Goal: Check status

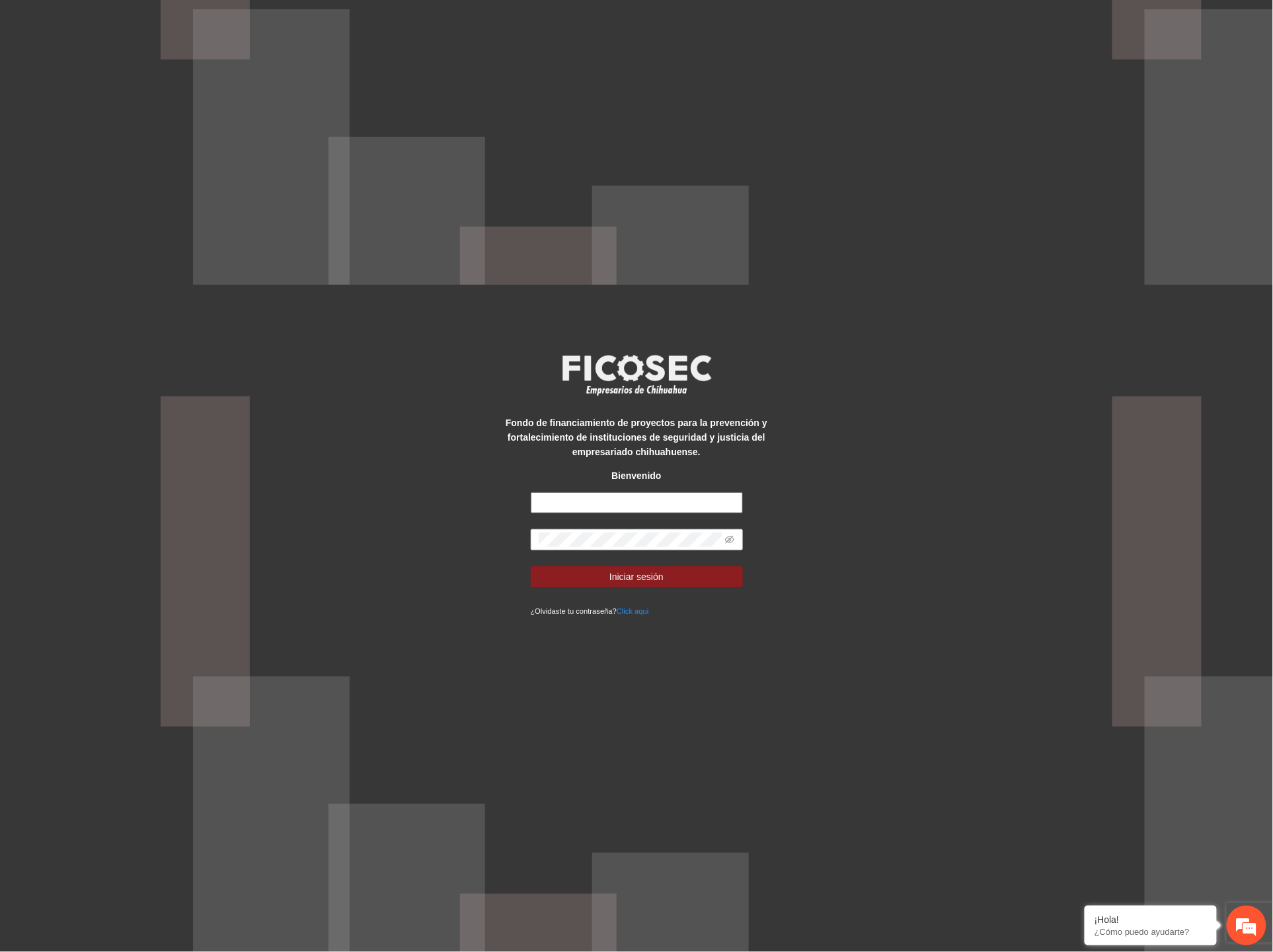
type input "**********"
click at [435, 549] on div "**********" at bounding box center [636, 476] width 1273 height 952
click at [577, 585] on button "Iniciar sesión" at bounding box center [637, 577] width 212 height 21
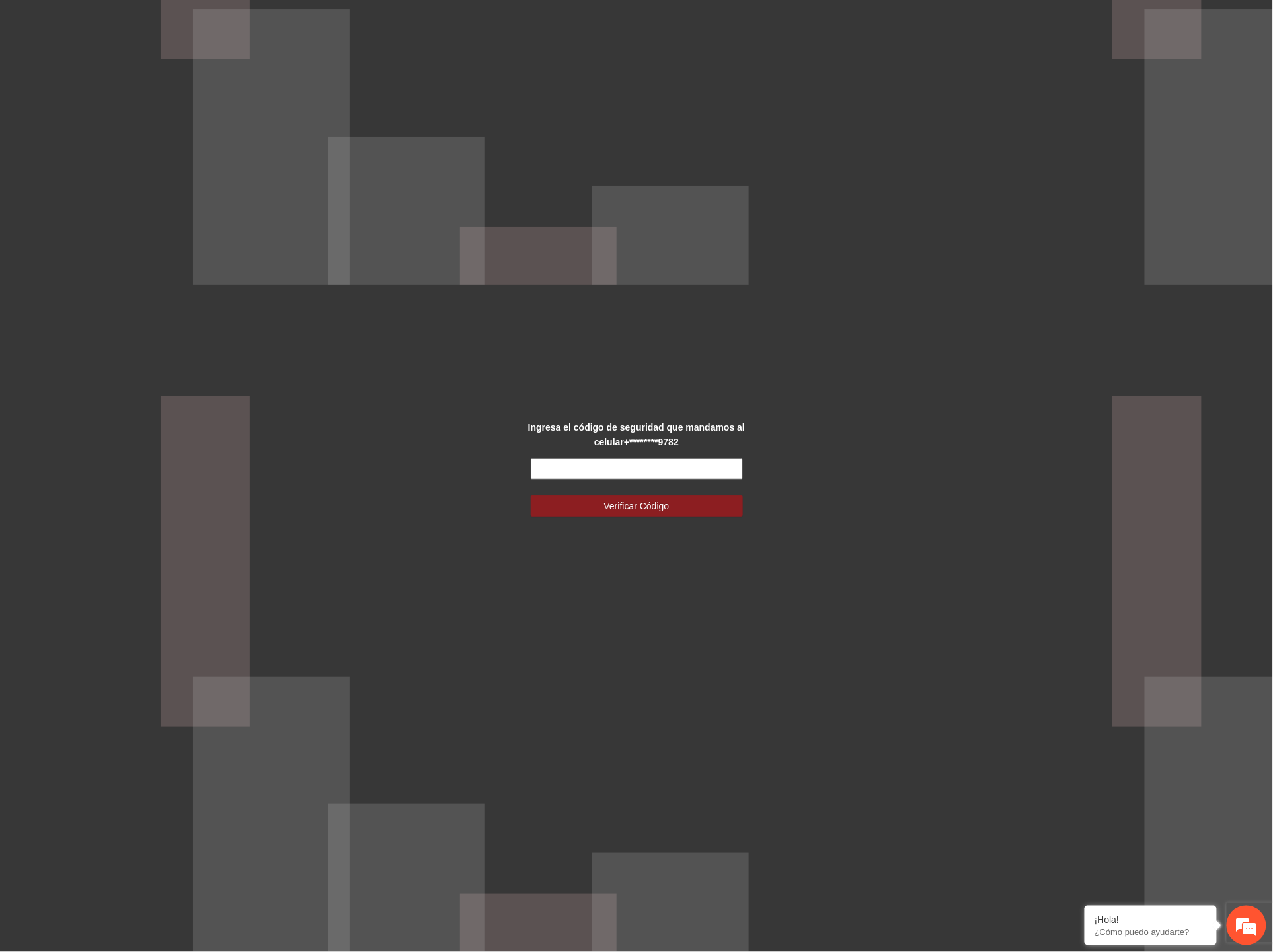
click at [642, 462] on input "text" at bounding box center [637, 469] width 212 height 21
type input "******"
click at [648, 509] on span "Verificar Código" at bounding box center [636, 506] width 65 height 14
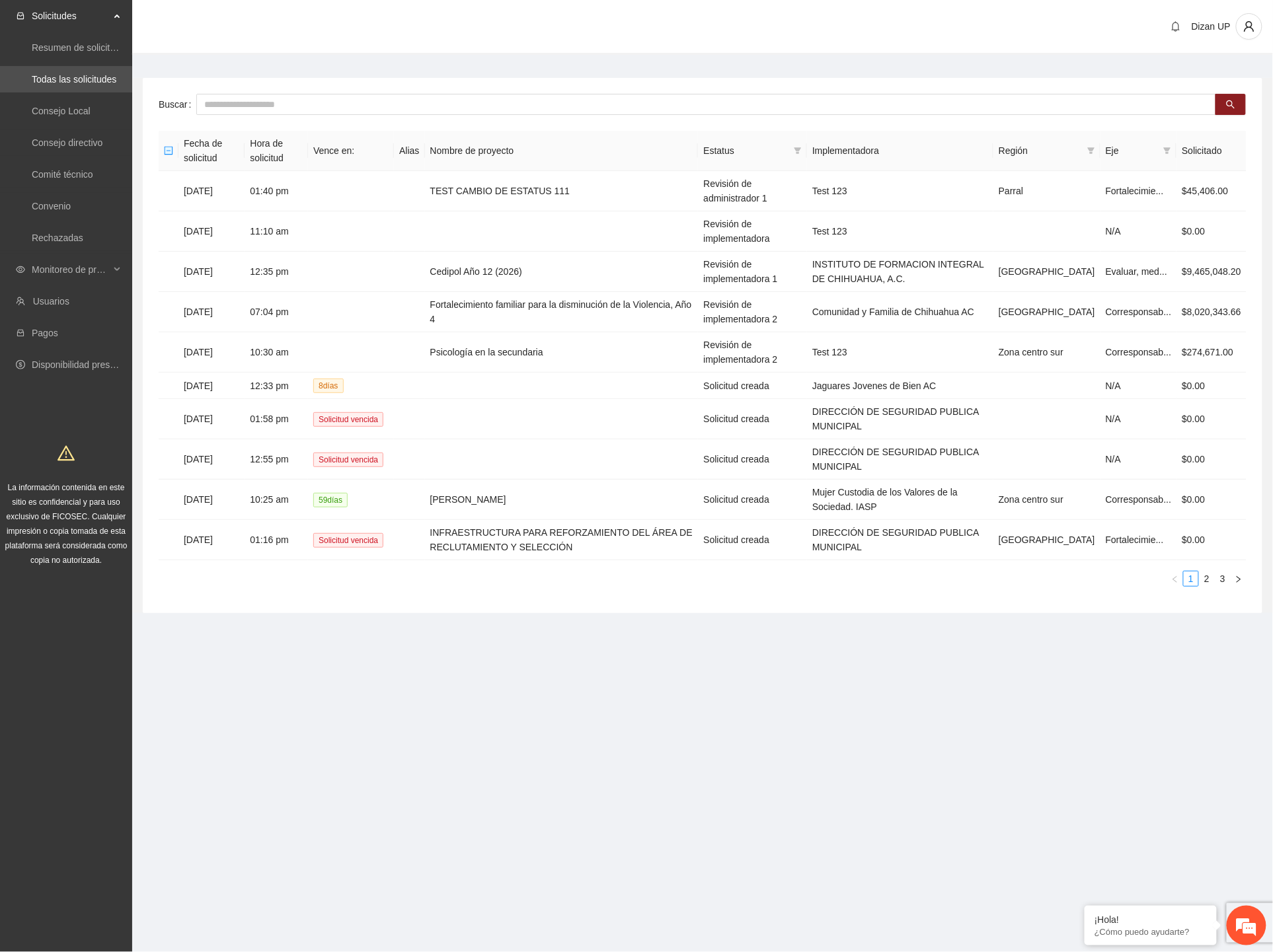
drag, startPoint x: 602, startPoint y: 645, endPoint x: 605, endPoint y: 635, distance: 10.4
click at [602, 644] on section "Dizan UP Buscar Fecha de solicitud Hora de solicitud Vence en: Alias Nombre de …" at bounding box center [702, 332] width 1141 height 664
click at [43, 267] on span "Monitoreo de proyectos" at bounding box center [71, 269] width 78 height 26
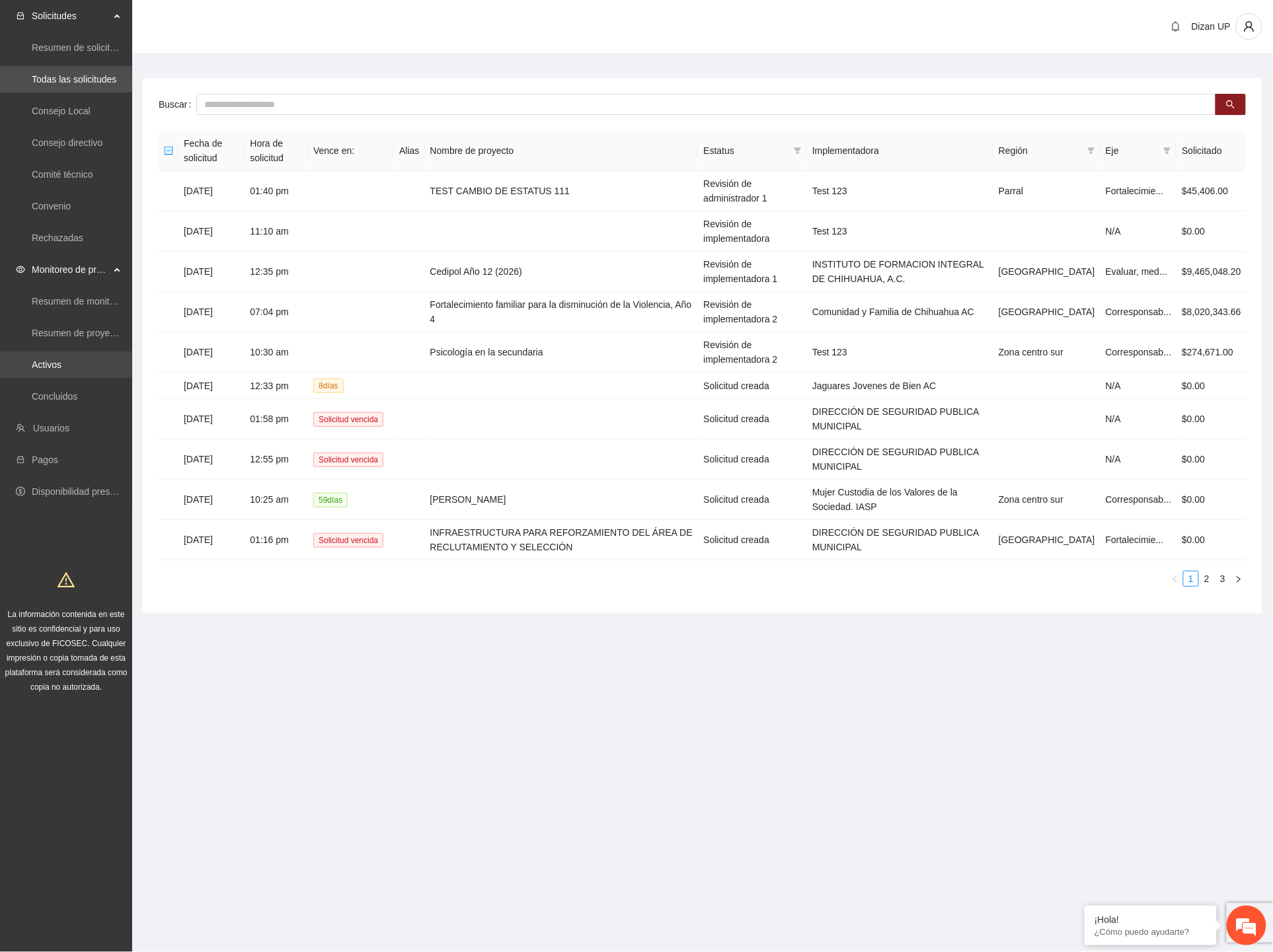
click at [45, 359] on link "Activos" at bounding box center [46, 364] width 30 height 10
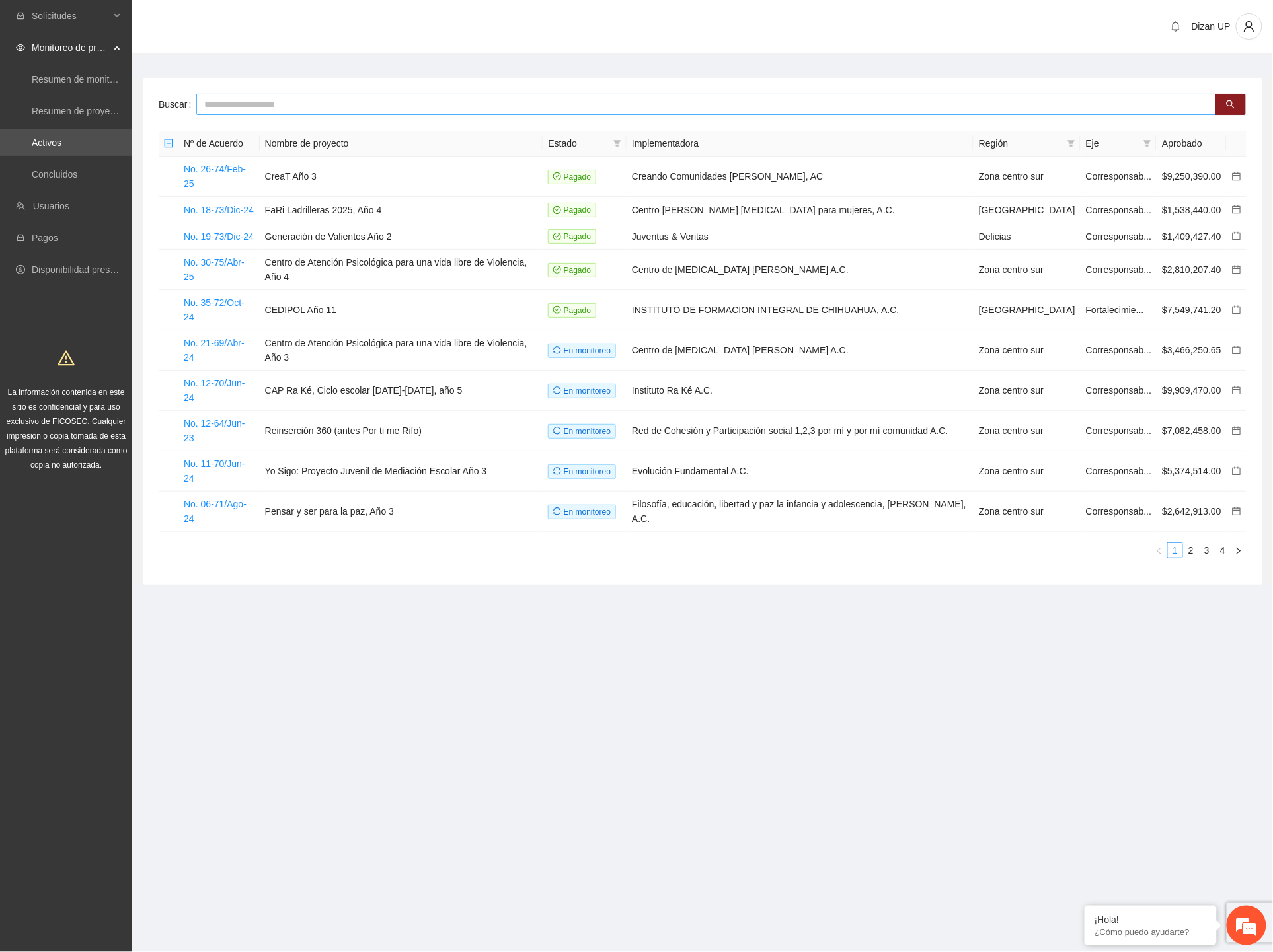
click at [251, 106] on input "text" at bounding box center [706, 104] width 1020 height 21
type input "***"
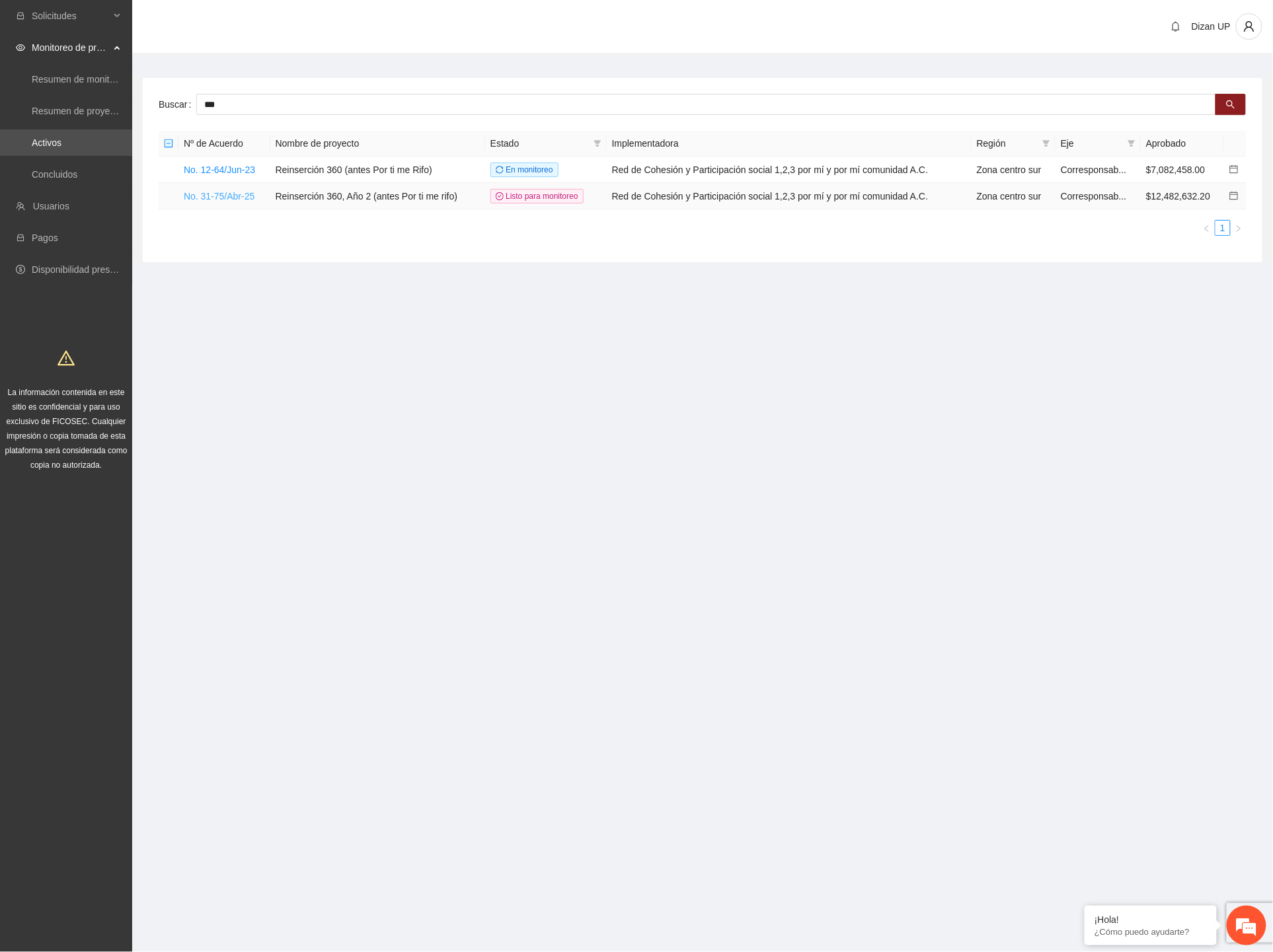
click at [205, 197] on link "No. 31-75/Abr-25" at bounding box center [218, 196] width 71 height 10
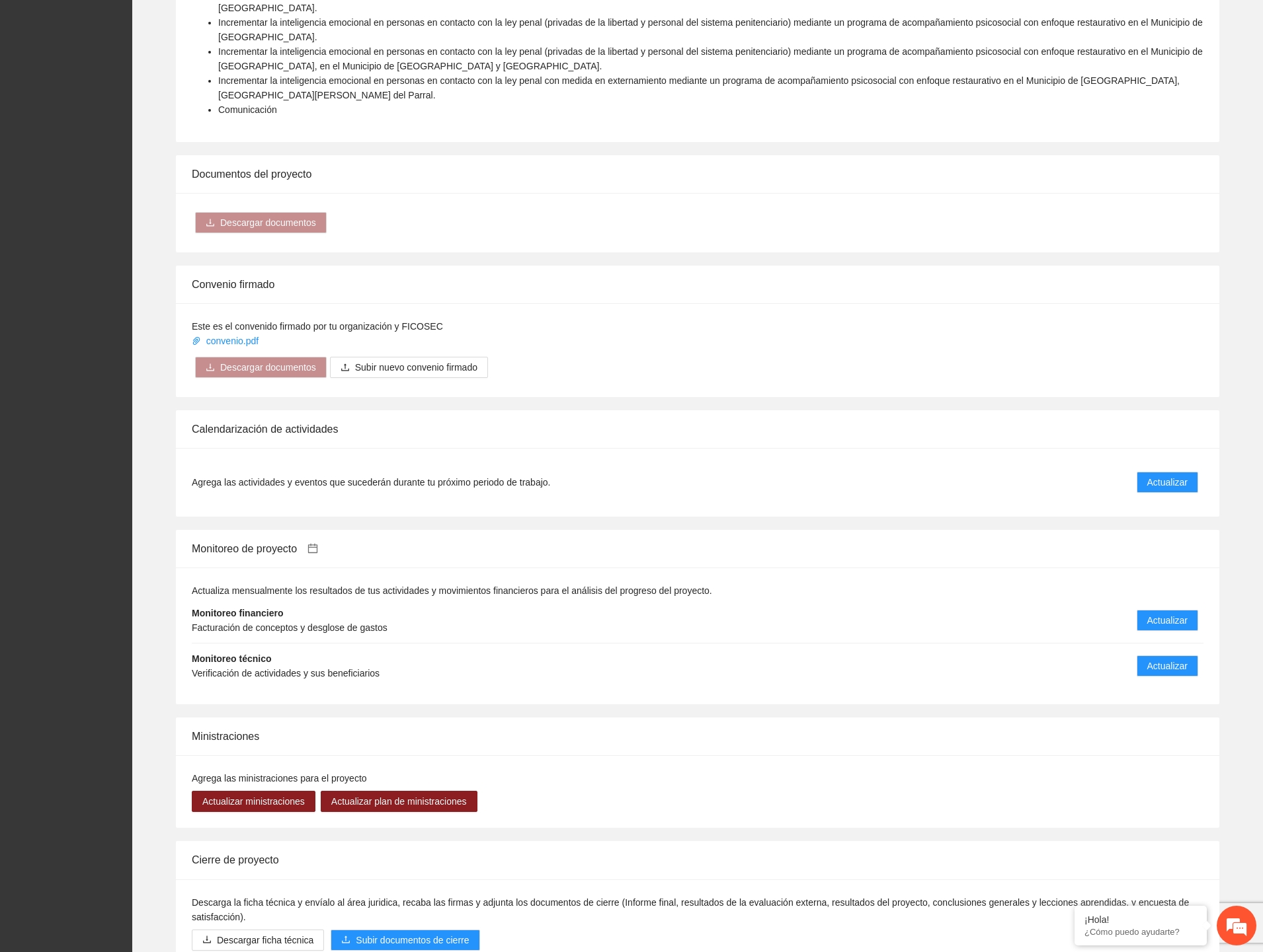
scroll to position [1833, 0]
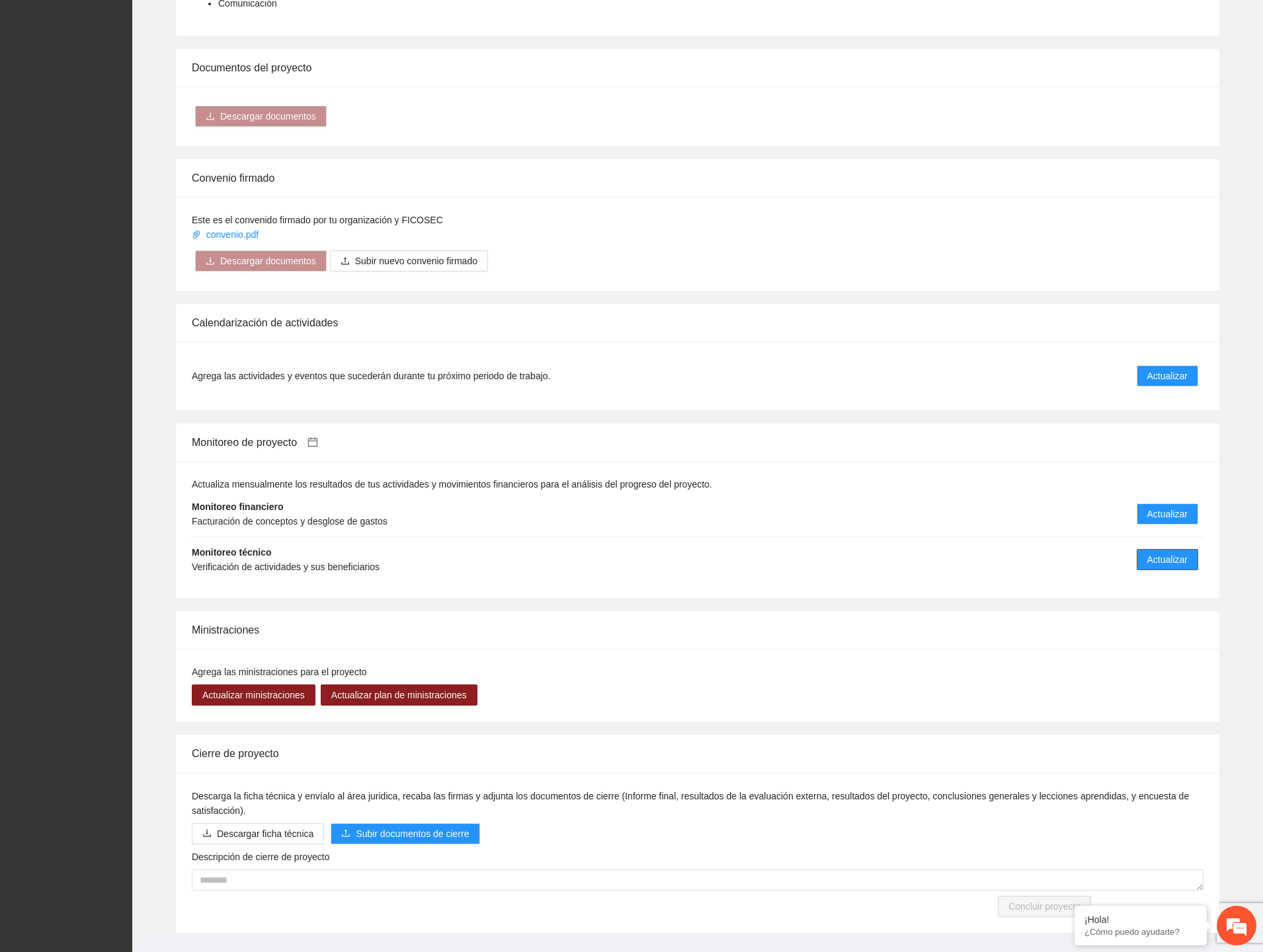
drag, startPoint x: 1160, startPoint y: 530, endPoint x: 1181, endPoint y: 505, distance: 32.6
click at [1160, 552] on span "Actualizar" at bounding box center [1167, 559] width 41 height 14
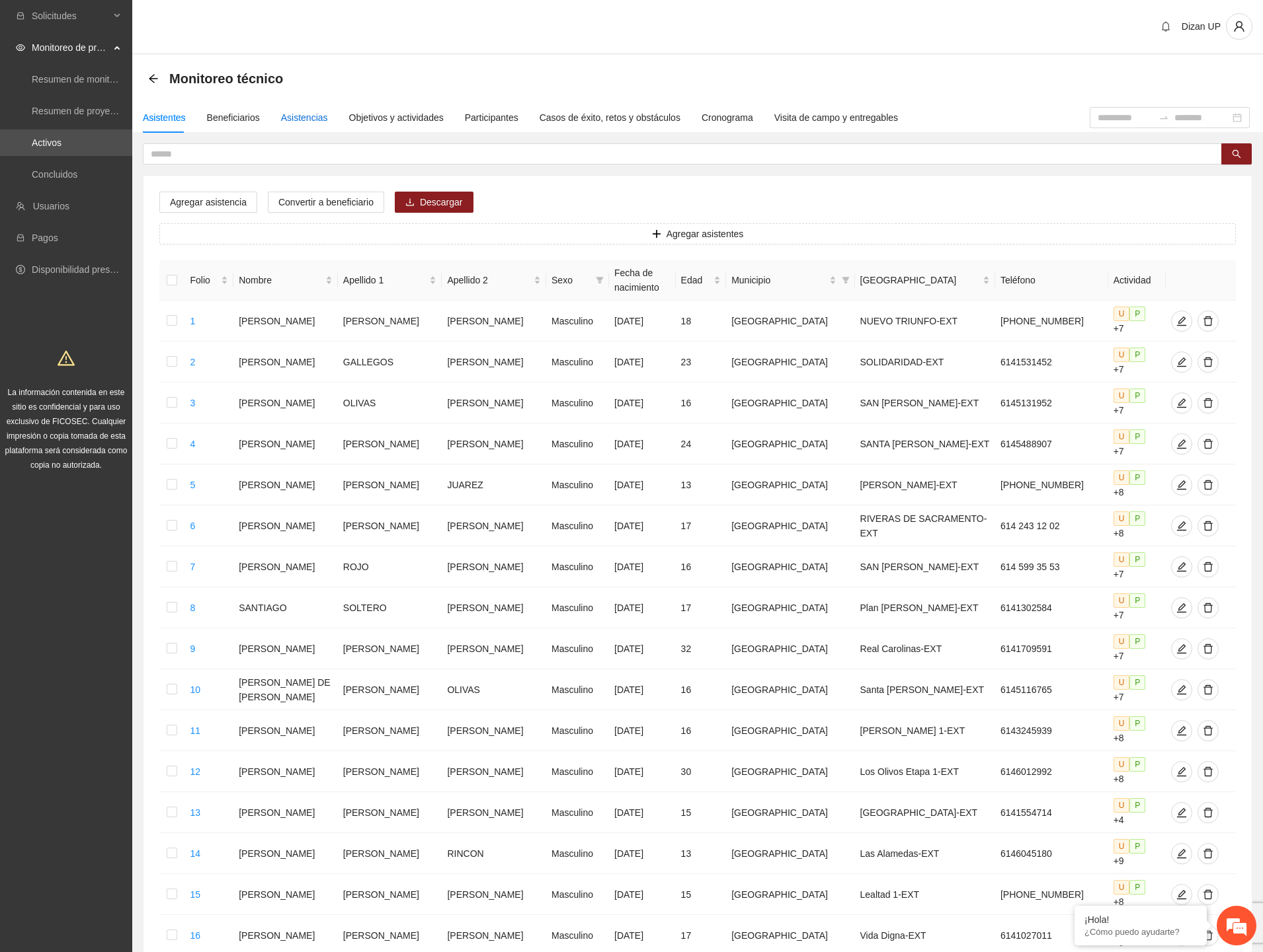
click at [311, 117] on div "Asistencias" at bounding box center [304, 117] width 47 height 14
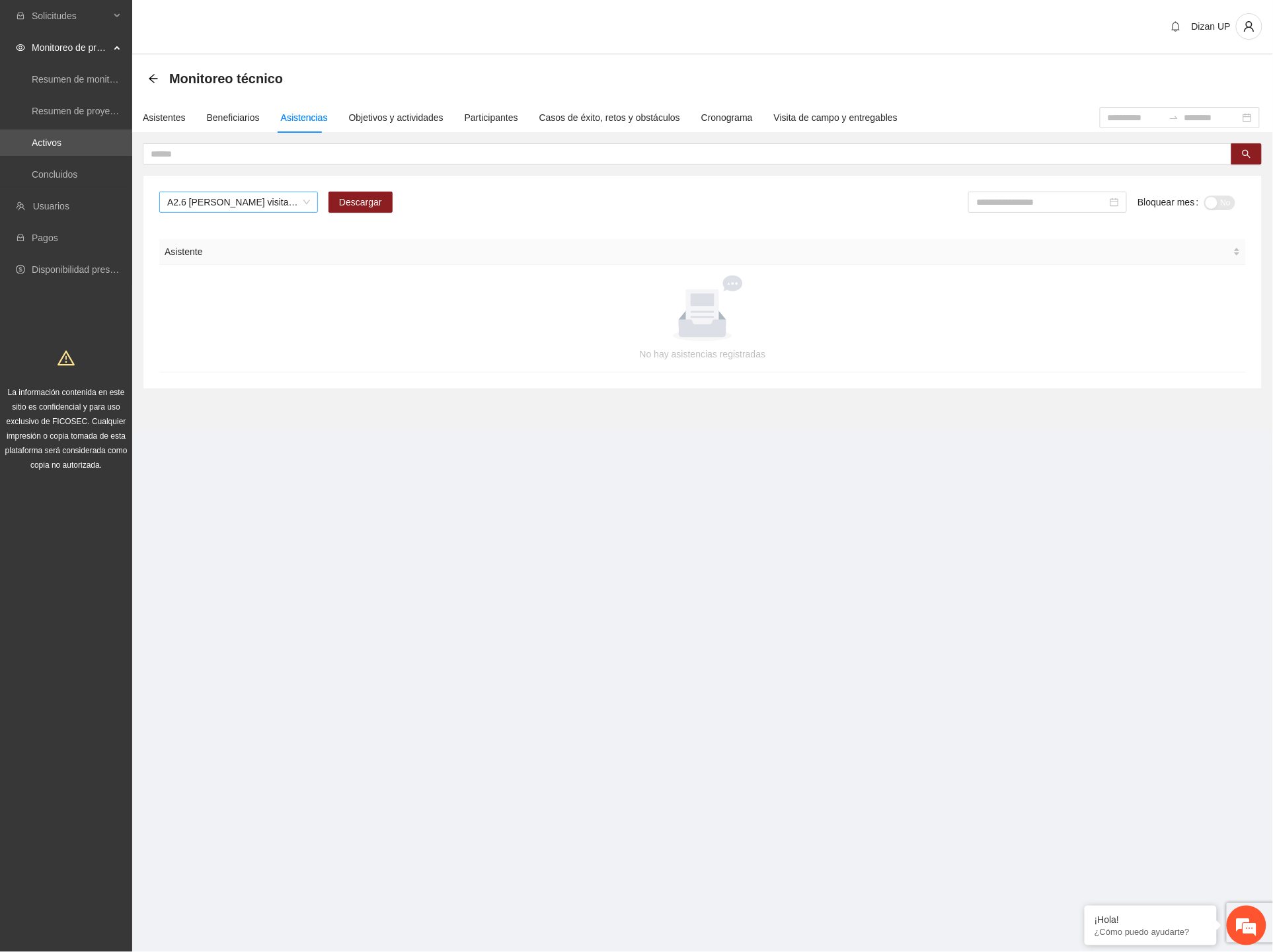
click at [275, 207] on span "A2.6 [PERSON_NAME] visitas de captación de usuarios" at bounding box center [238, 202] width 143 height 20
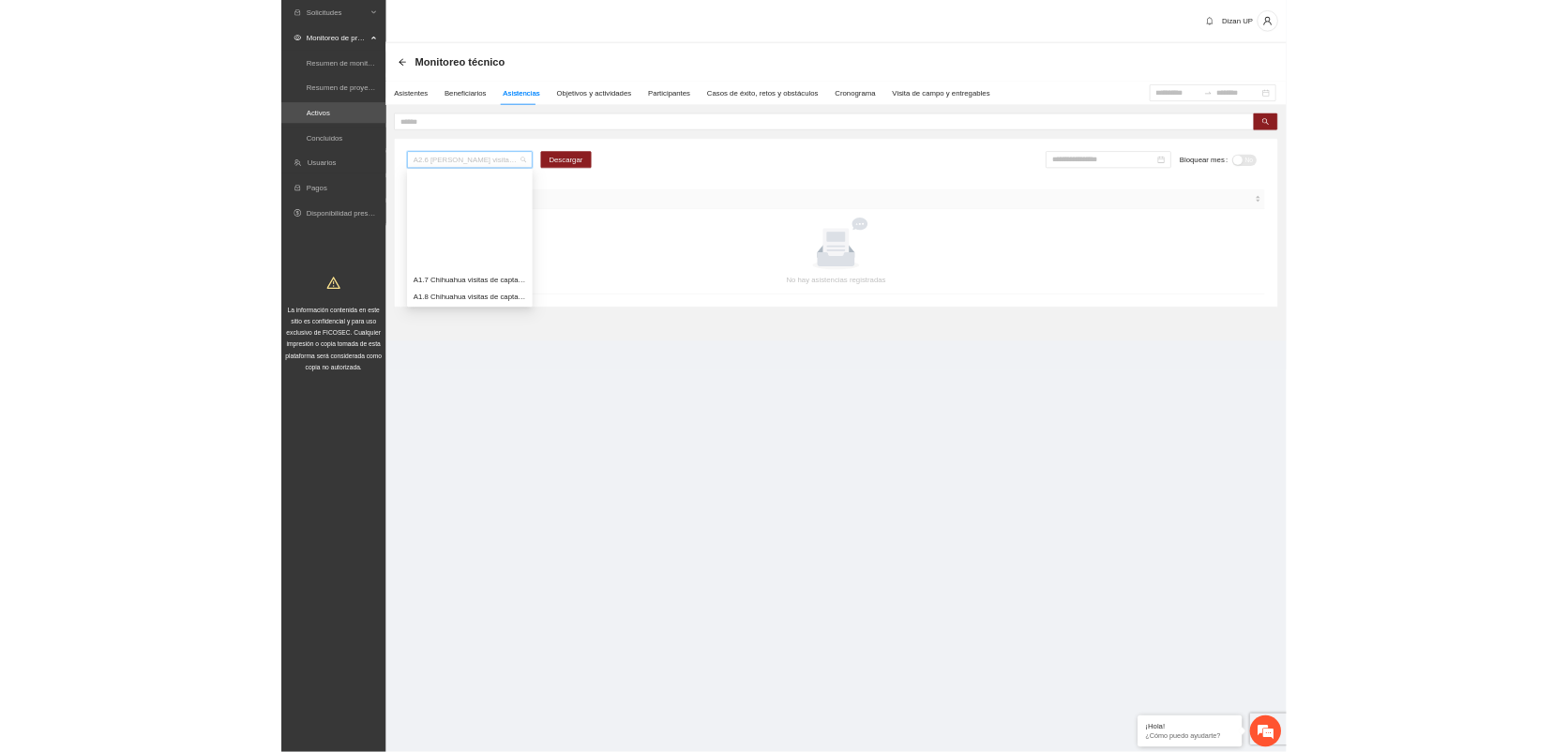
scroll to position [208, 0]
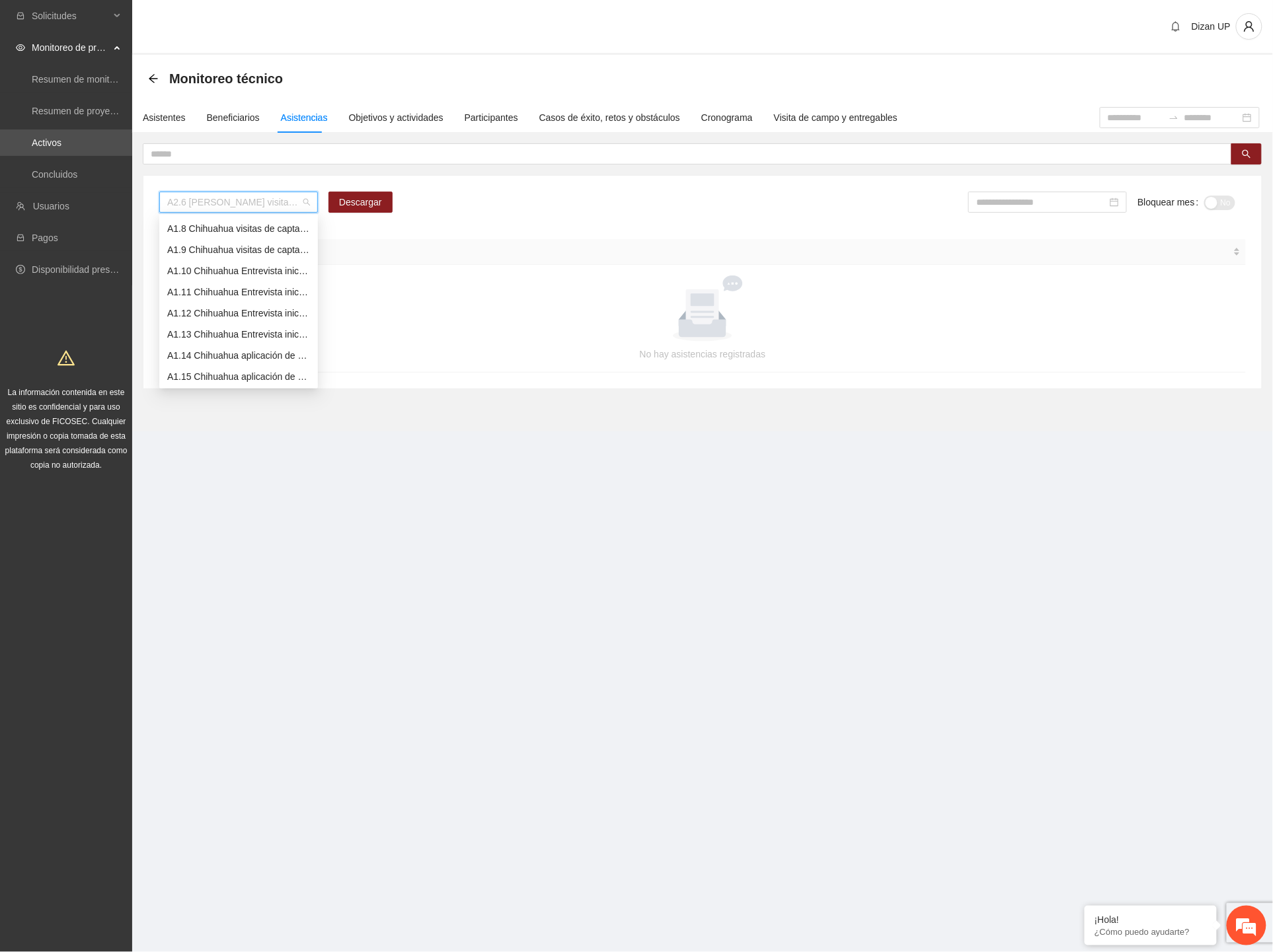
click at [230, 293] on div "A1.11 Chihuahua Entrevista inicial a usuarios (CERESO 2 VARONIL)" at bounding box center [238, 292] width 143 height 14
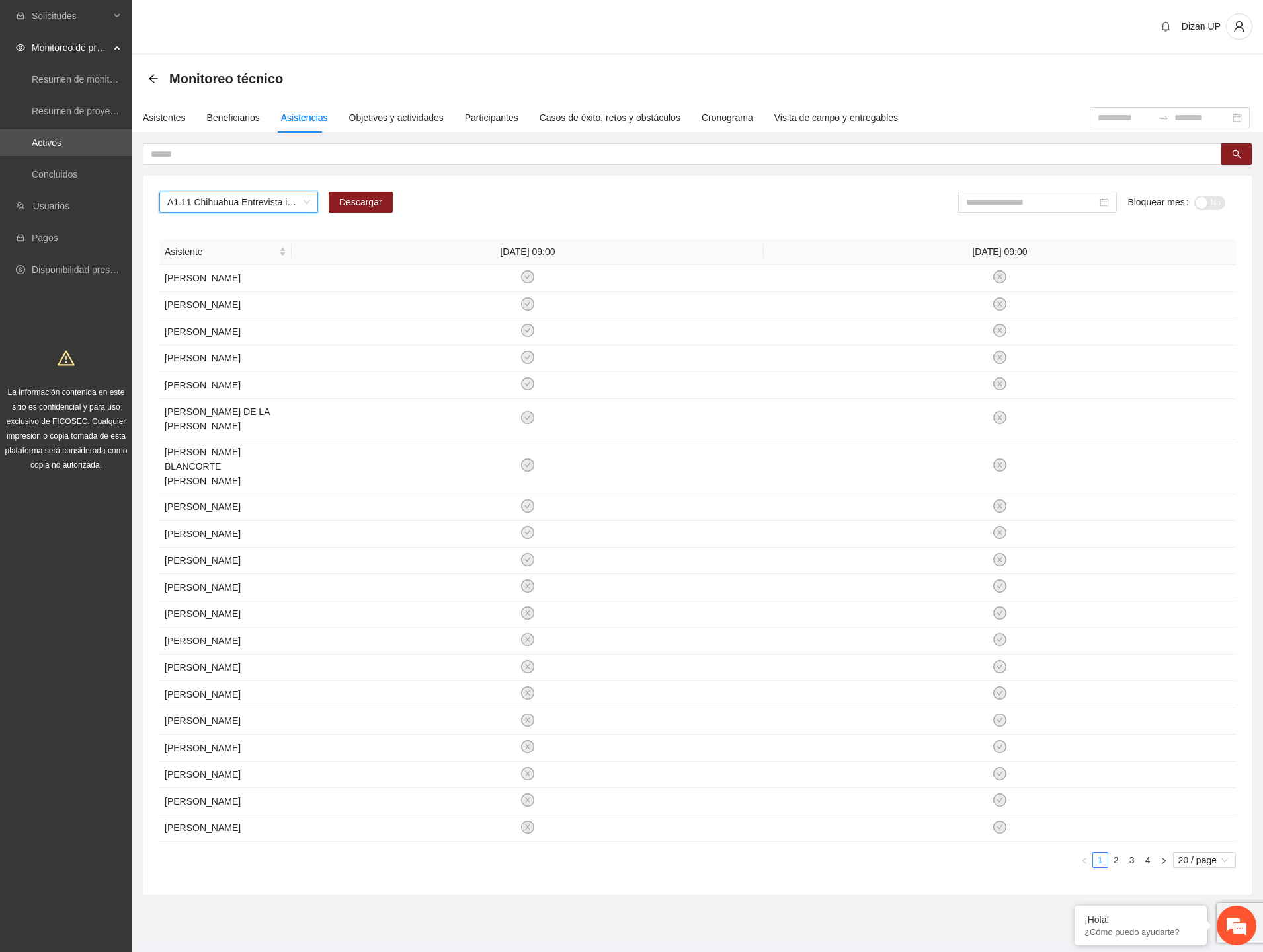
click at [273, 203] on span "A1.11 Chihuahua Entrevista inicial a usuarios (CERESO 2 VARONIL)" at bounding box center [238, 202] width 143 height 20
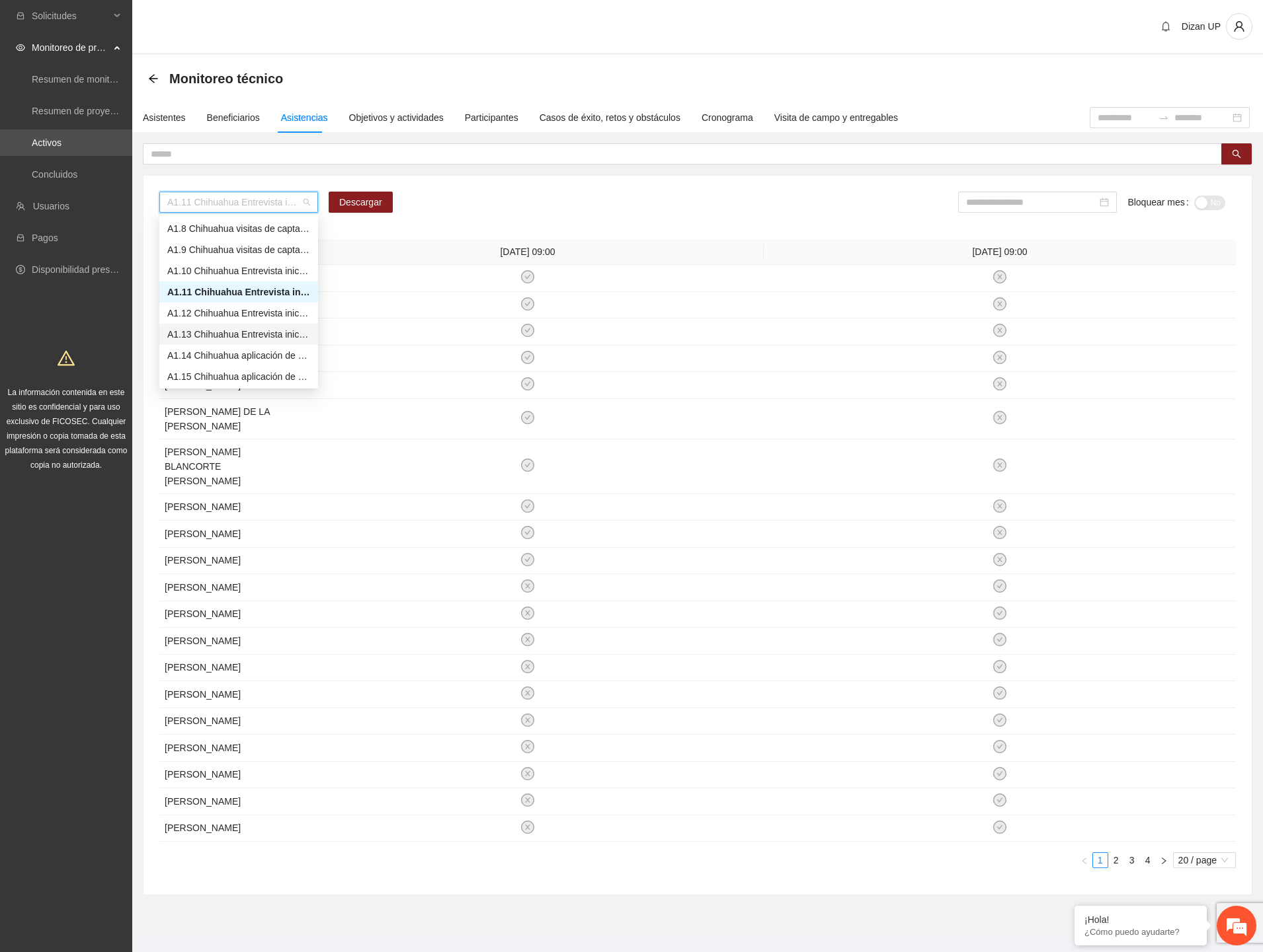
click at [223, 335] on div "A1.13 Chihuahua Entrevista inicial a usuarios (CERSAI ADOLESCENTES)" at bounding box center [238, 334] width 143 height 14
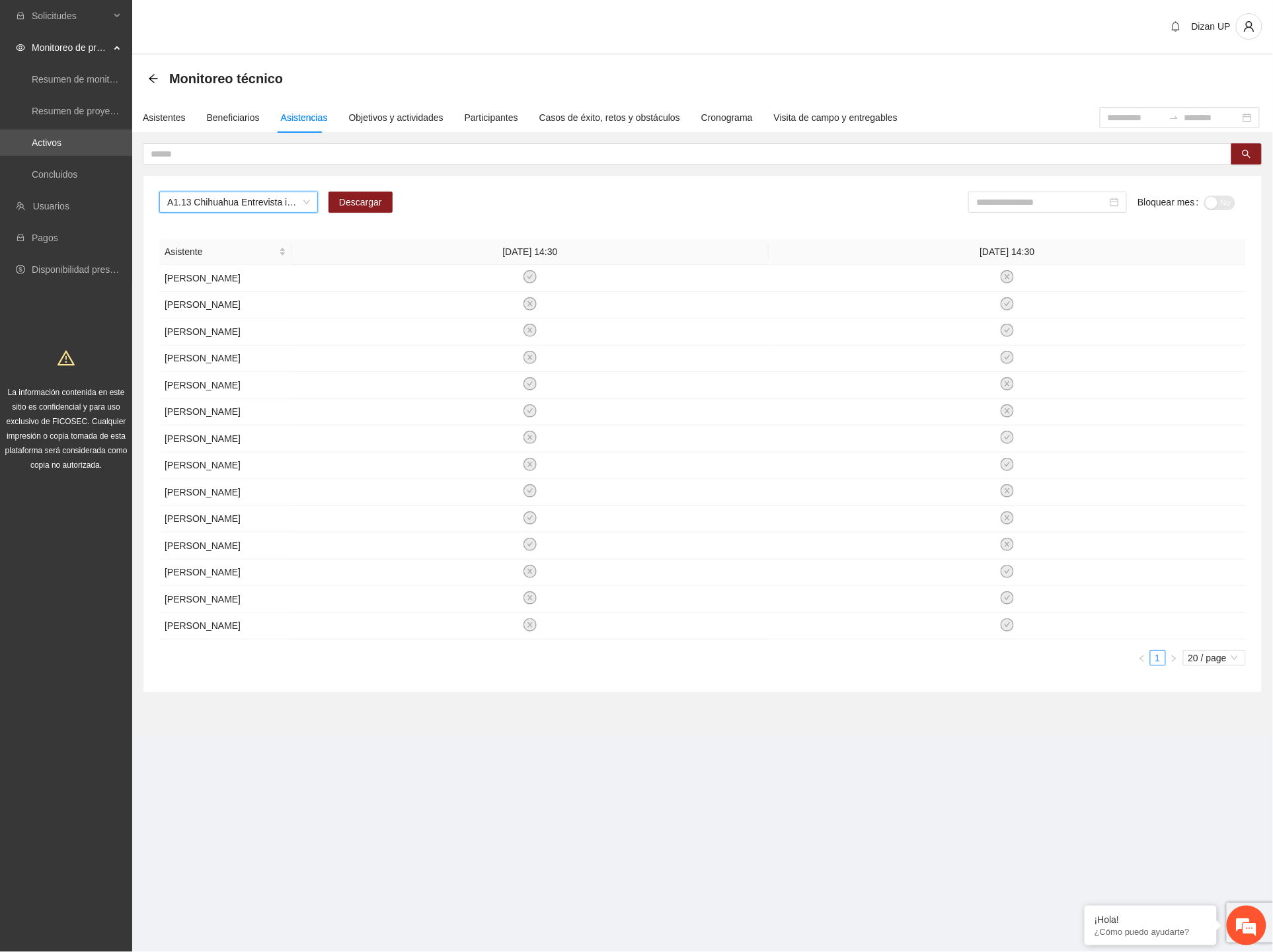
click at [262, 196] on span "A1.13 Chihuahua Entrevista inicial a usuarios (CERSAI ADOLESCENTES)" at bounding box center [238, 202] width 143 height 20
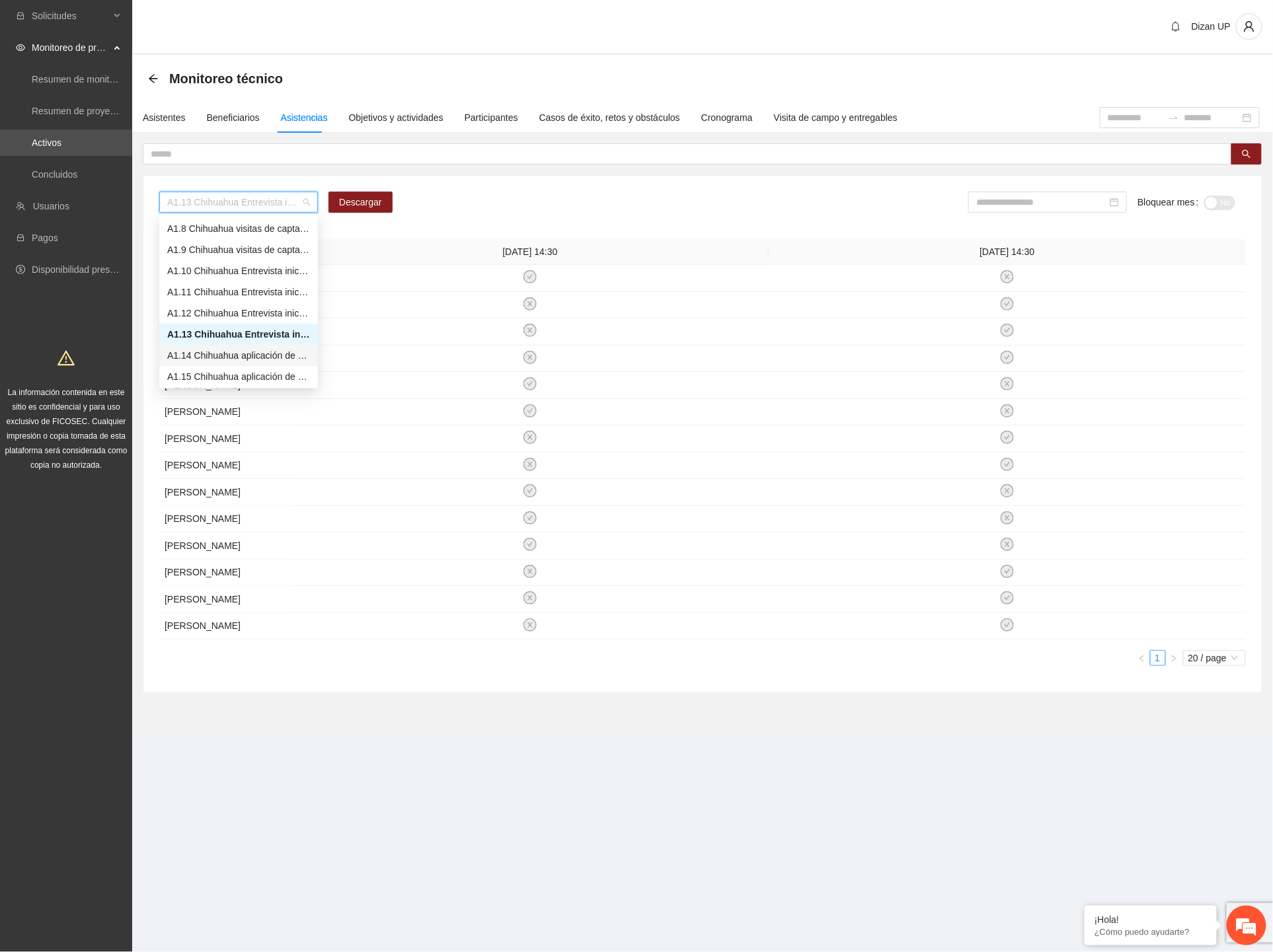
click at [216, 355] on div "A1.14 Chihuahua aplicación de PRE y POST Inteligencia Emocional (CERESO 1 VARON…" at bounding box center [238, 355] width 143 height 14
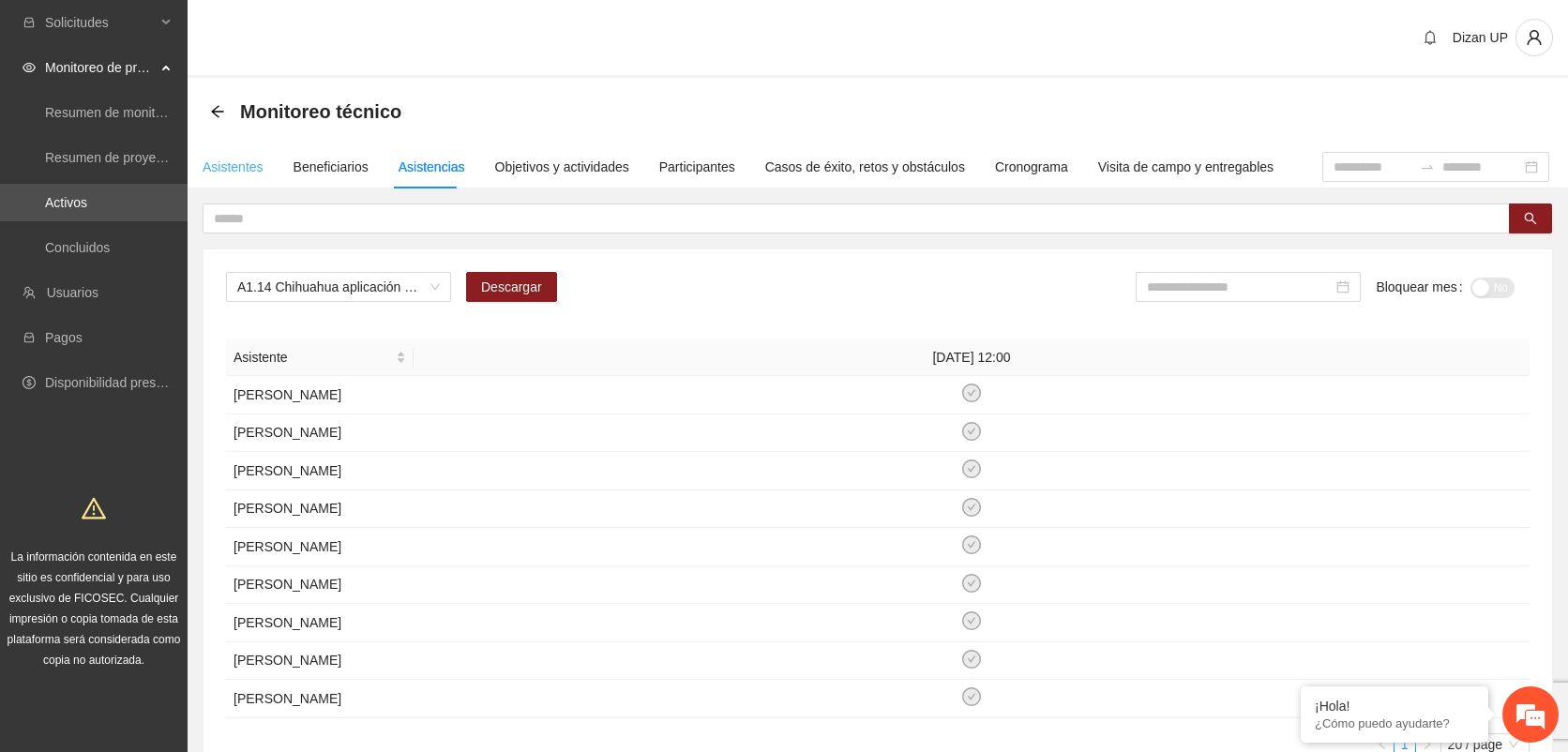
click at [230, 176] on div "Asistentes" at bounding box center [233, 167] width 61 height 43
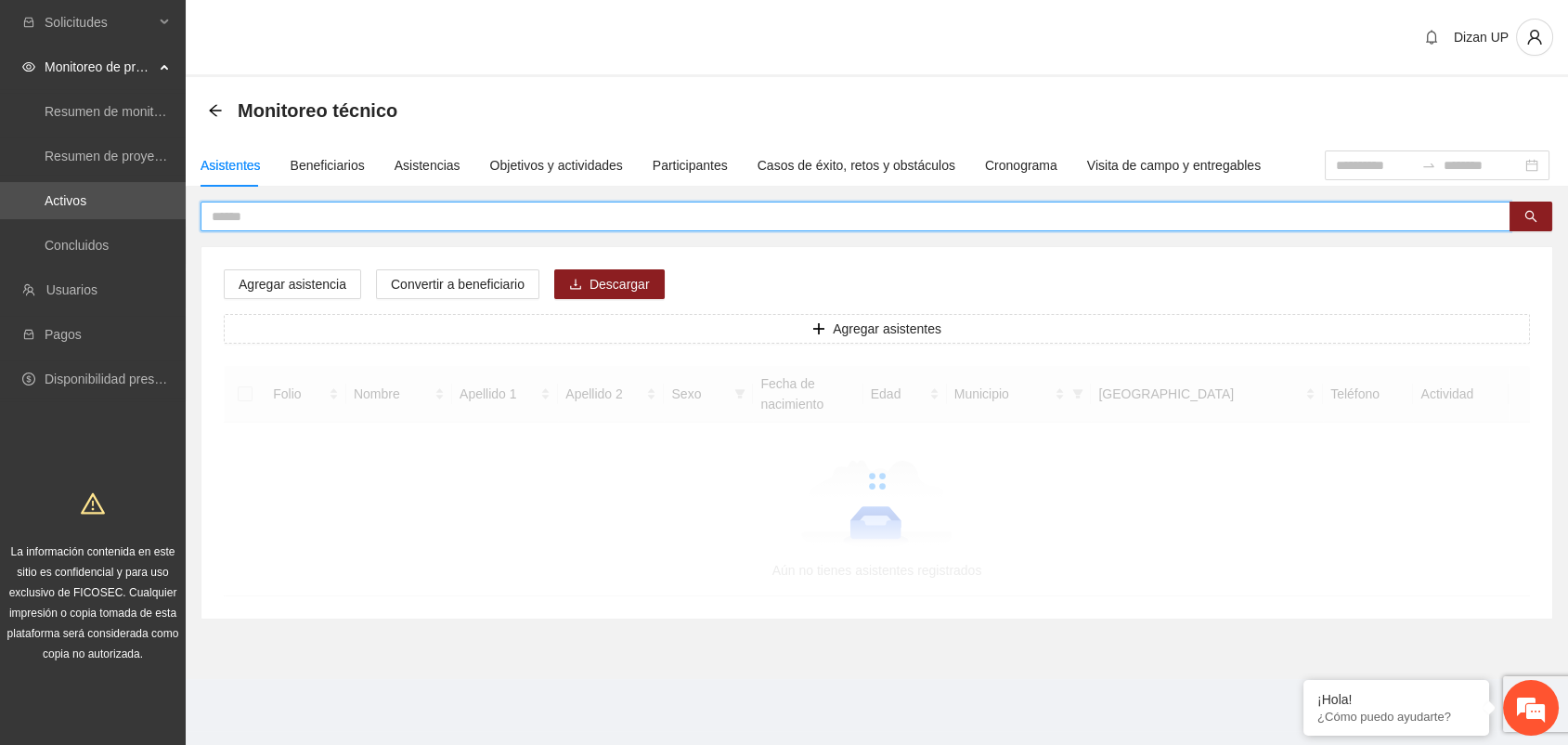
click at [275, 217] on input "text" at bounding box center [847, 216] width 1273 height 20
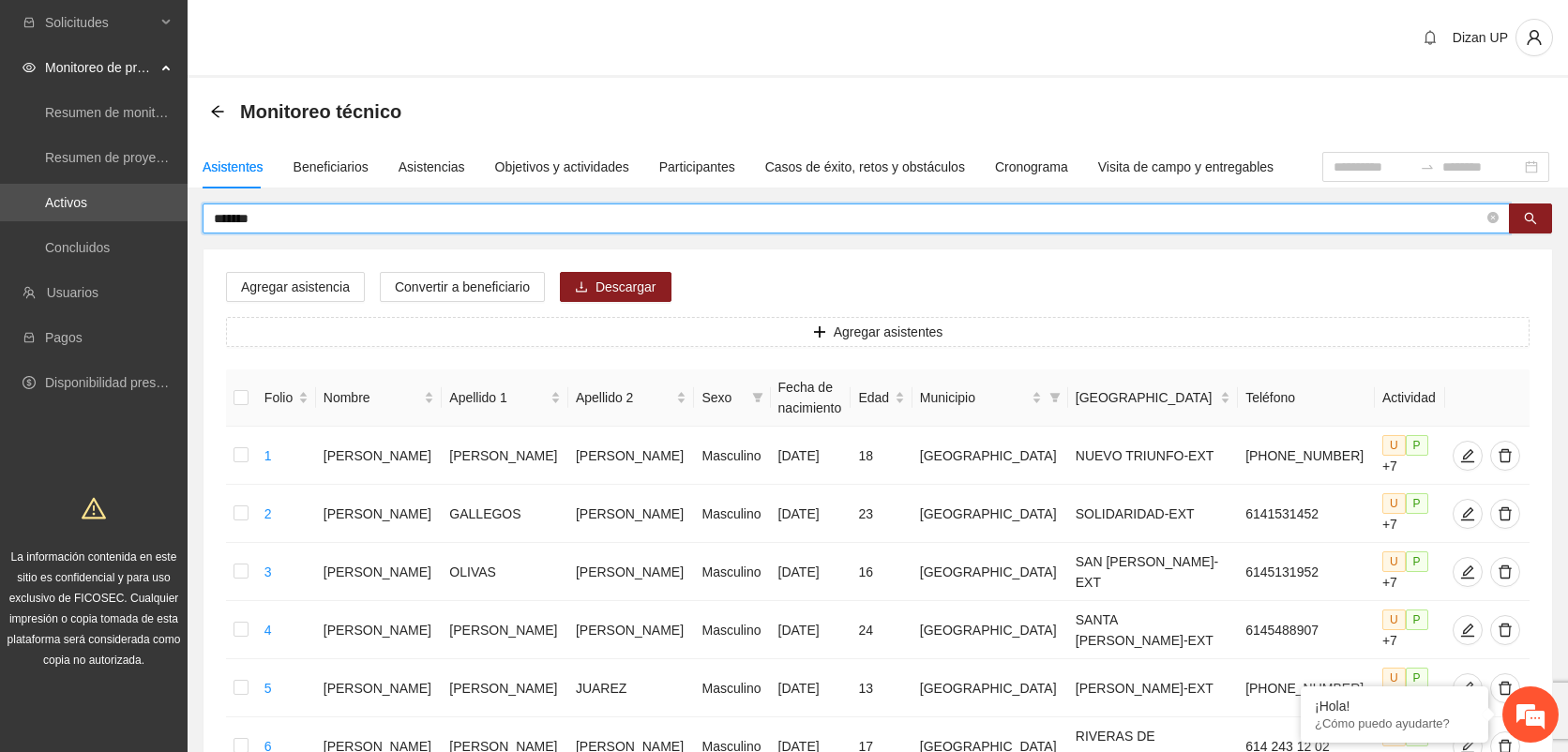
type input "*******"
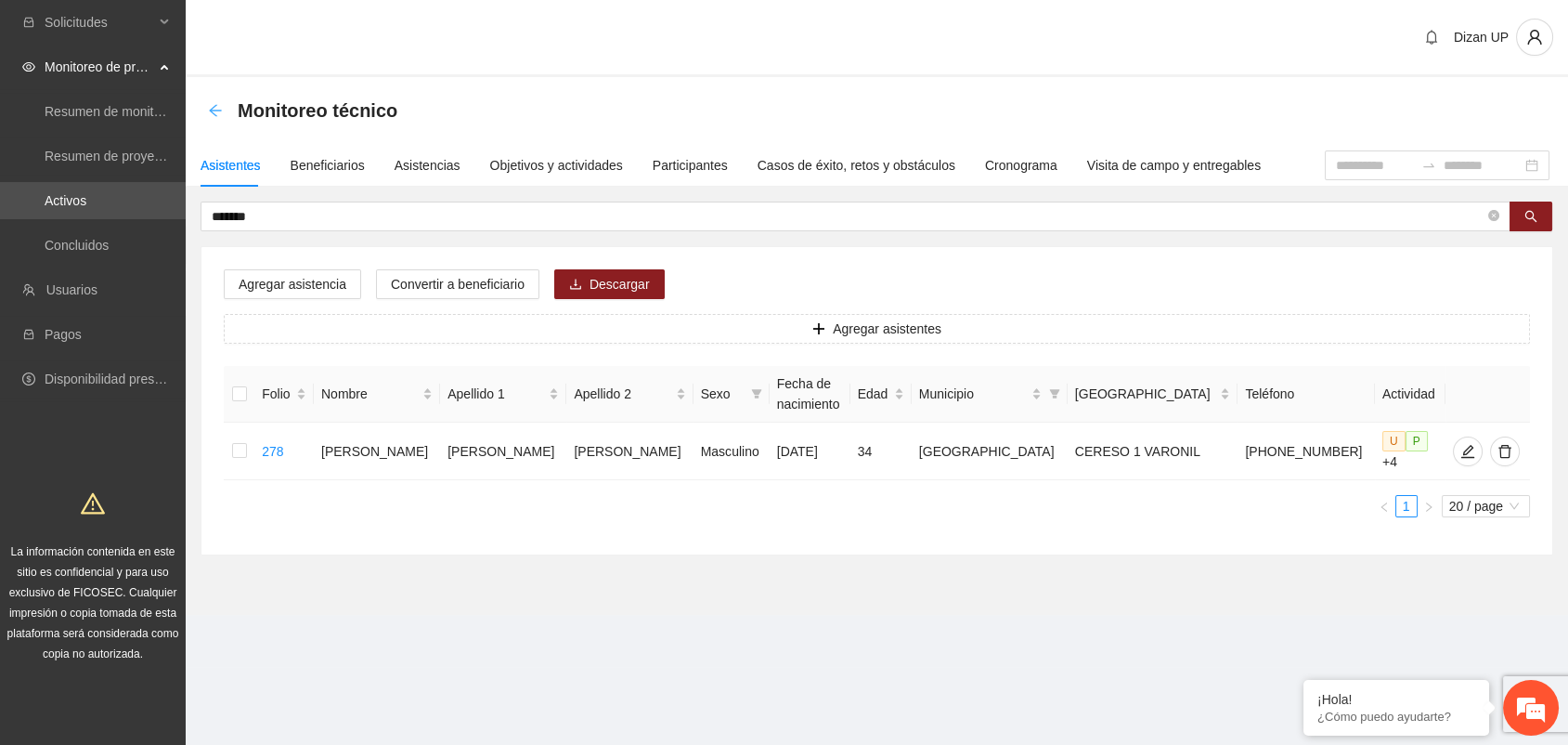
click at [216, 106] on icon "arrow-left" at bounding box center [215, 110] width 14 height 14
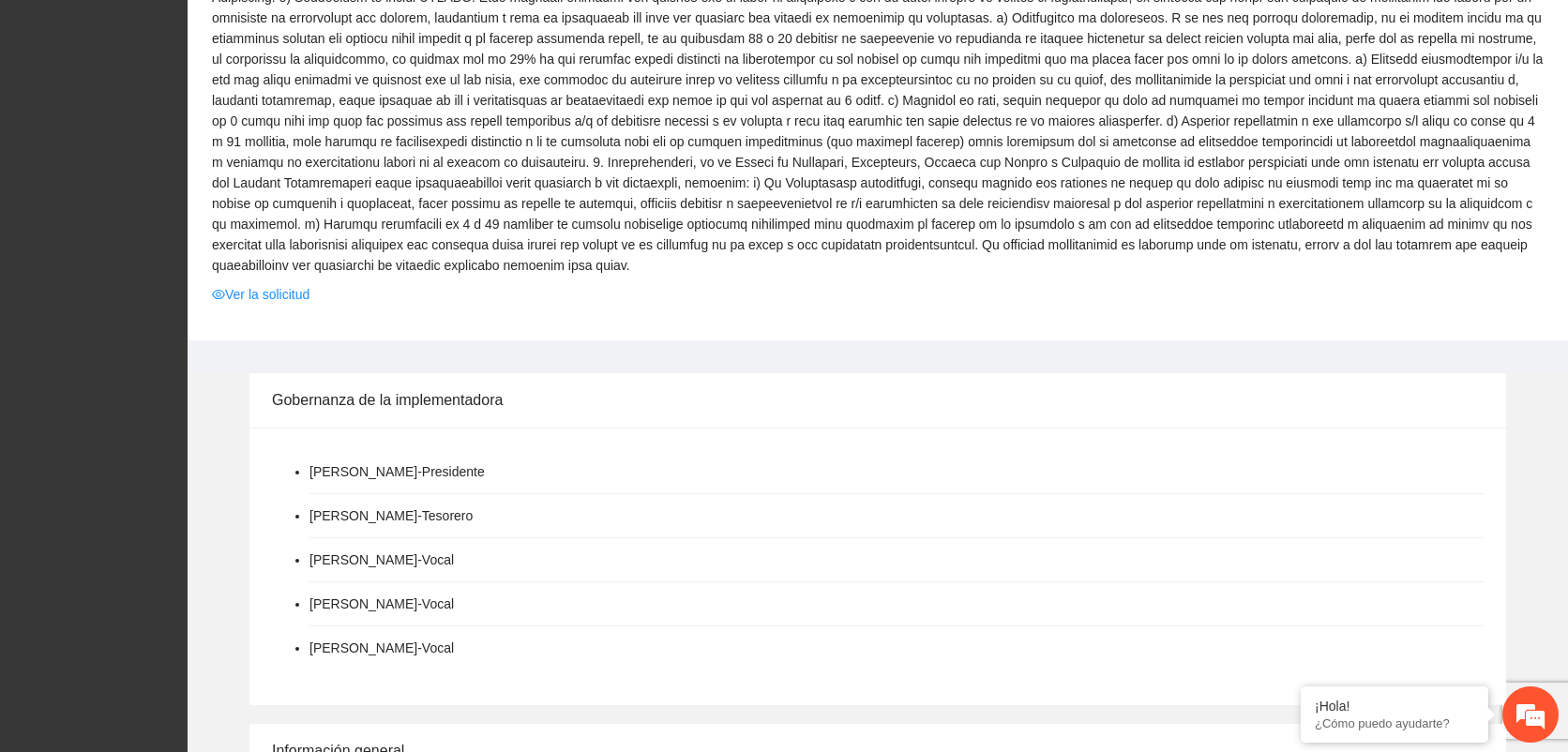
scroll to position [1874, 0]
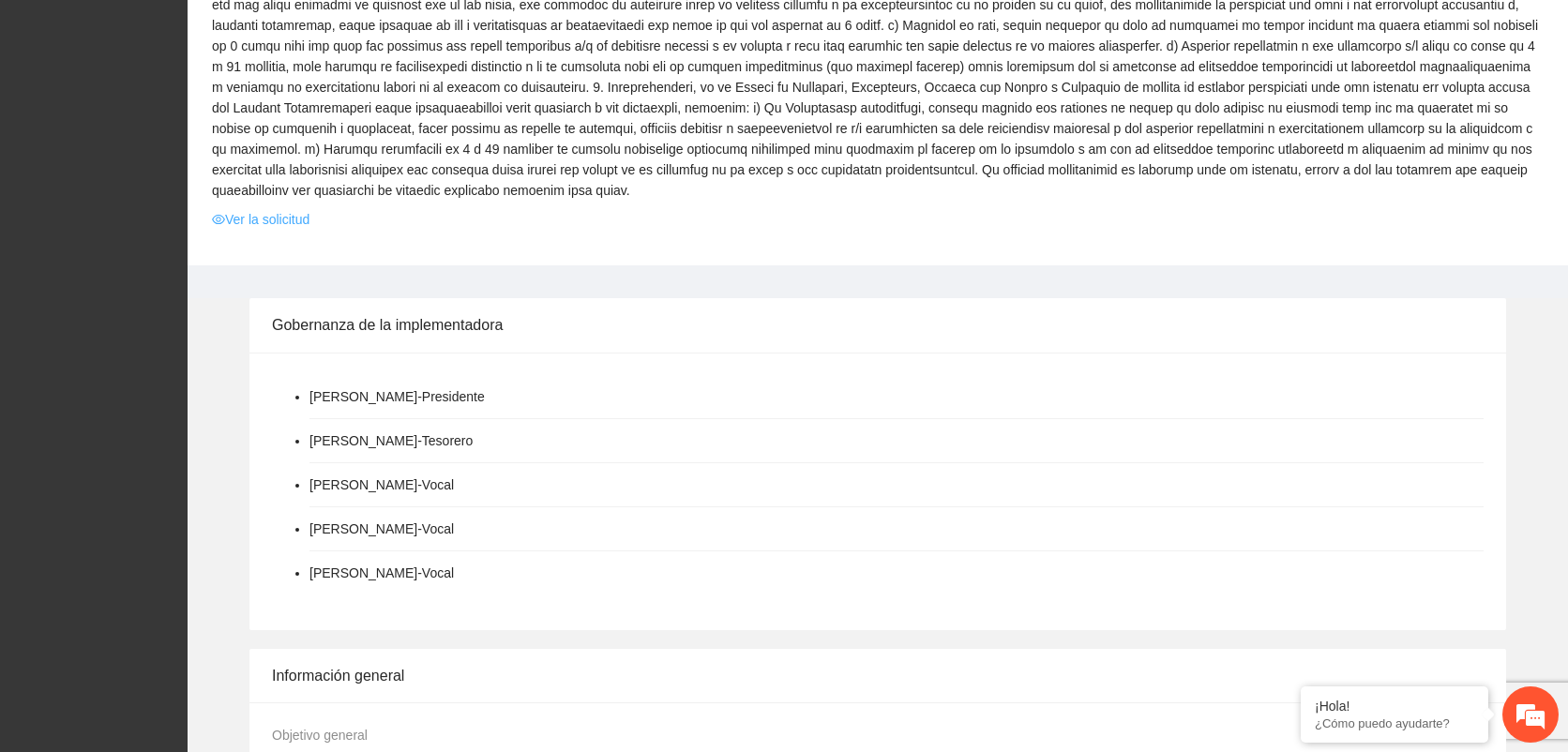
click at [243, 209] on link "Ver la solicitud" at bounding box center [260, 219] width 97 height 20
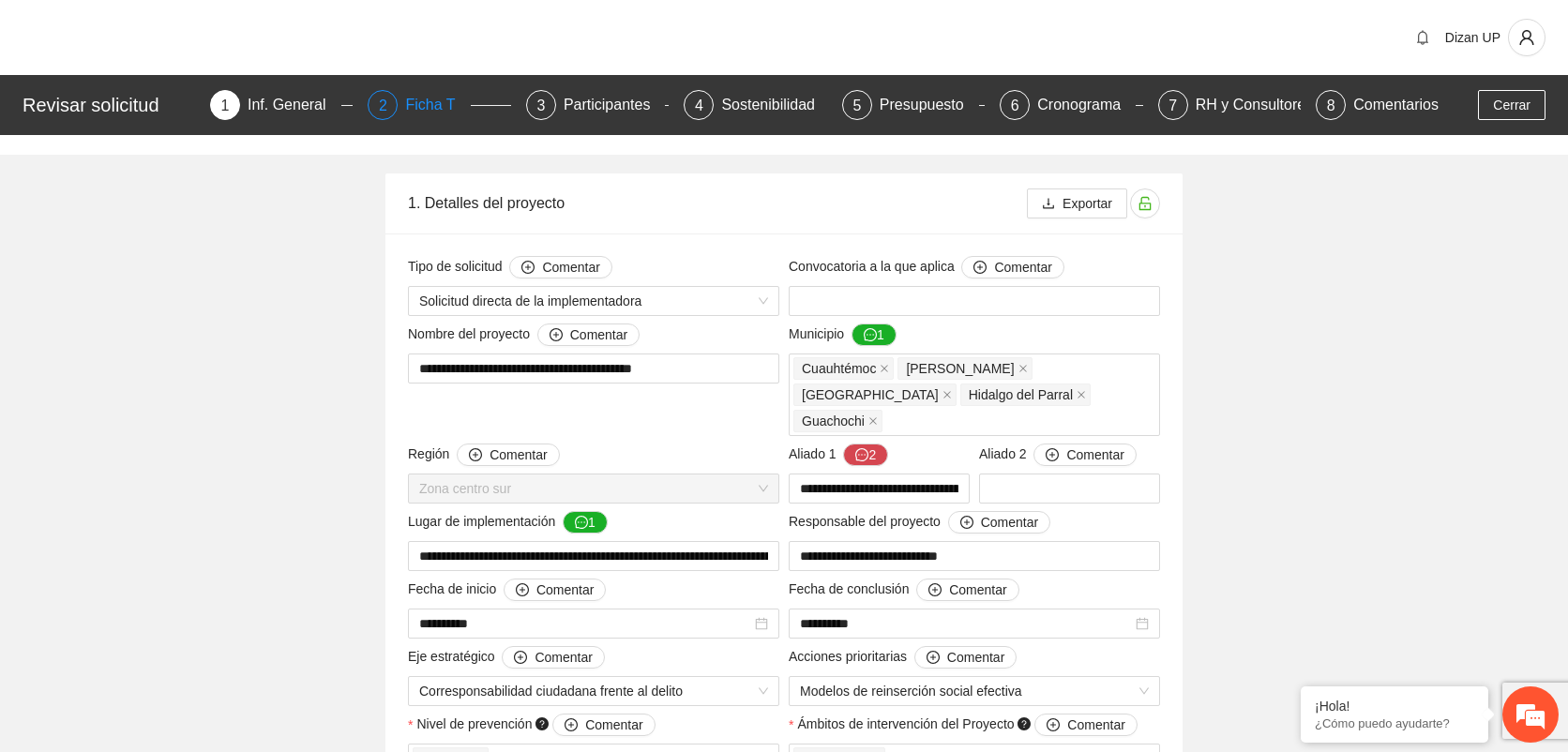
click at [432, 111] on div "Ficha T" at bounding box center [438, 104] width 64 height 30
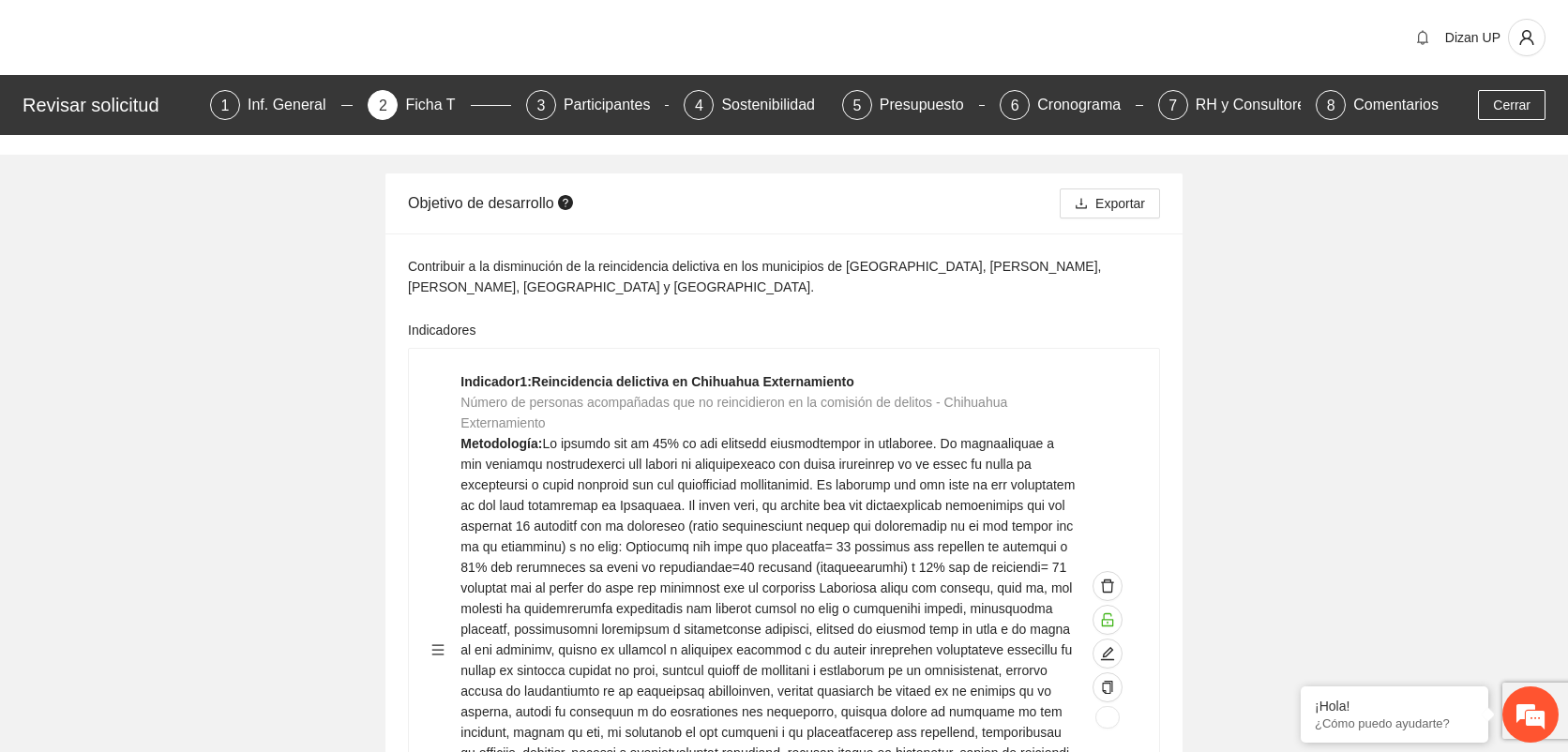
click at [769, 467] on span at bounding box center [767, 659] width 614 height 448
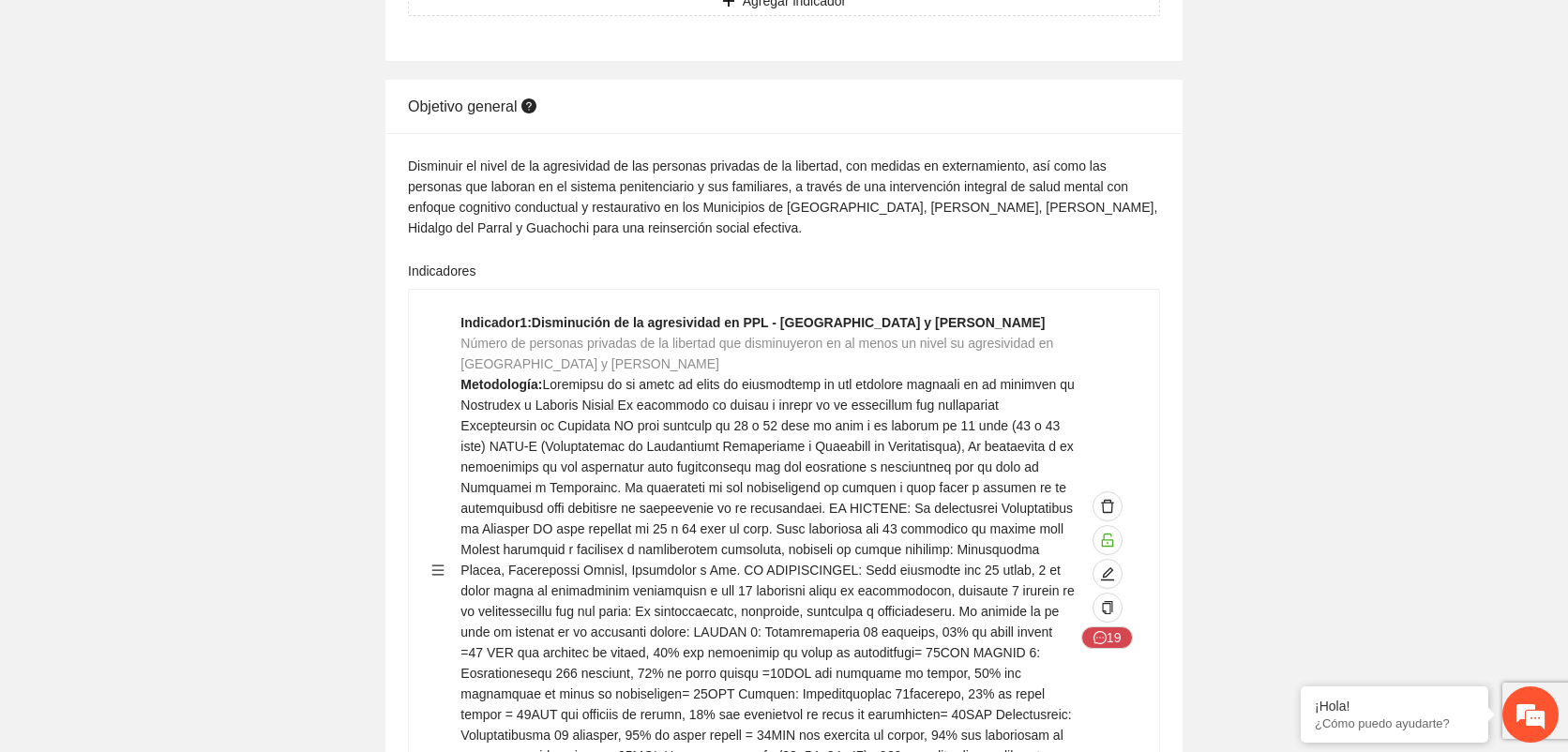
scroll to position [3540, 0]
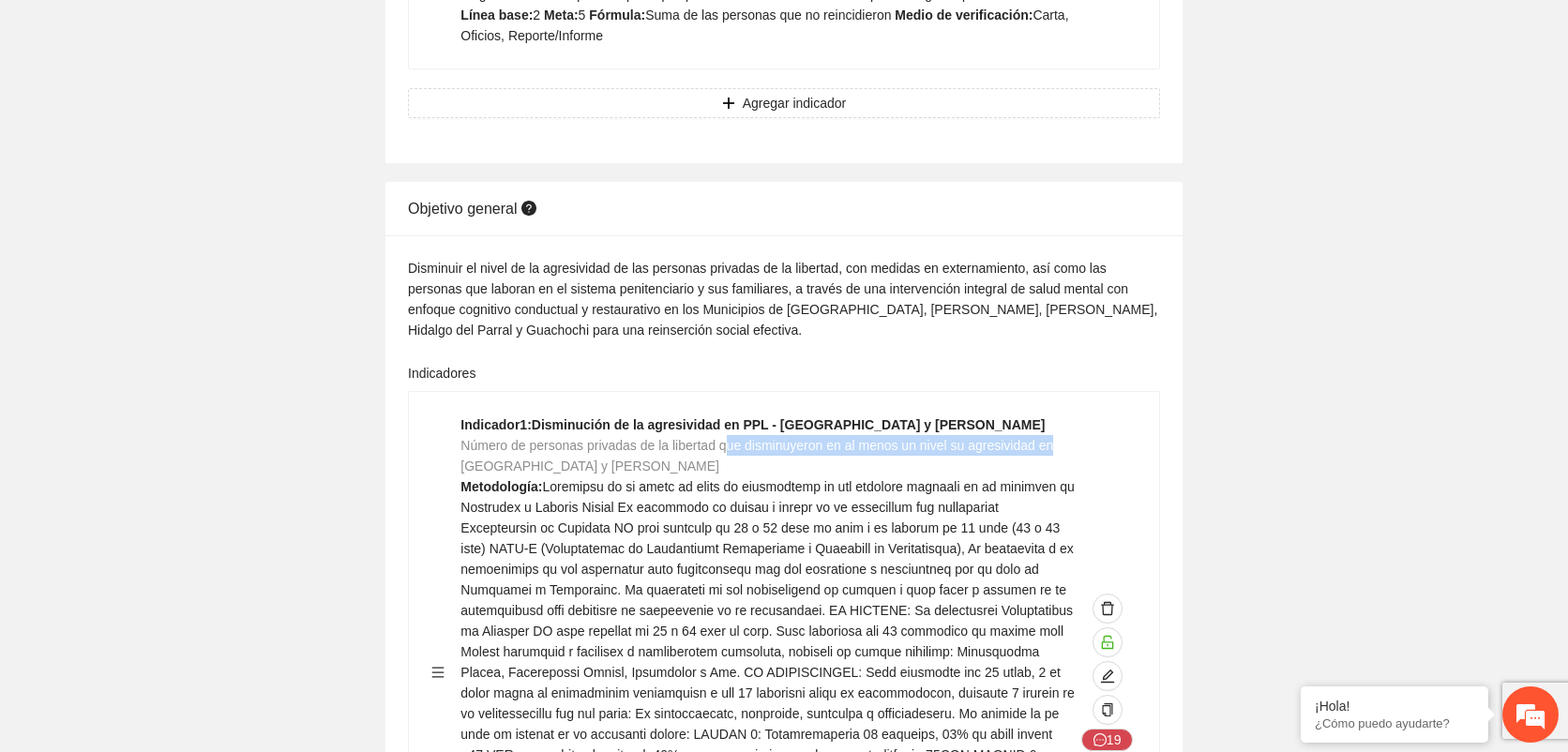
drag, startPoint x: 726, startPoint y: 400, endPoint x: 1061, endPoint y: 397, distance: 335.0
click at [1061, 414] on div "Indicador 1 : Disminución de la agresividad en PPL - Chihuahua y Aquiles Serdán…" at bounding box center [768, 671] width 617 height 515
drag, startPoint x: 538, startPoint y: 417, endPoint x: 593, endPoint y: 419, distance: 55.0
click at [593, 437] on span "Número de personas privadas de la libertad que disminuyeron en al menos un nive…" at bounding box center [756, 455] width 593 height 36
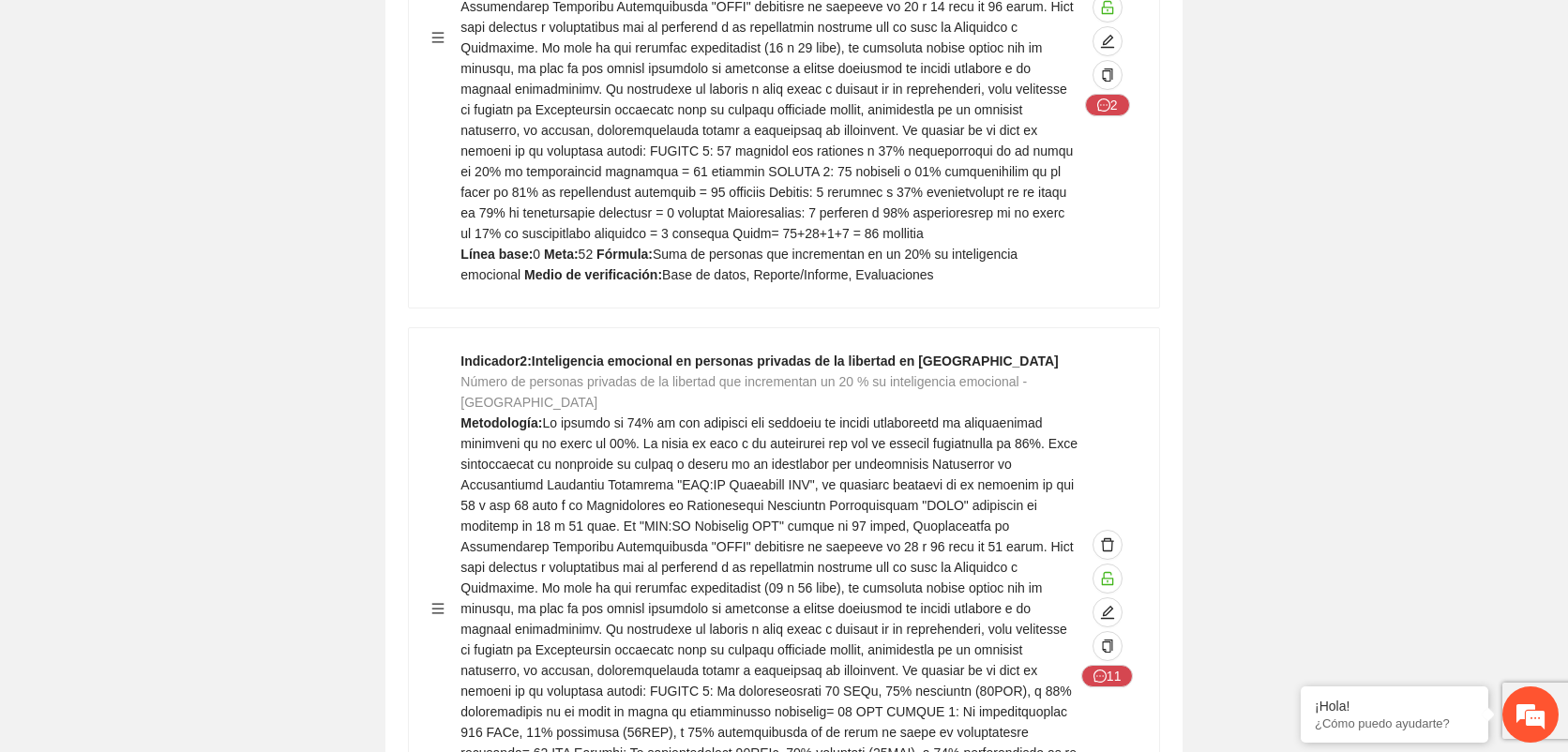
scroll to position [12496, 0]
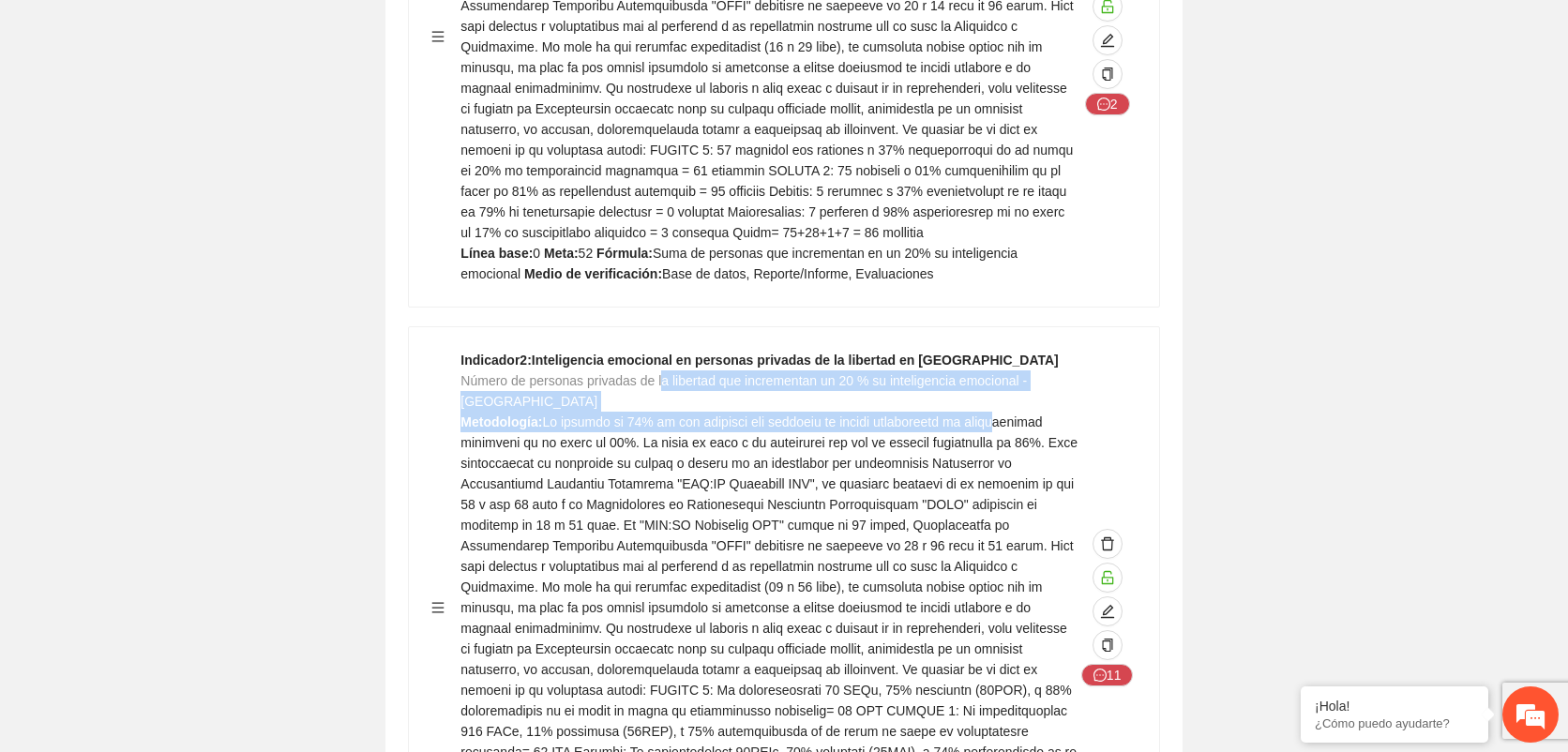
drag, startPoint x: 722, startPoint y: 220, endPoint x: 1003, endPoint y: 244, distance: 282.0
click at [1003, 350] on div "Indicador 2 : Inteligencia emocional en personas privadas de la libertad en Chi…" at bounding box center [768, 607] width 617 height 515
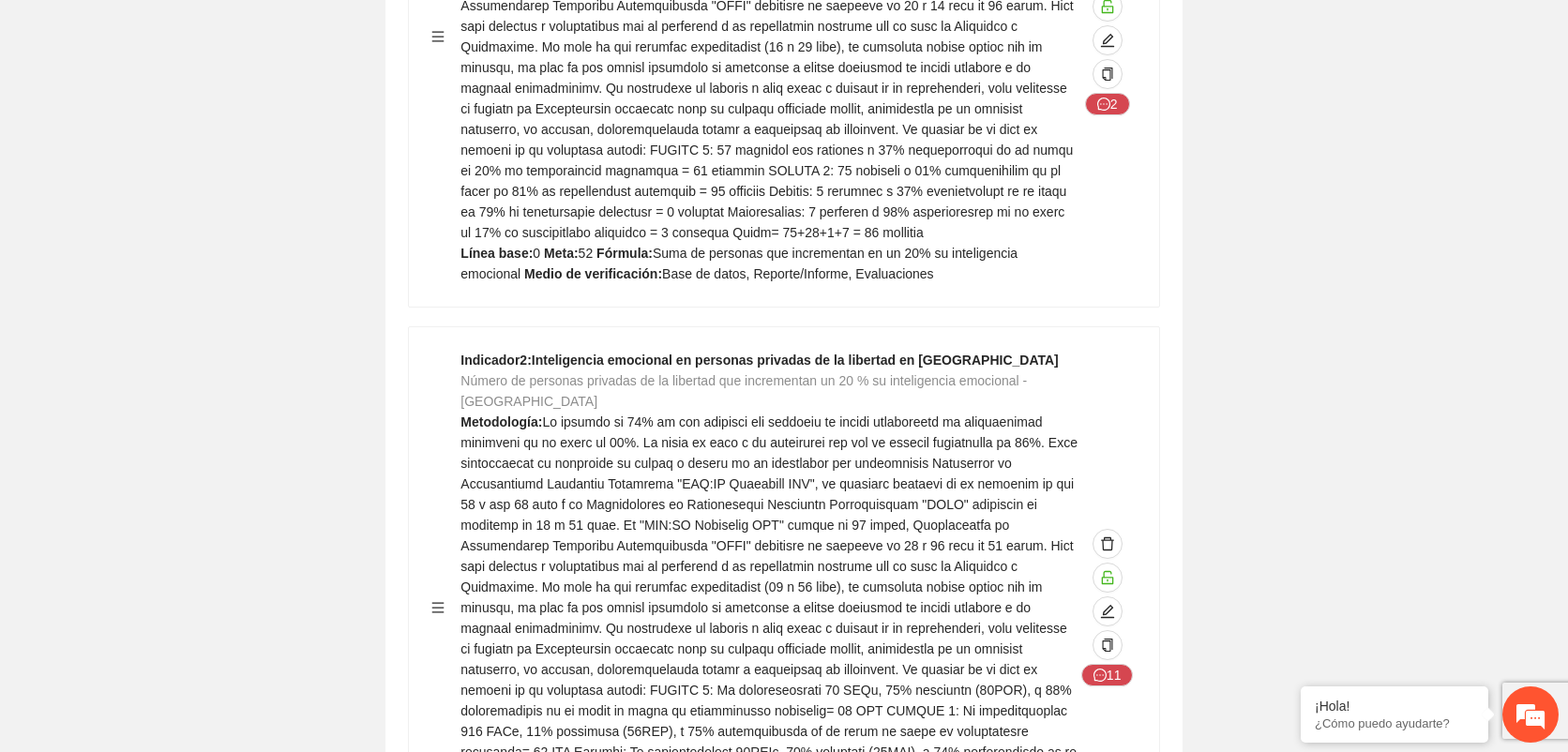
click at [600, 414] on span at bounding box center [768, 618] width 617 height 407
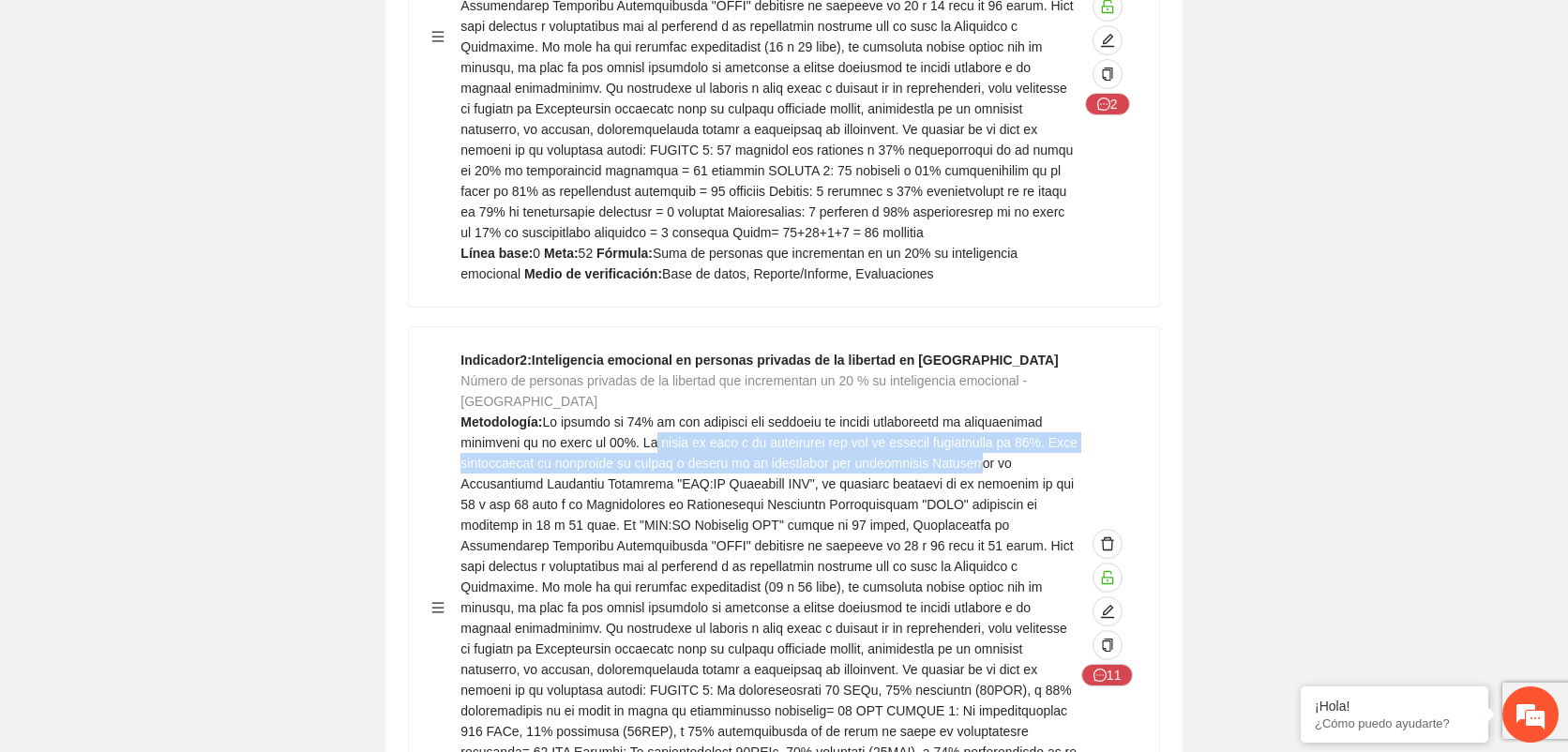
drag, startPoint x: 662, startPoint y: 273, endPoint x: 980, endPoint y: 293, distance: 318.6
click at [980, 414] on span at bounding box center [768, 618] width 617 height 407
click at [594, 414] on span at bounding box center [768, 618] width 617 height 407
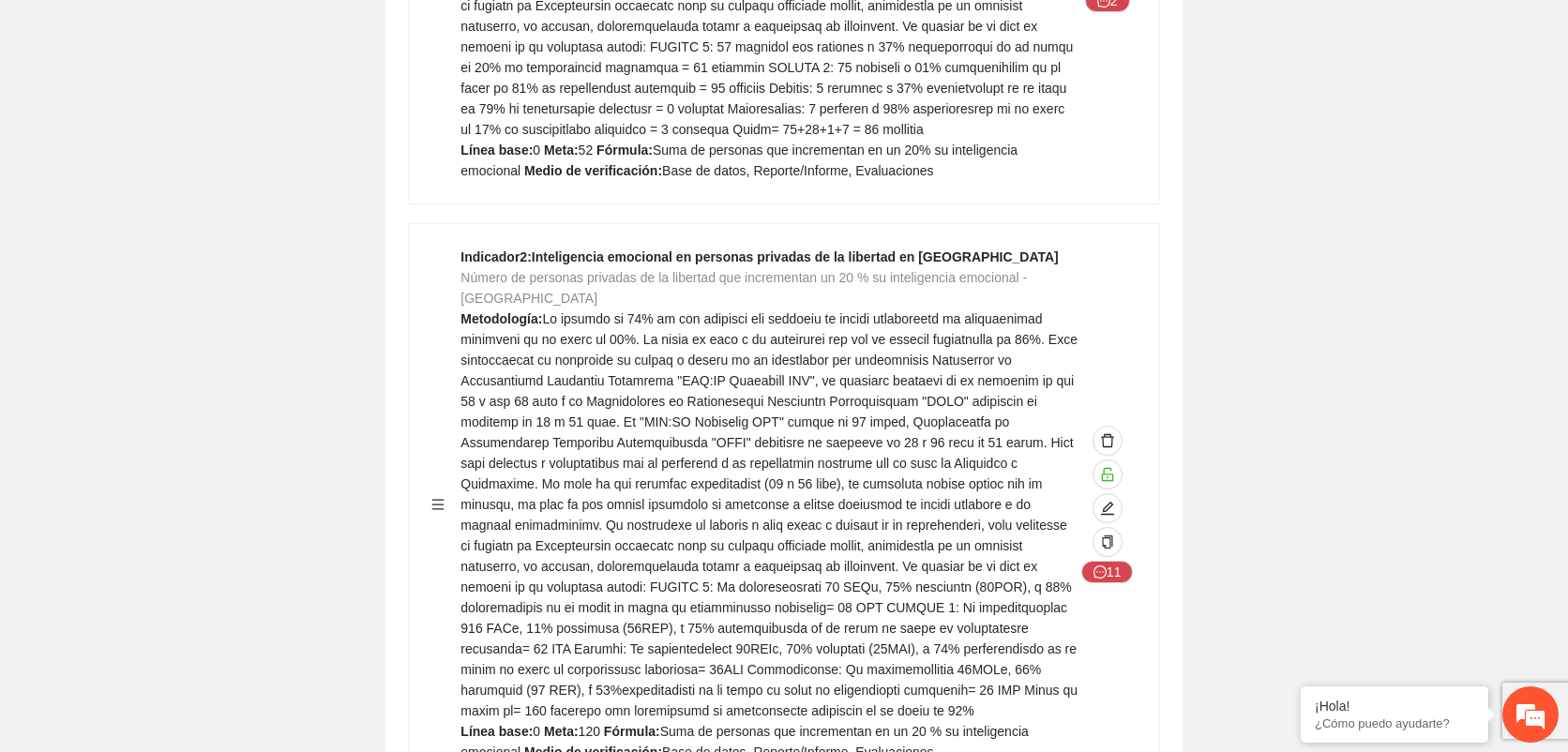
scroll to position [12600, 0]
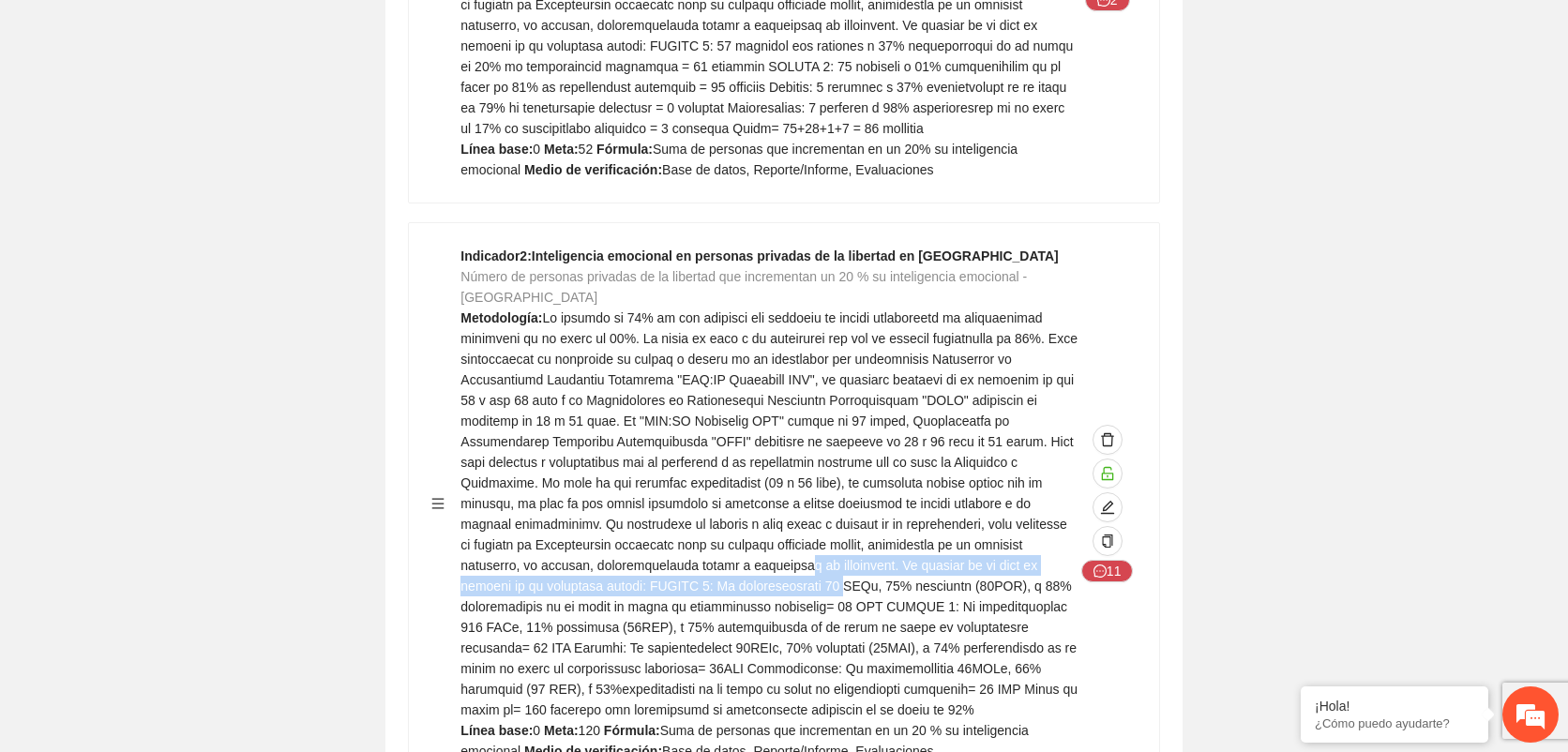
drag, startPoint x: 539, startPoint y: 407, endPoint x: 510, endPoint y: 404, distance: 29.2
click at [510, 404] on div "Indicador 2 : Inteligencia emocional en personas privadas de la libertad en Chi…" at bounding box center [768, 503] width 617 height 515
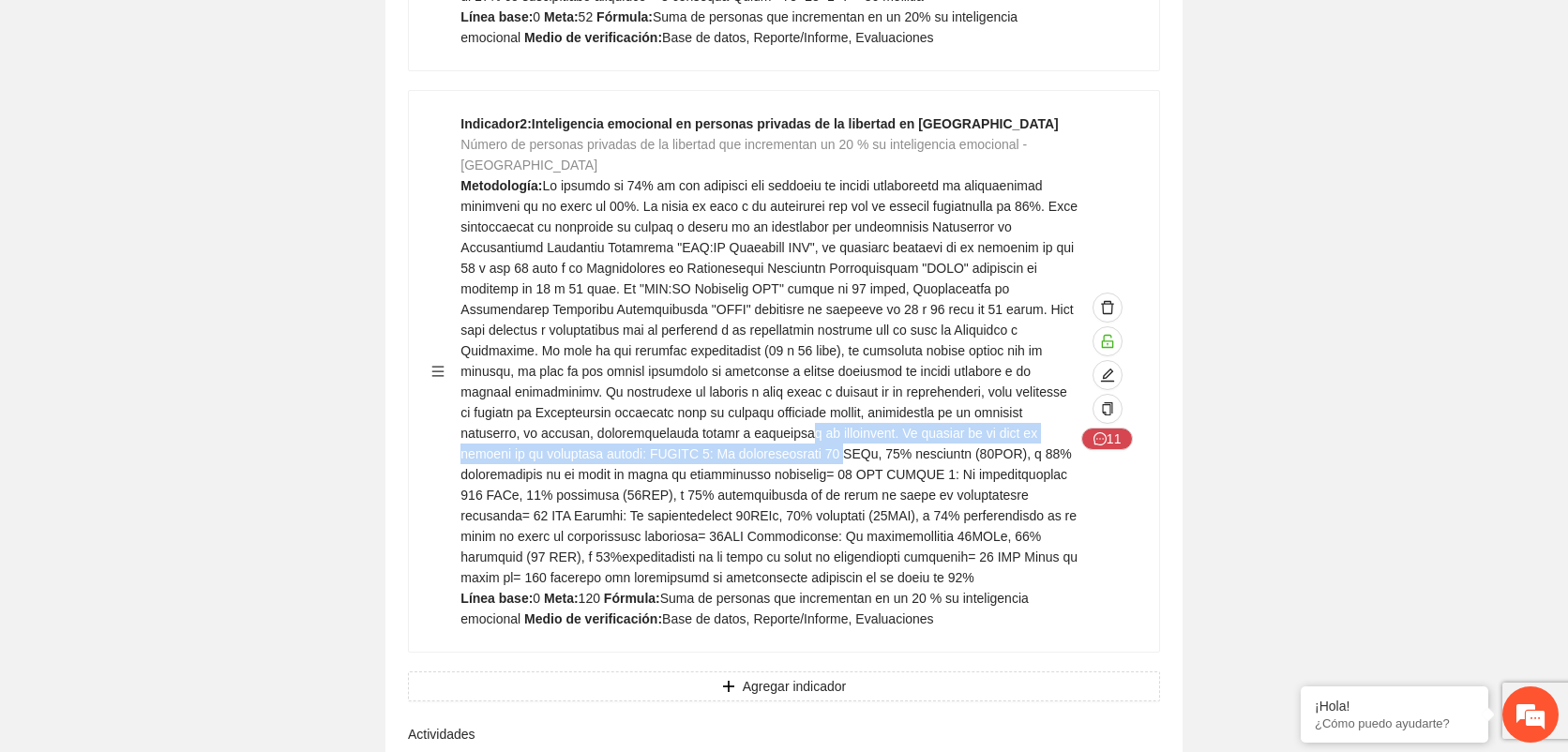
scroll to position [12807, 0]
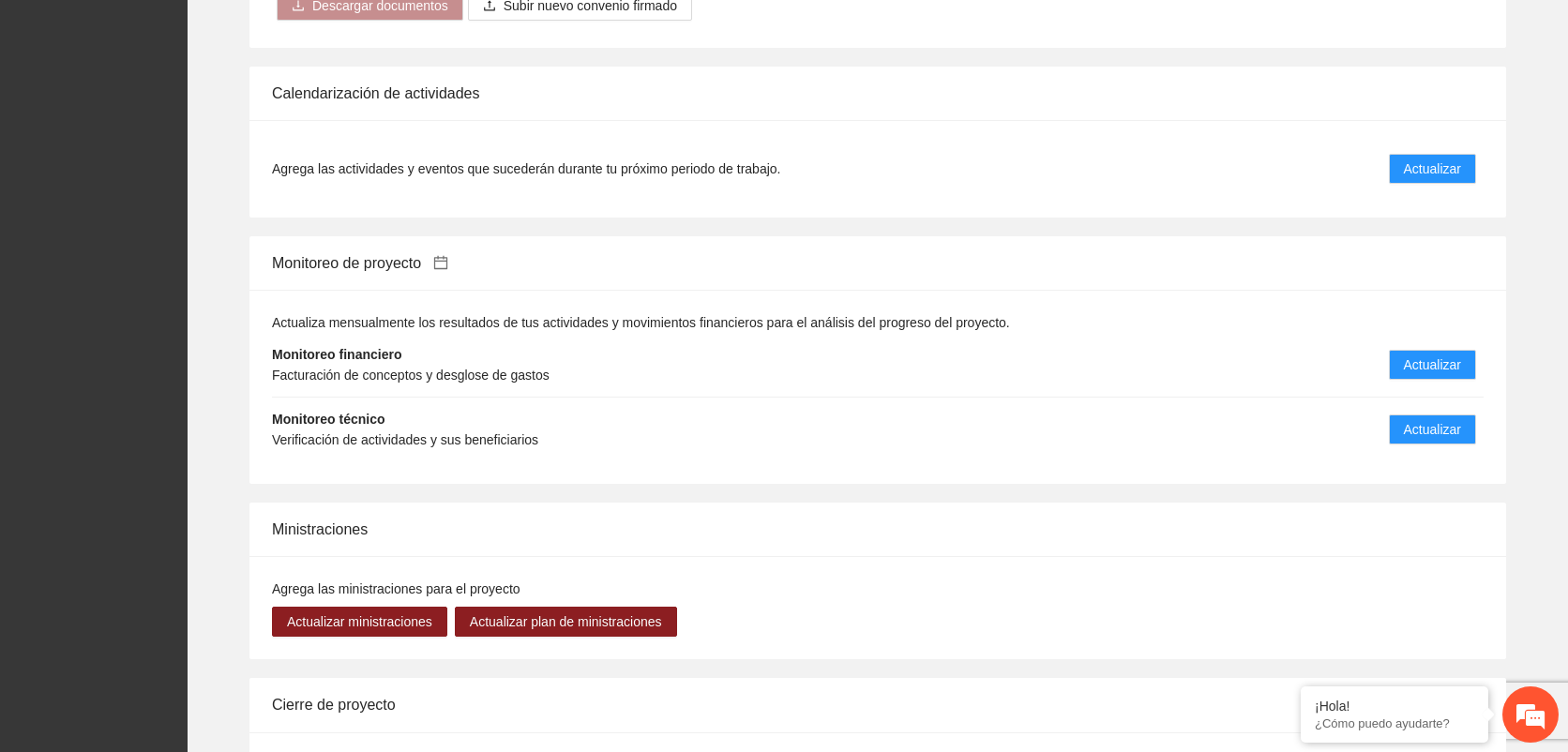
scroll to position [3331, 0]
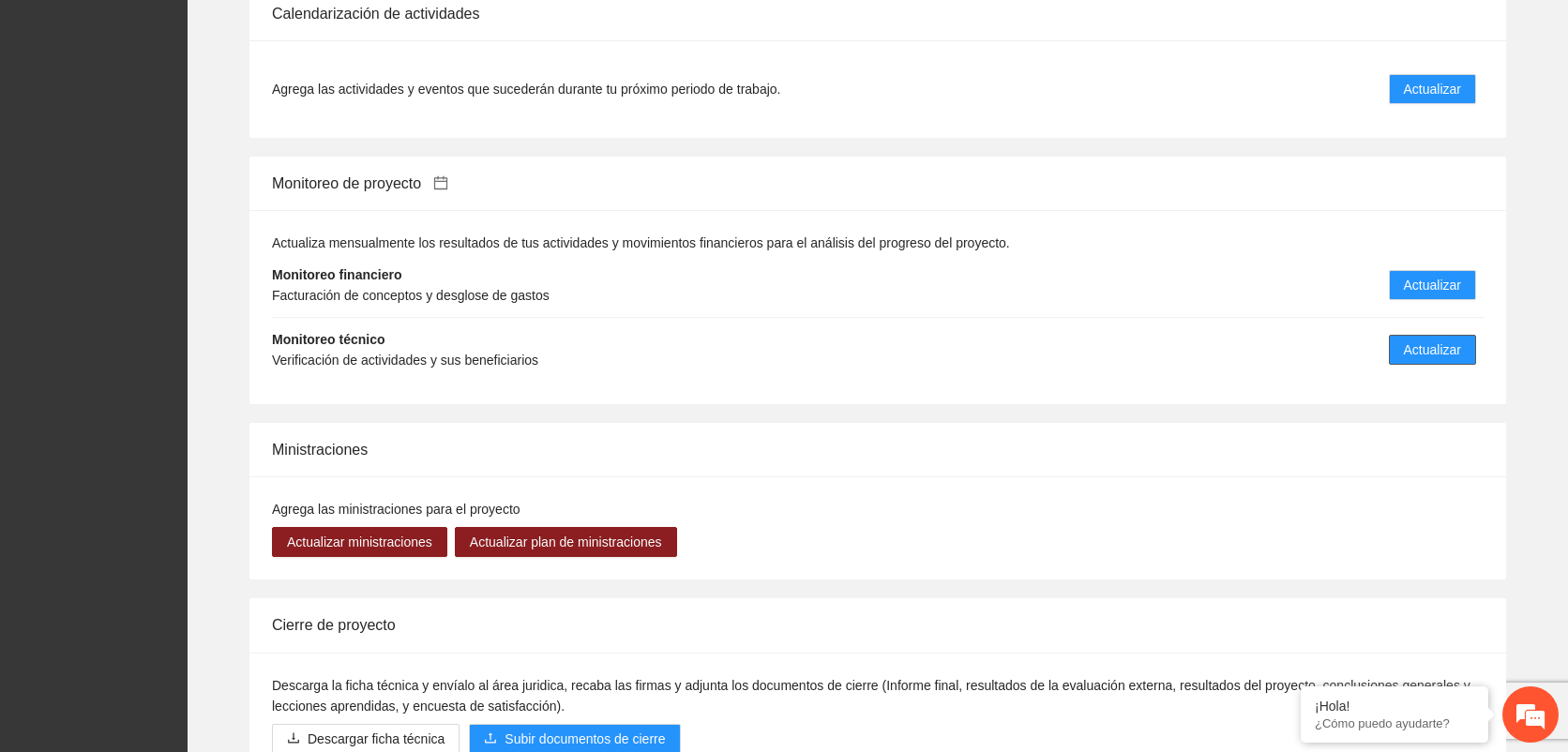
click at [1426, 339] on span "Actualizar" at bounding box center [1432, 349] width 57 height 20
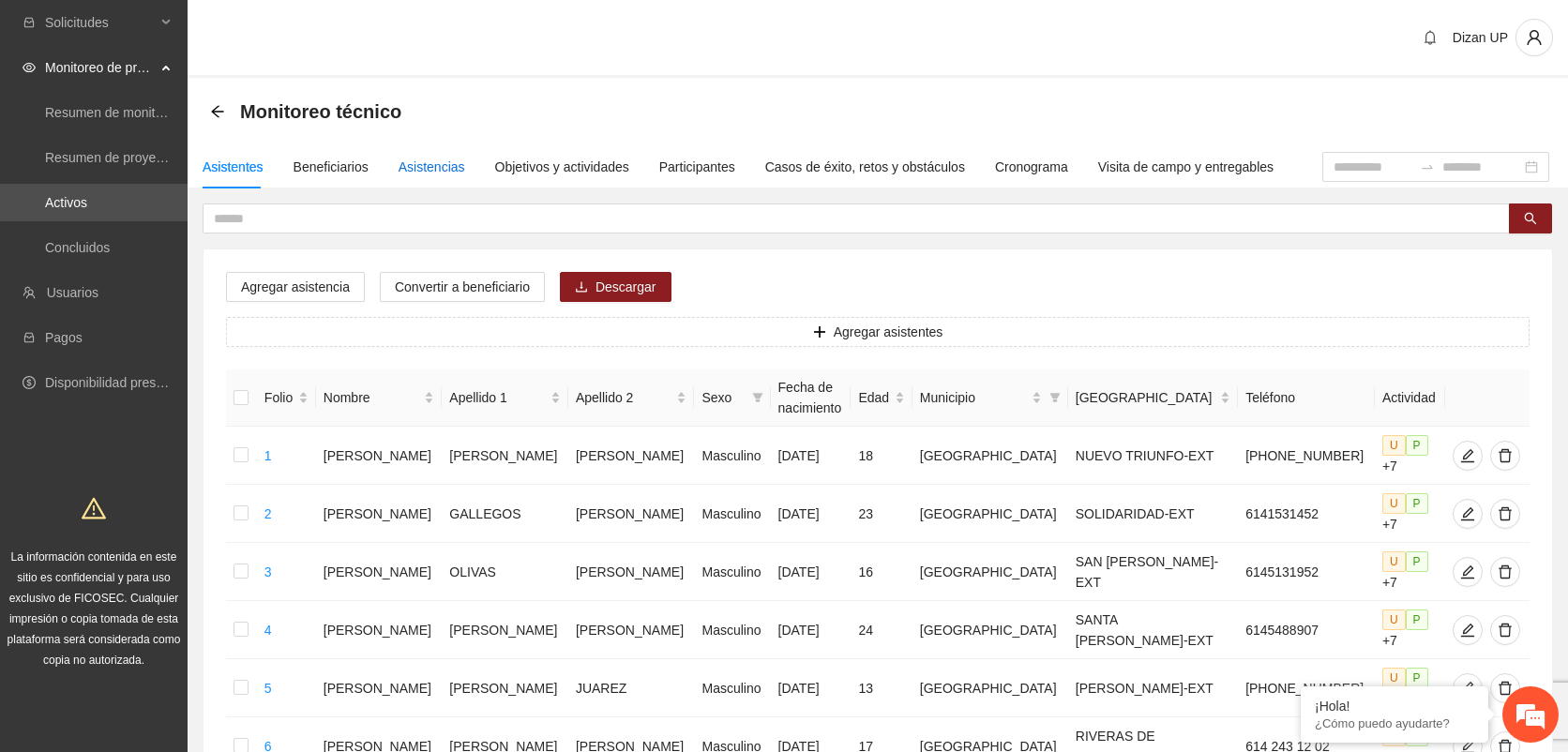
click at [407, 169] on div "Asistencias" at bounding box center [432, 167] width 66 height 20
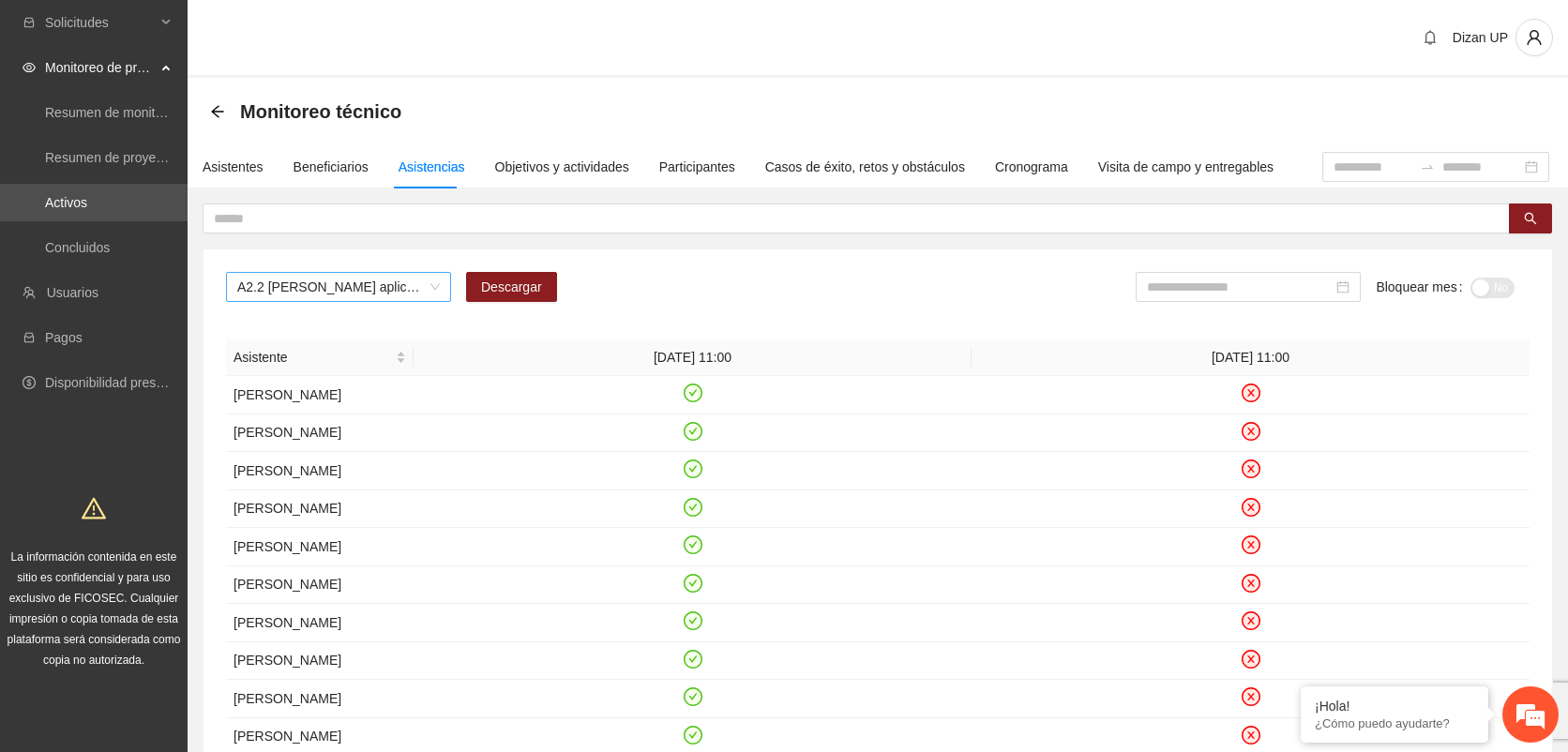
click at [406, 291] on span "A2.2 Cuauhtémoc aplicación de PRE y POST Inteligencia Emocional" at bounding box center [338, 286] width 203 height 28
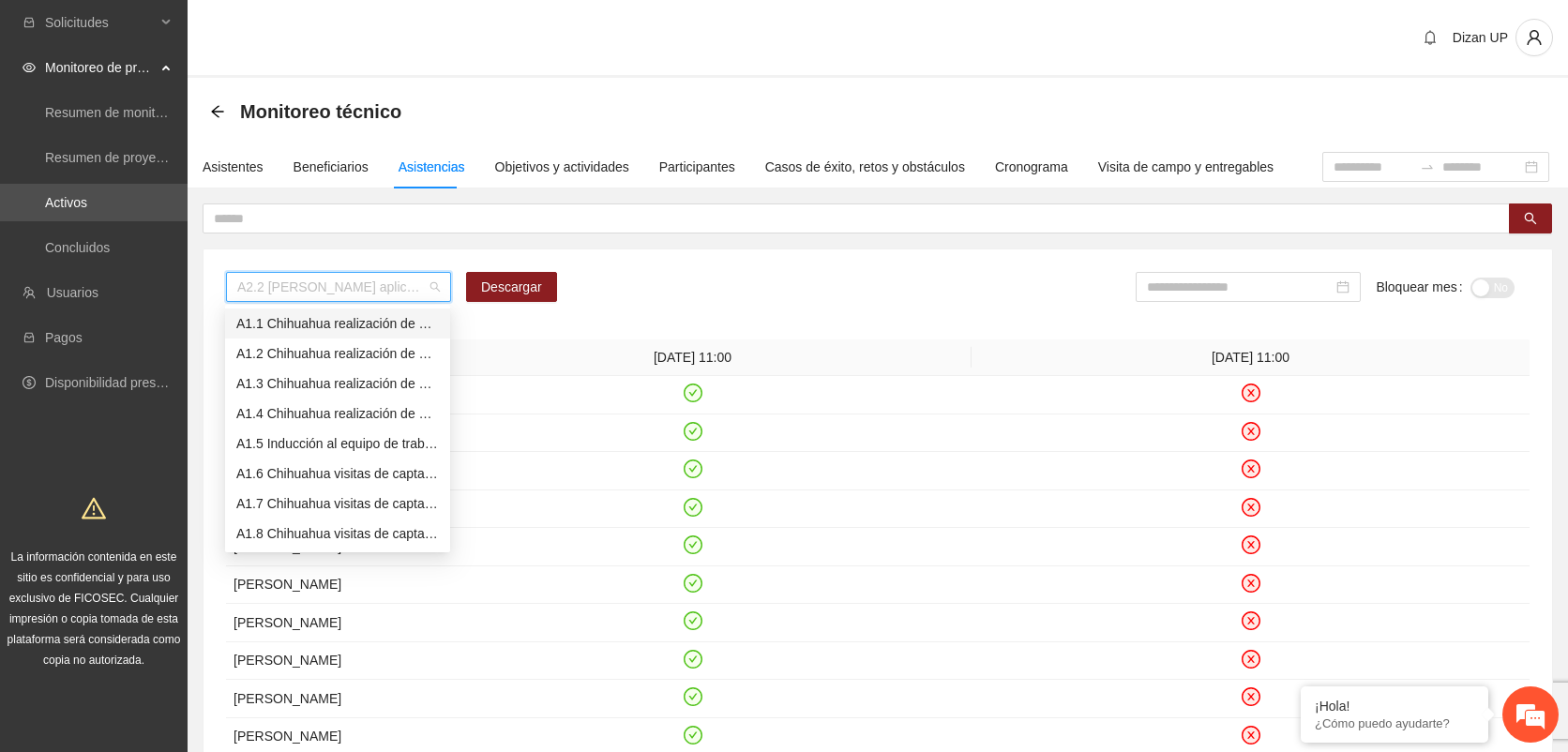
click at [313, 327] on div "A1.1 Chihuahua realización de diagnósticos LSB-50 (CERESO 1 VARONIL)" at bounding box center [337, 322] width 203 height 20
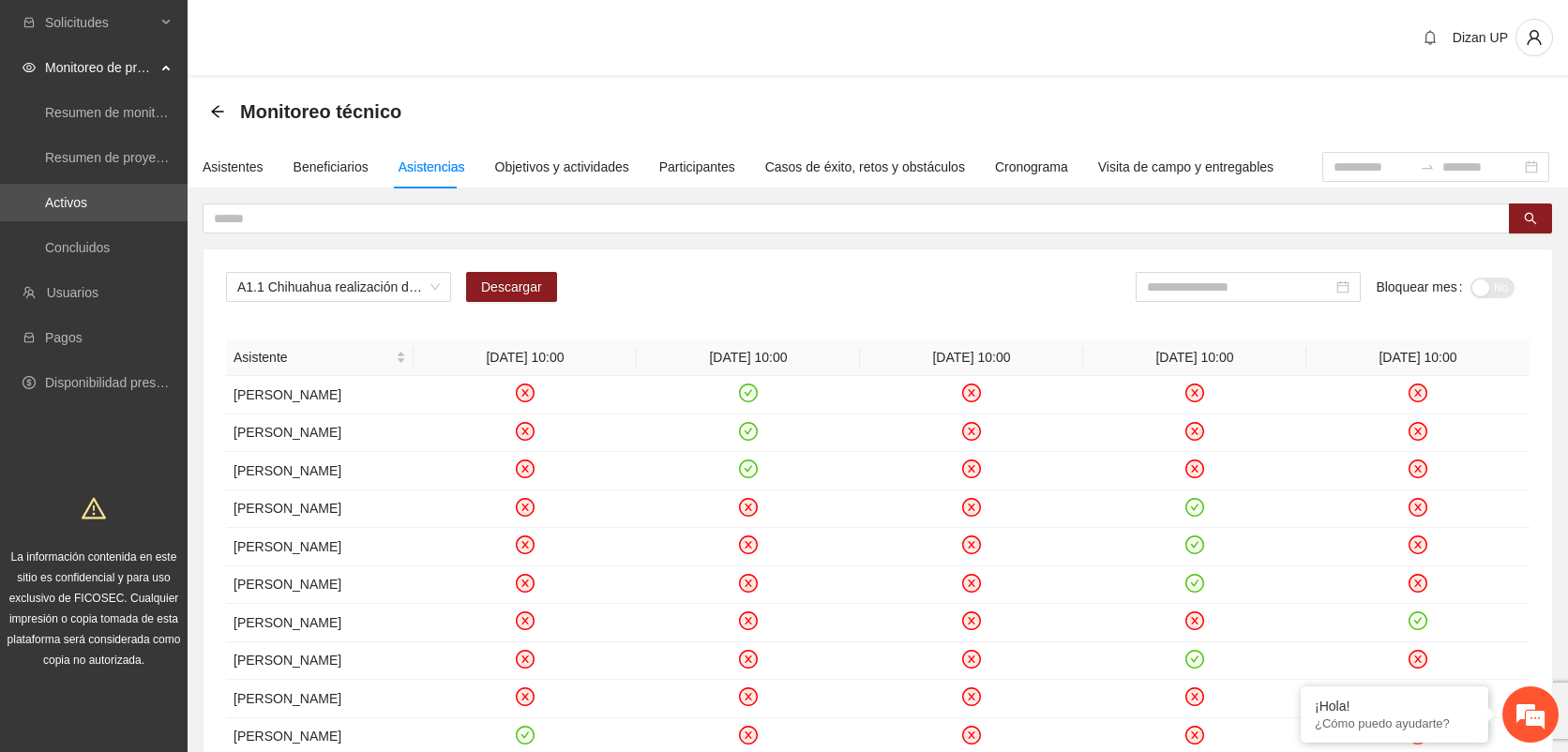
click at [125, 639] on span "La información contenida en este sitio es confidencial y para uso exclusivo de …" at bounding box center [95, 608] width 173 height 116
click at [337, 208] on input "text" at bounding box center [848, 218] width 1270 height 20
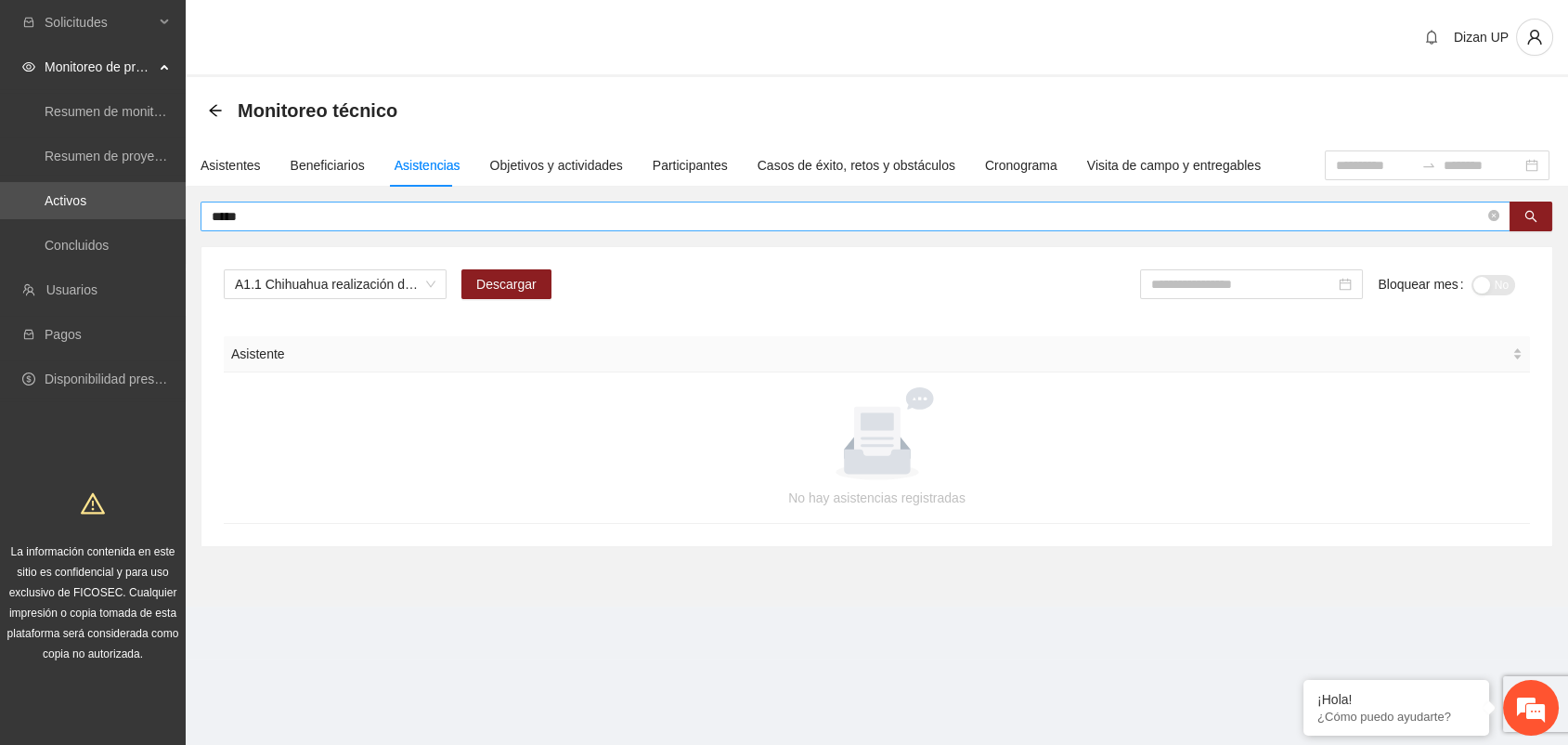
click at [229, 220] on input "*****" at bounding box center [847, 216] width 1273 height 20
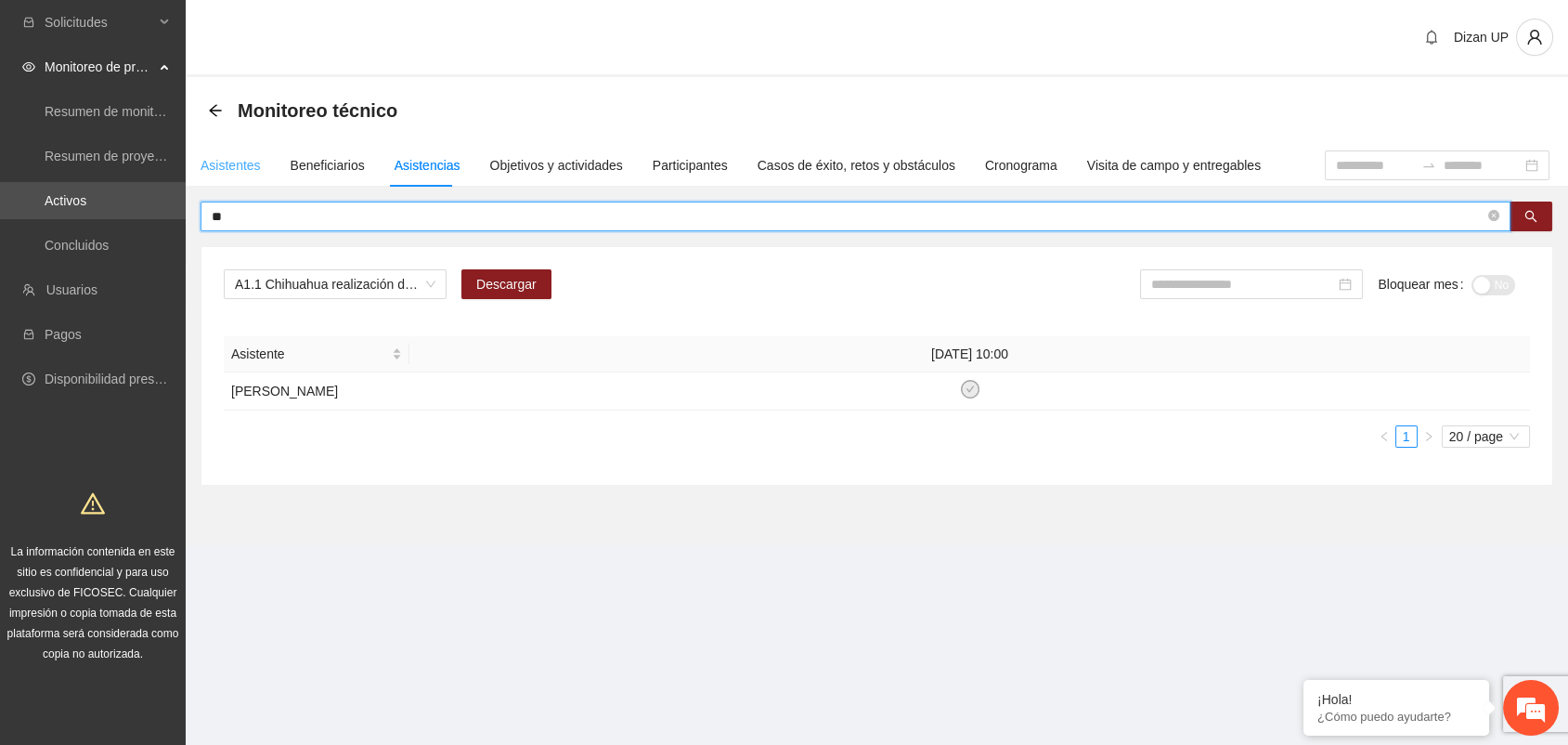
type input "*"
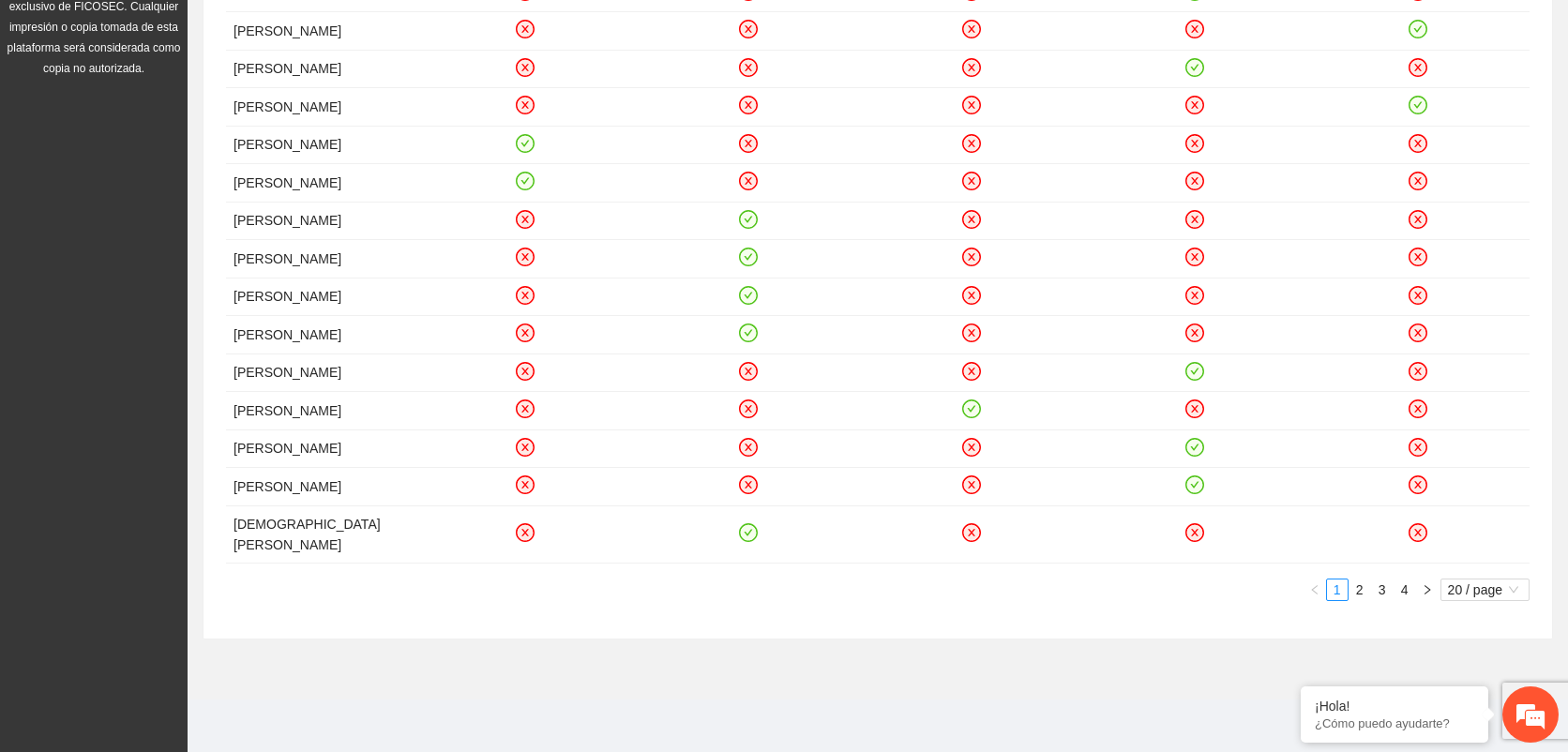
scroll to position [877, 0]
click at [1483, 594] on span "20 / page" at bounding box center [1485, 589] width 74 height 20
click at [1484, 593] on span "20 / page" at bounding box center [1485, 589] width 74 height 20
click at [1498, 681] on div "50 / page" at bounding box center [1484, 682] width 67 height 20
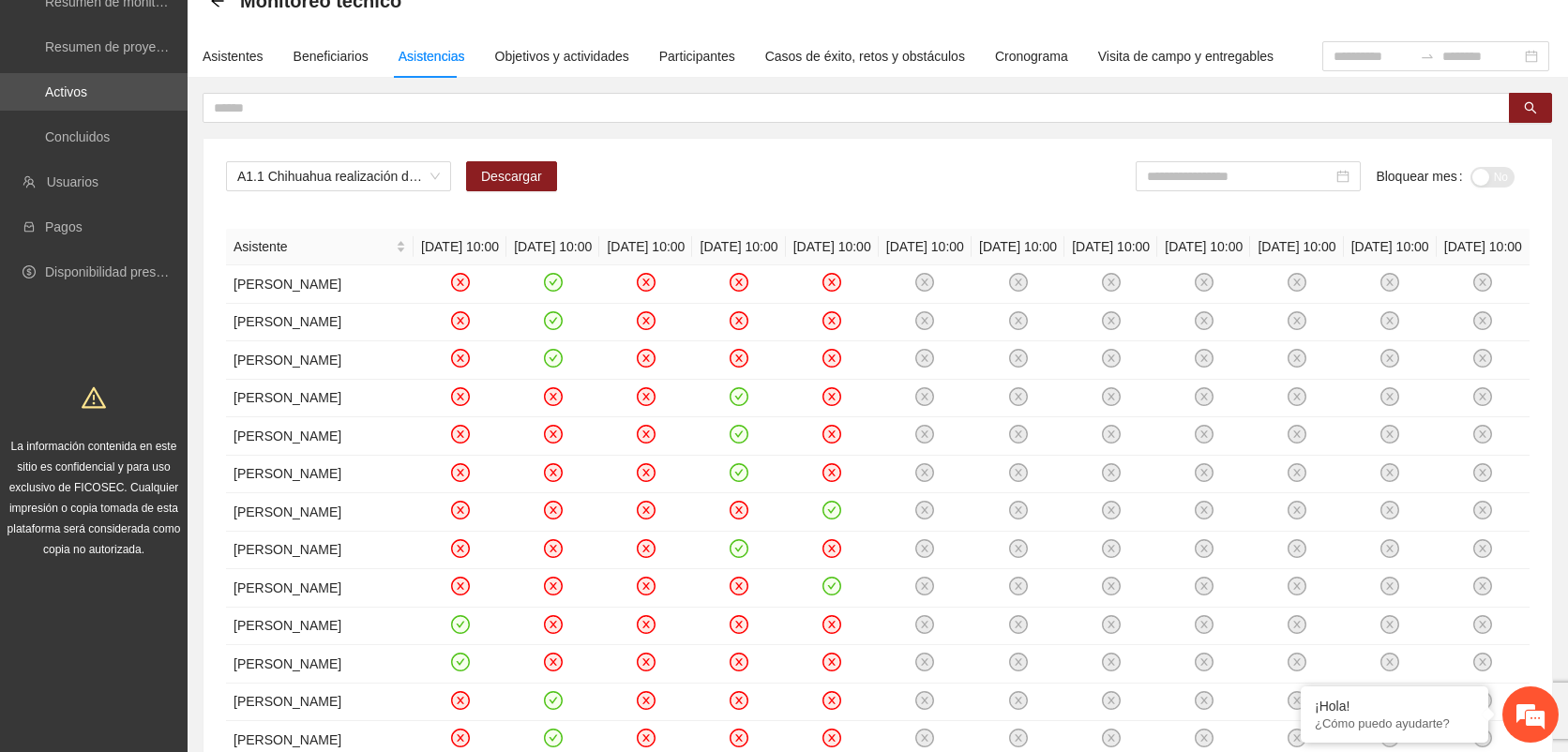
scroll to position [98, 0]
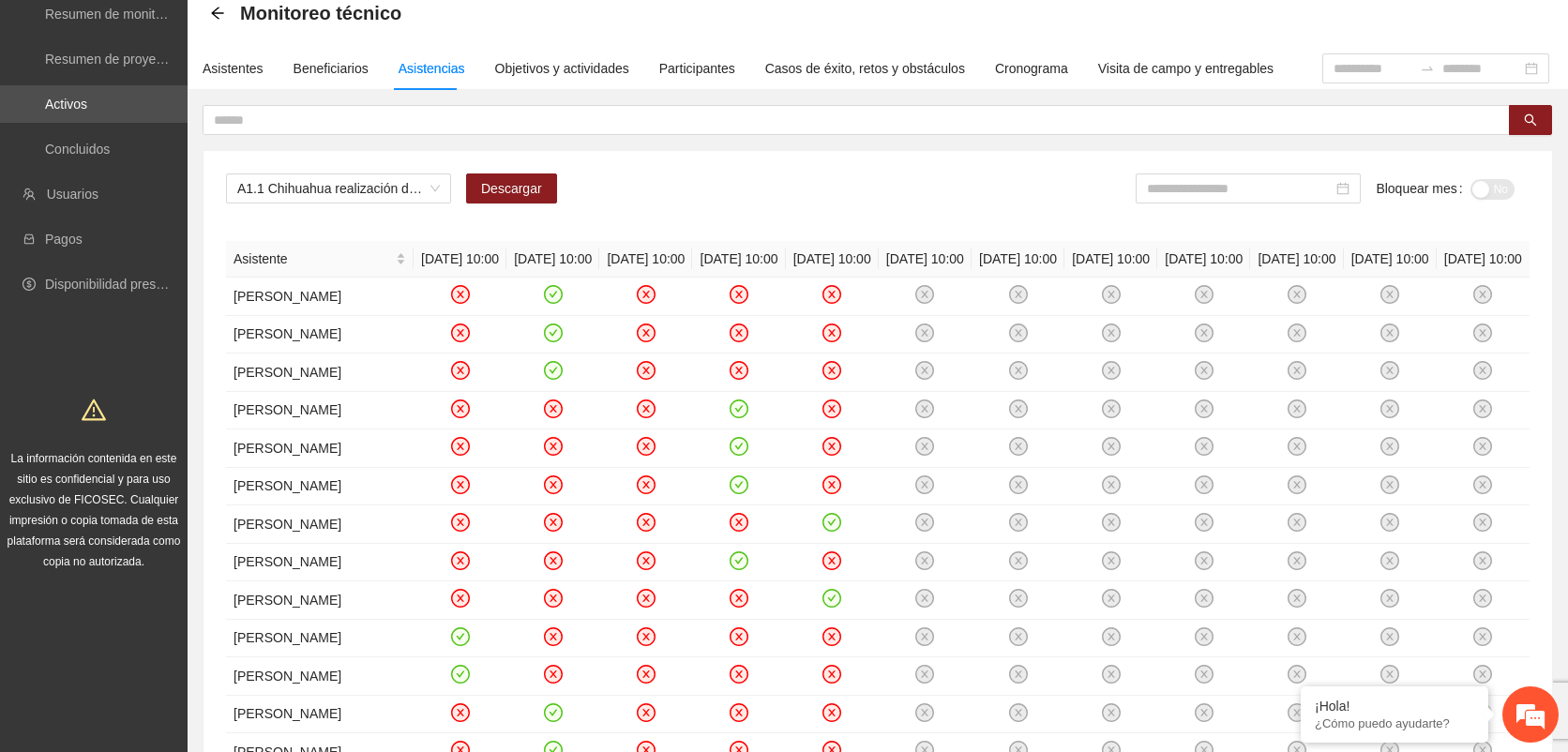
click at [757, 179] on div "A1.1 Chihuahua realización de diagnósticos LSB-50 (CERESO 1 VARONIL) Descargar …" at bounding box center [877, 196] width 1303 height 45
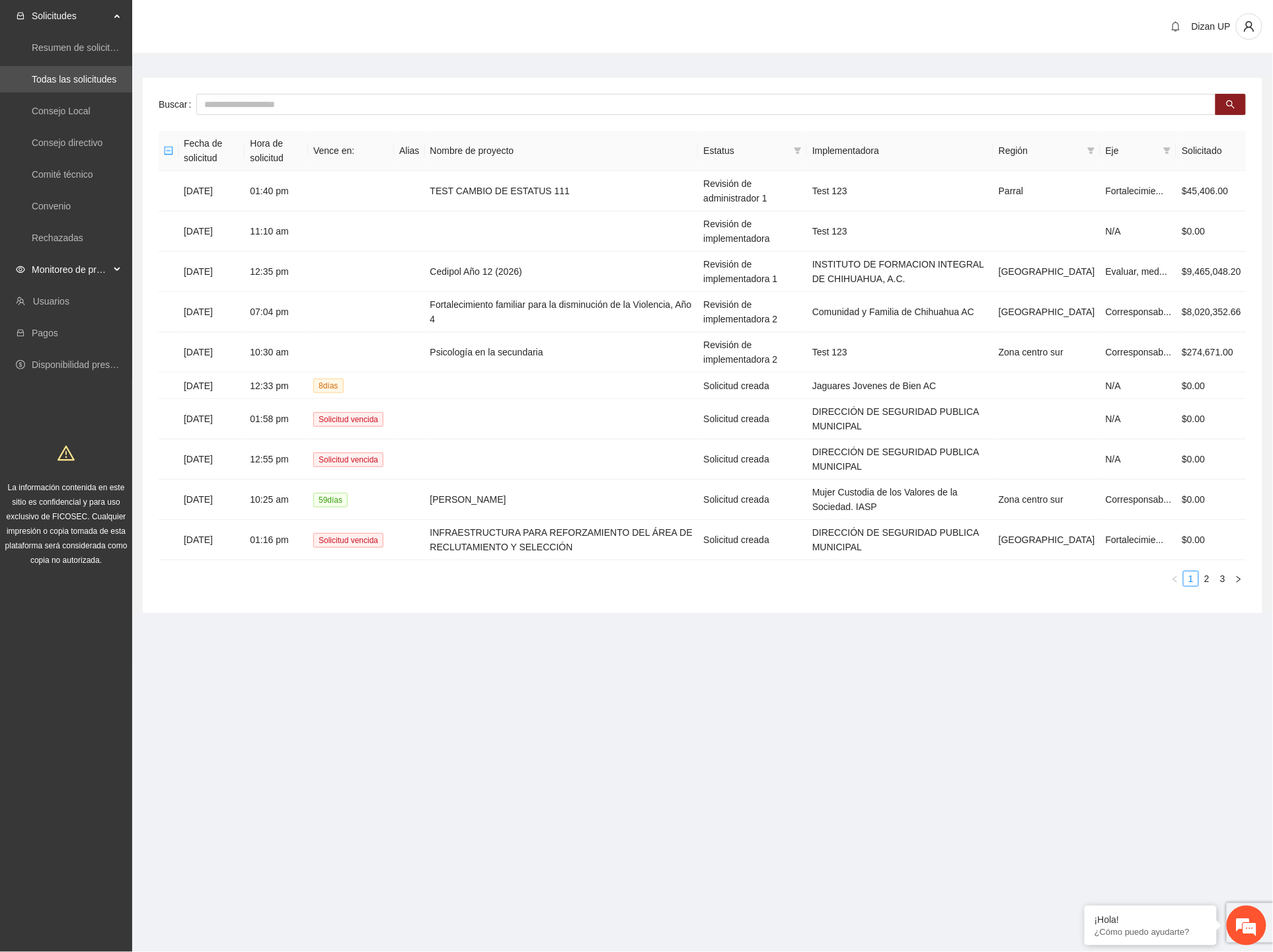
click at [44, 273] on span "Monitoreo de proyectos" at bounding box center [71, 269] width 78 height 26
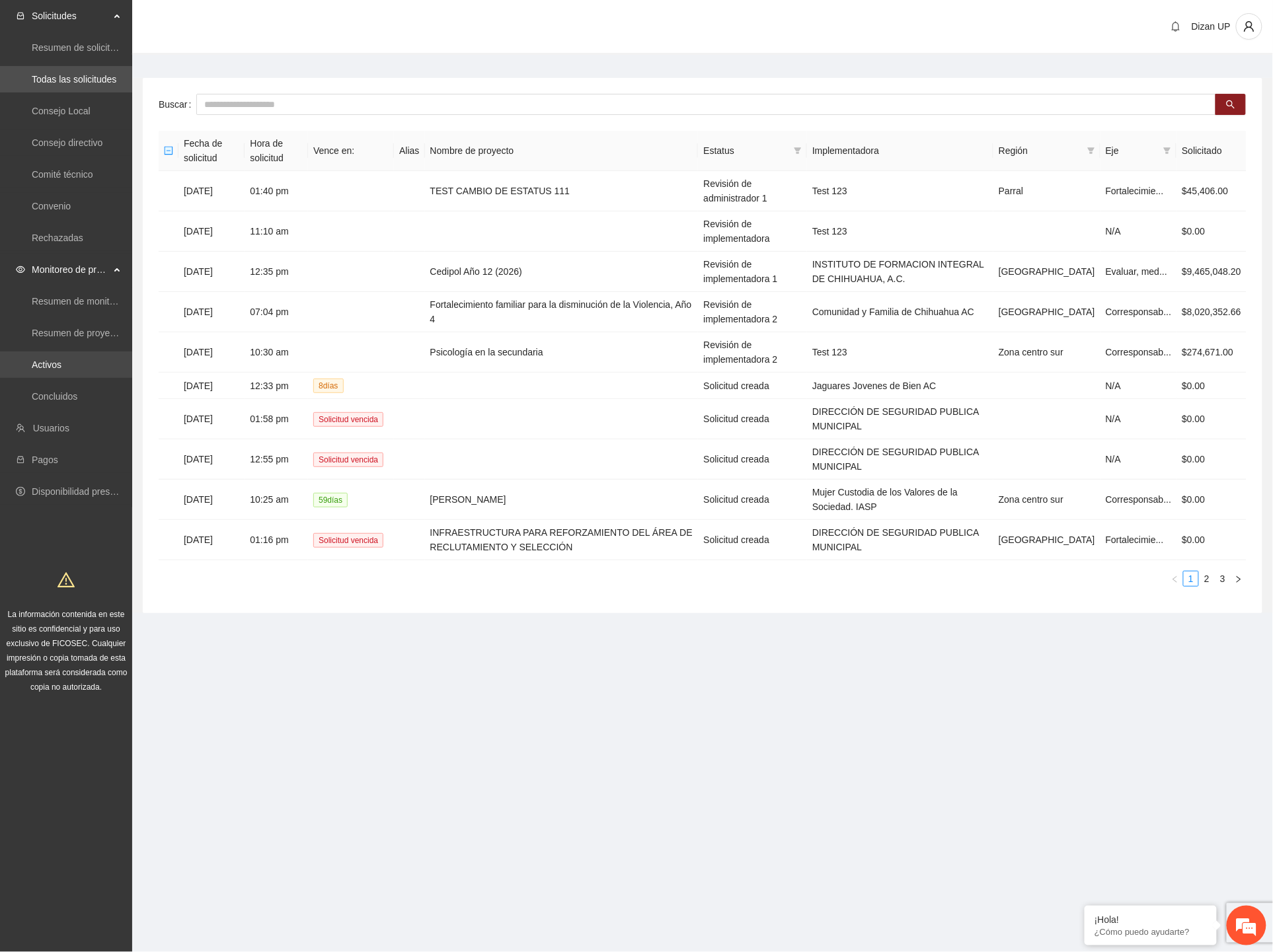
click at [46, 363] on link "Activos" at bounding box center [46, 364] width 30 height 10
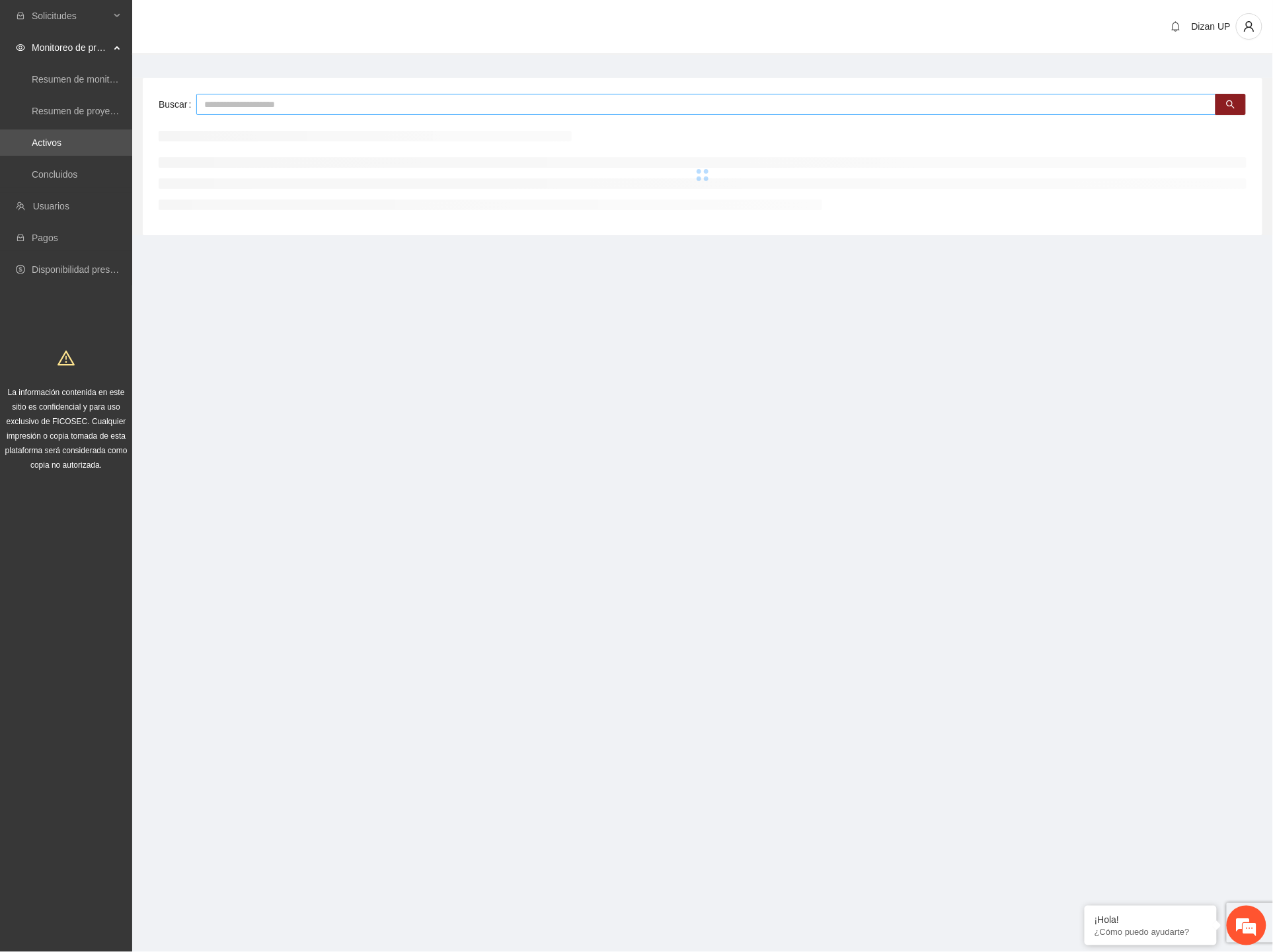
click at [339, 100] on input "text" at bounding box center [706, 104] width 1020 height 21
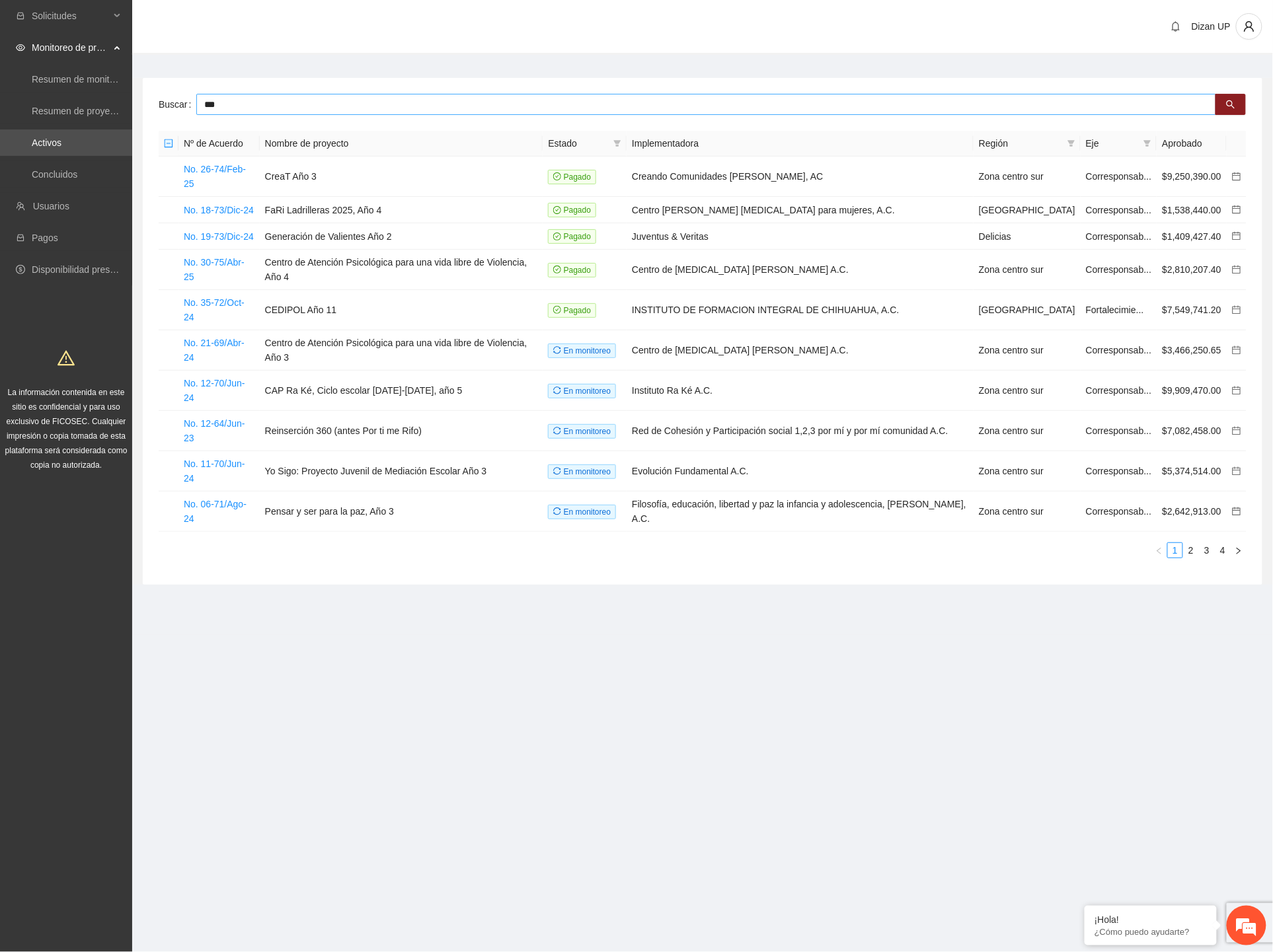
type input "***"
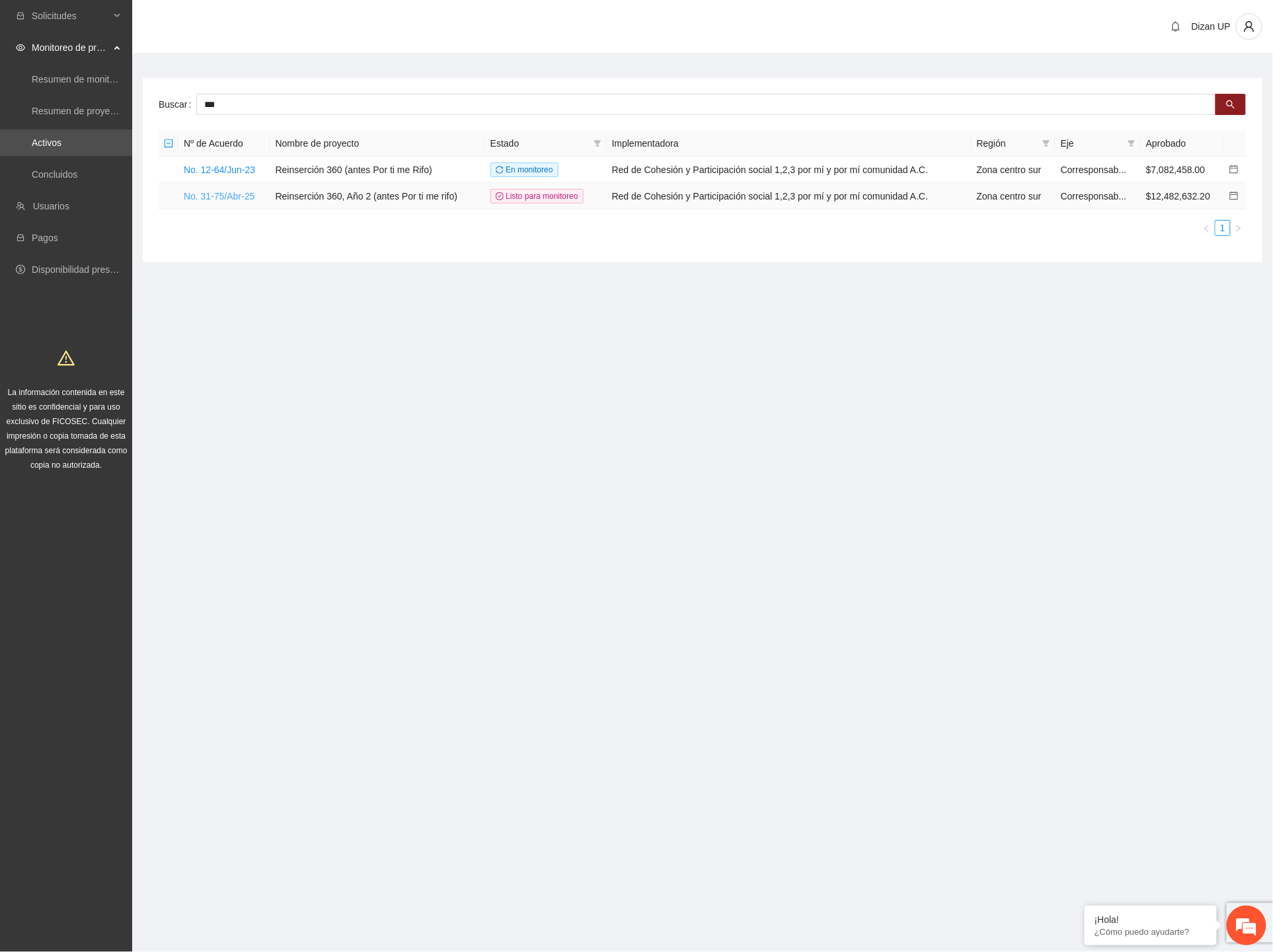
click at [228, 196] on link "No. 31-75/Abr-25" at bounding box center [218, 196] width 71 height 10
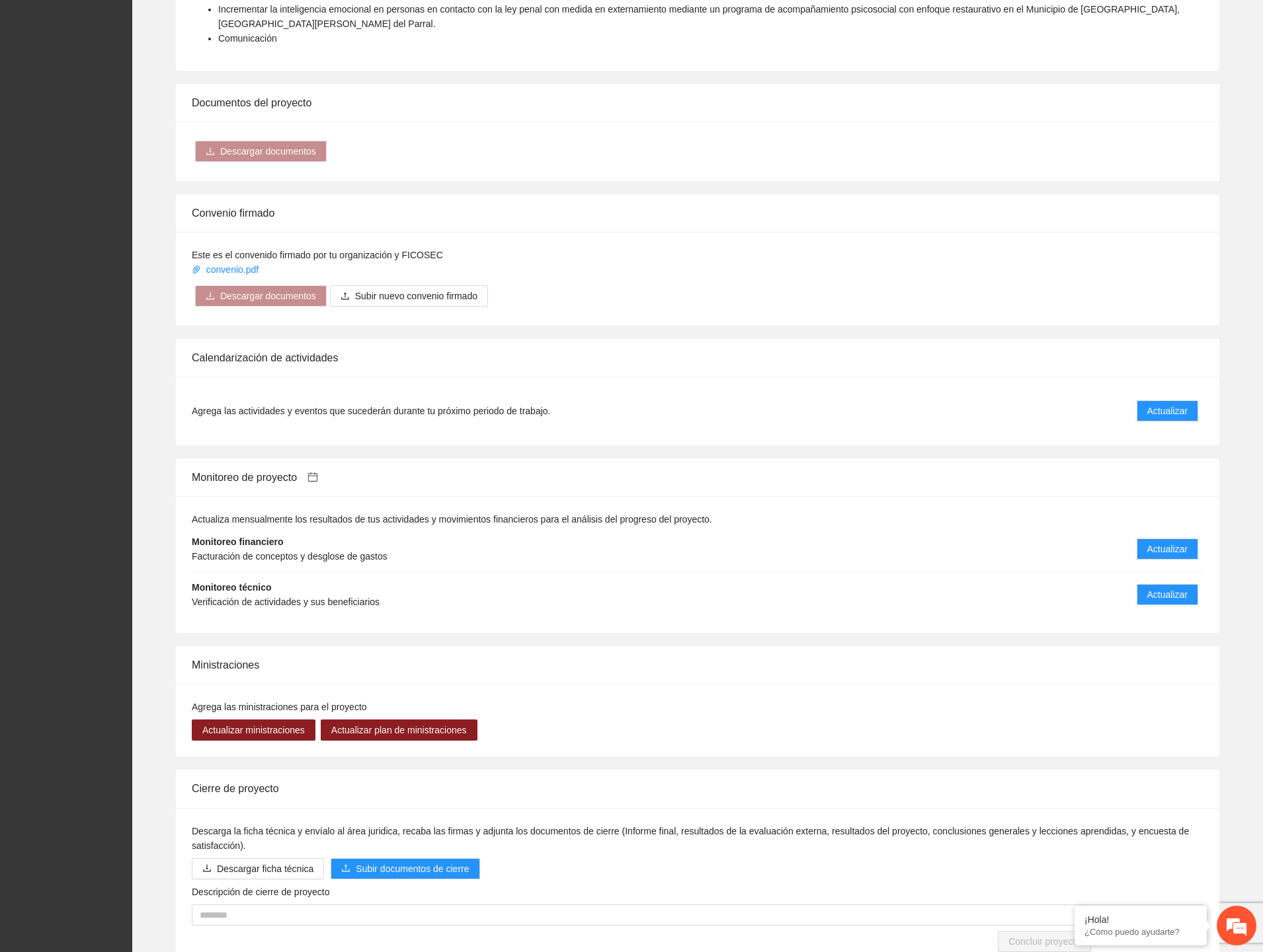
scroll to position [1833, 0]
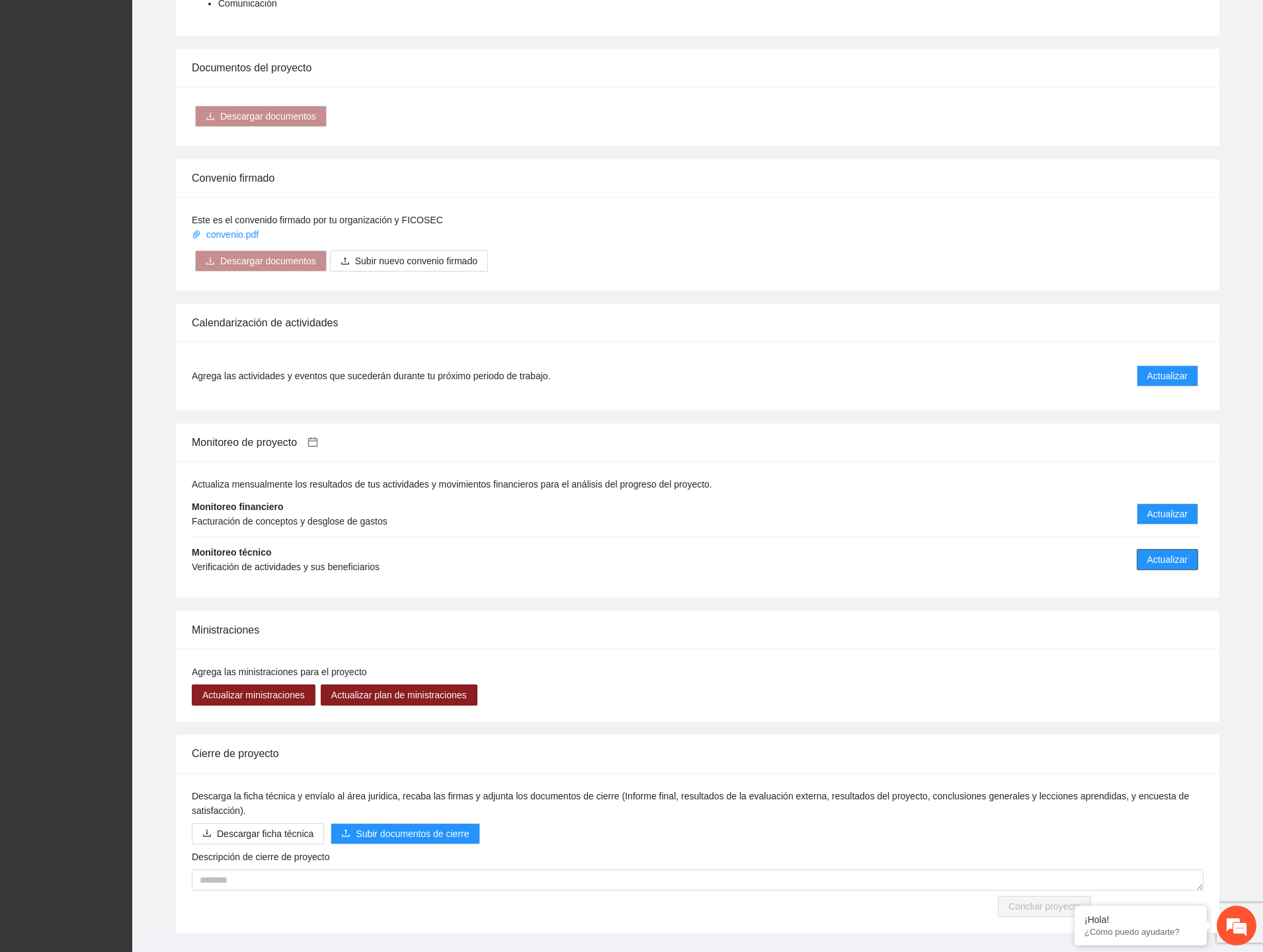
click at [1147, 552] on span "Actualizar" at bounding box center [1167, 559] width 41 height 14
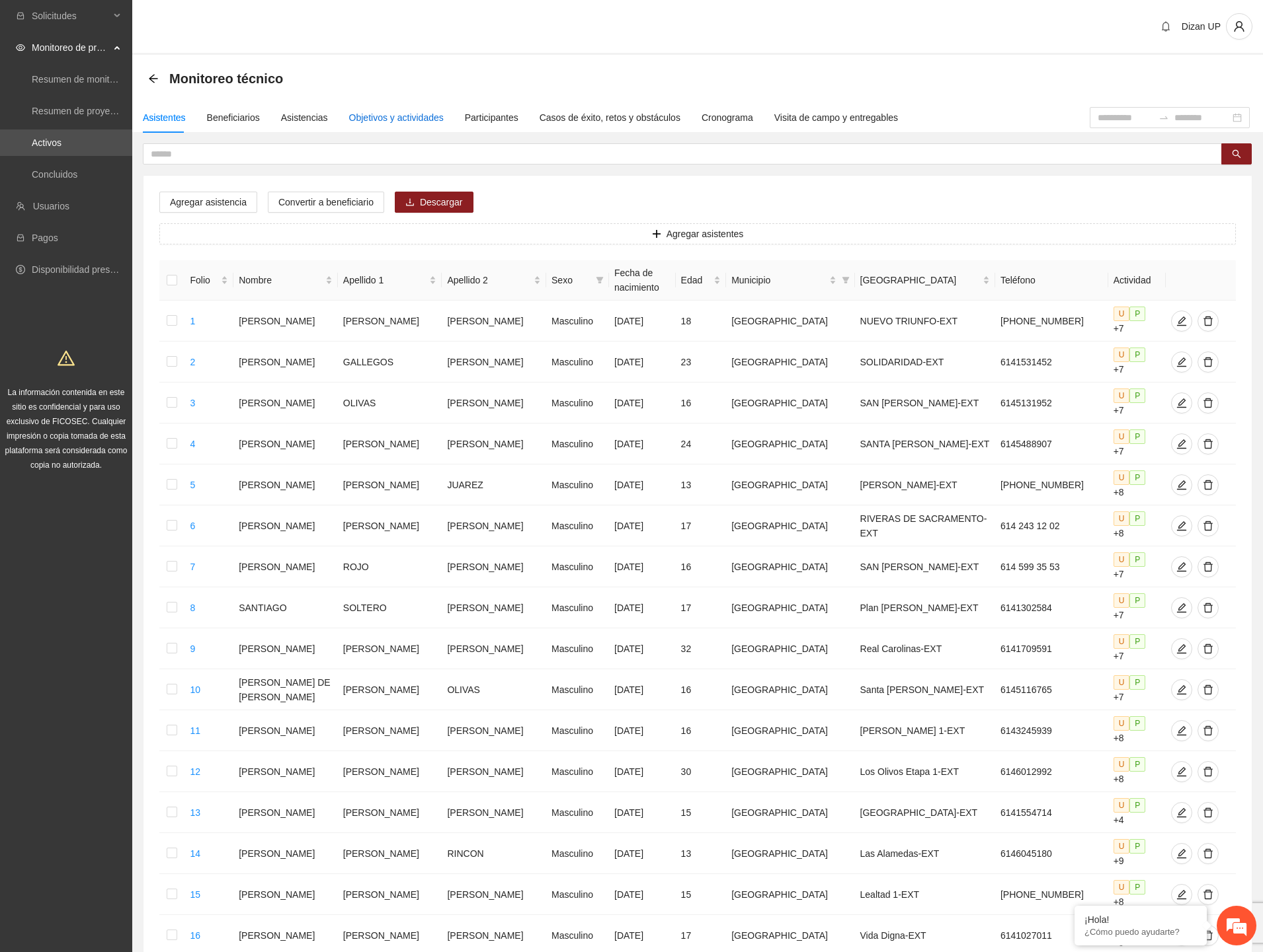
click at [388, 121] on div "Objetivos y actividades" at bounding box center [396, 117] width 95 height 14
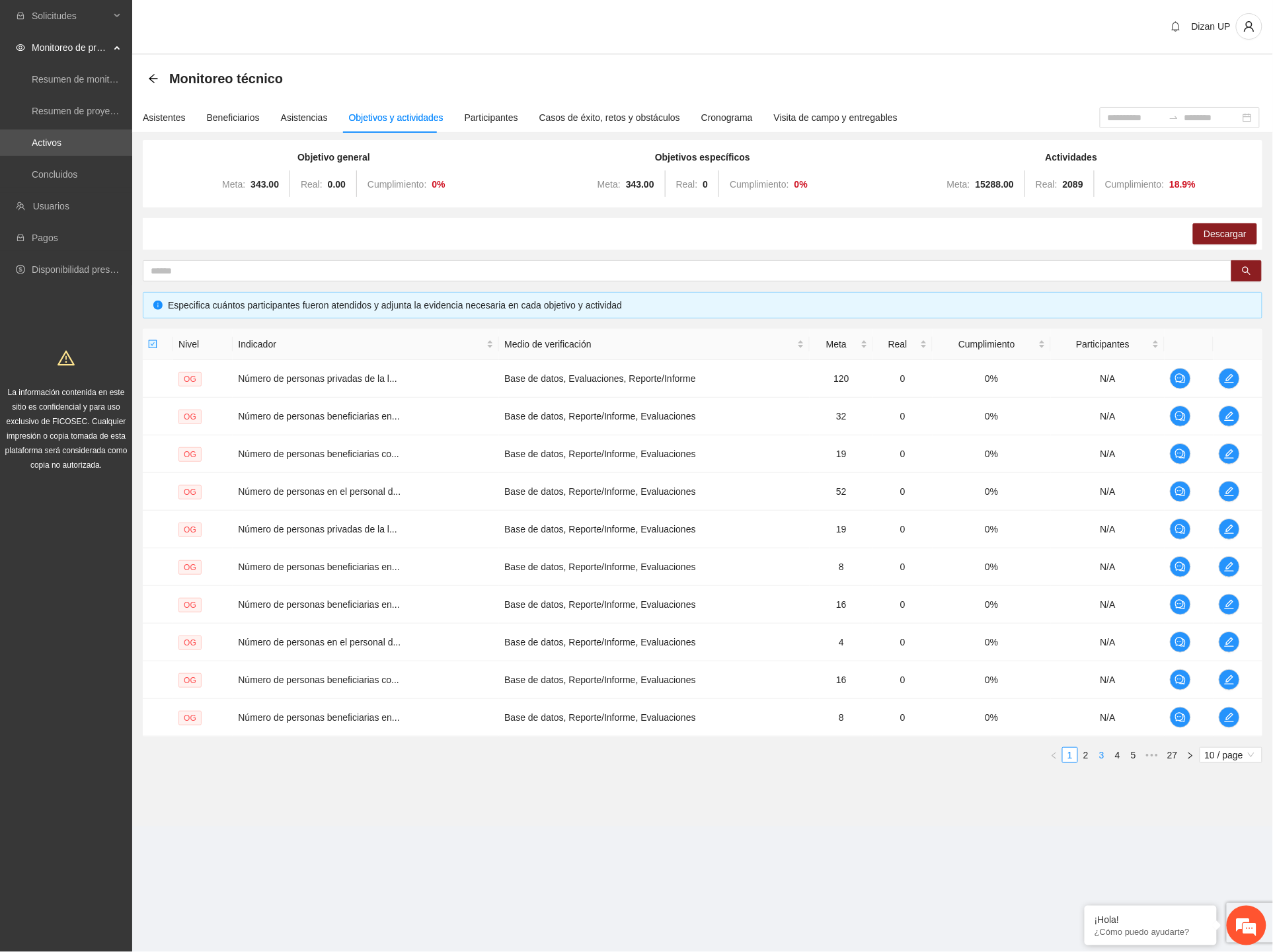
click at [1108, 755] on link "3" at bounding box center [1101, 755] width 14 height 14
click at [1115, 760] on link "4" at bounding box center [1117, 755] width 14 height 14
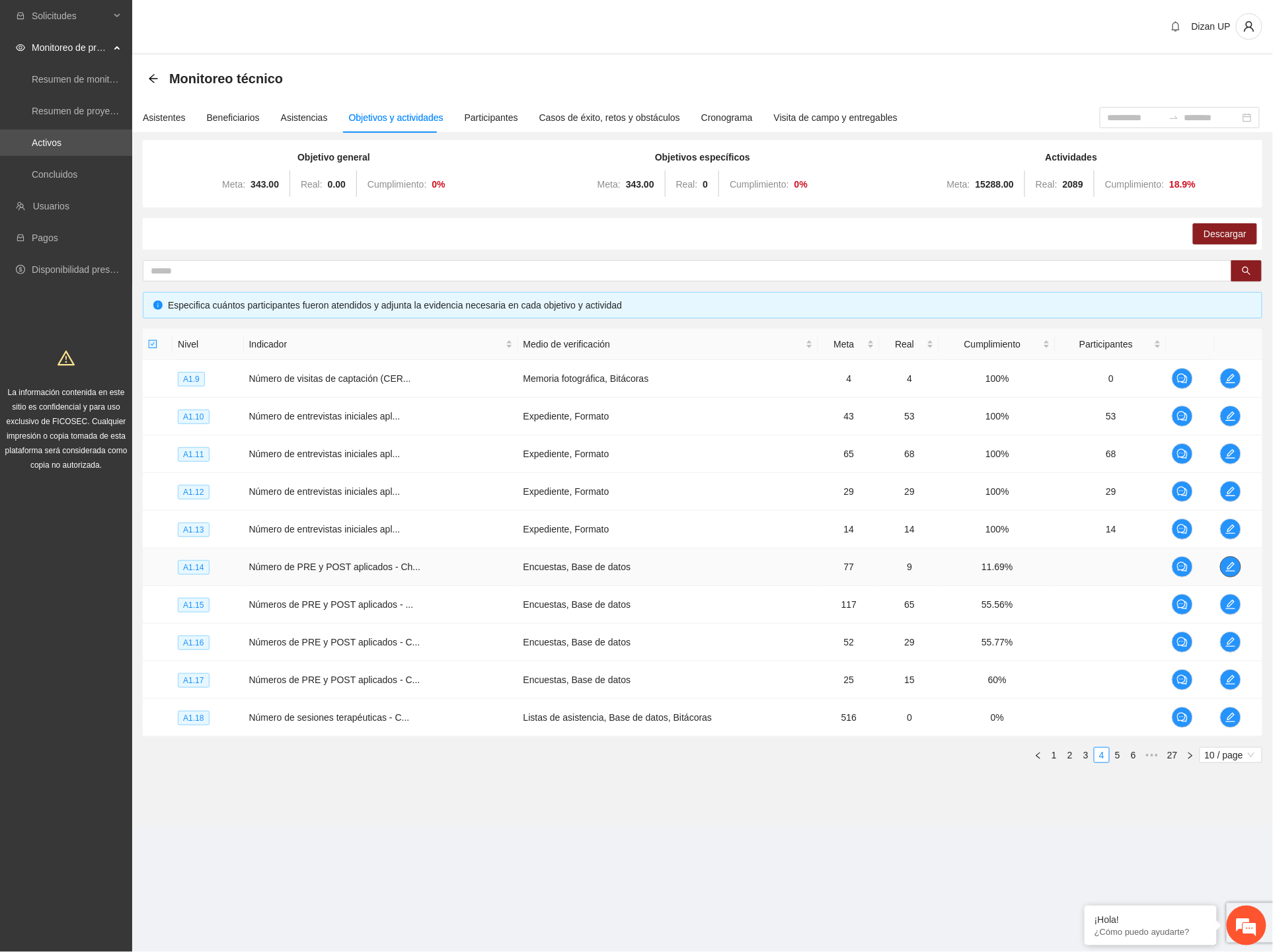
click at [1230, 566] on icon "edit" at bounding box center [1230, 567] width 10 height 10
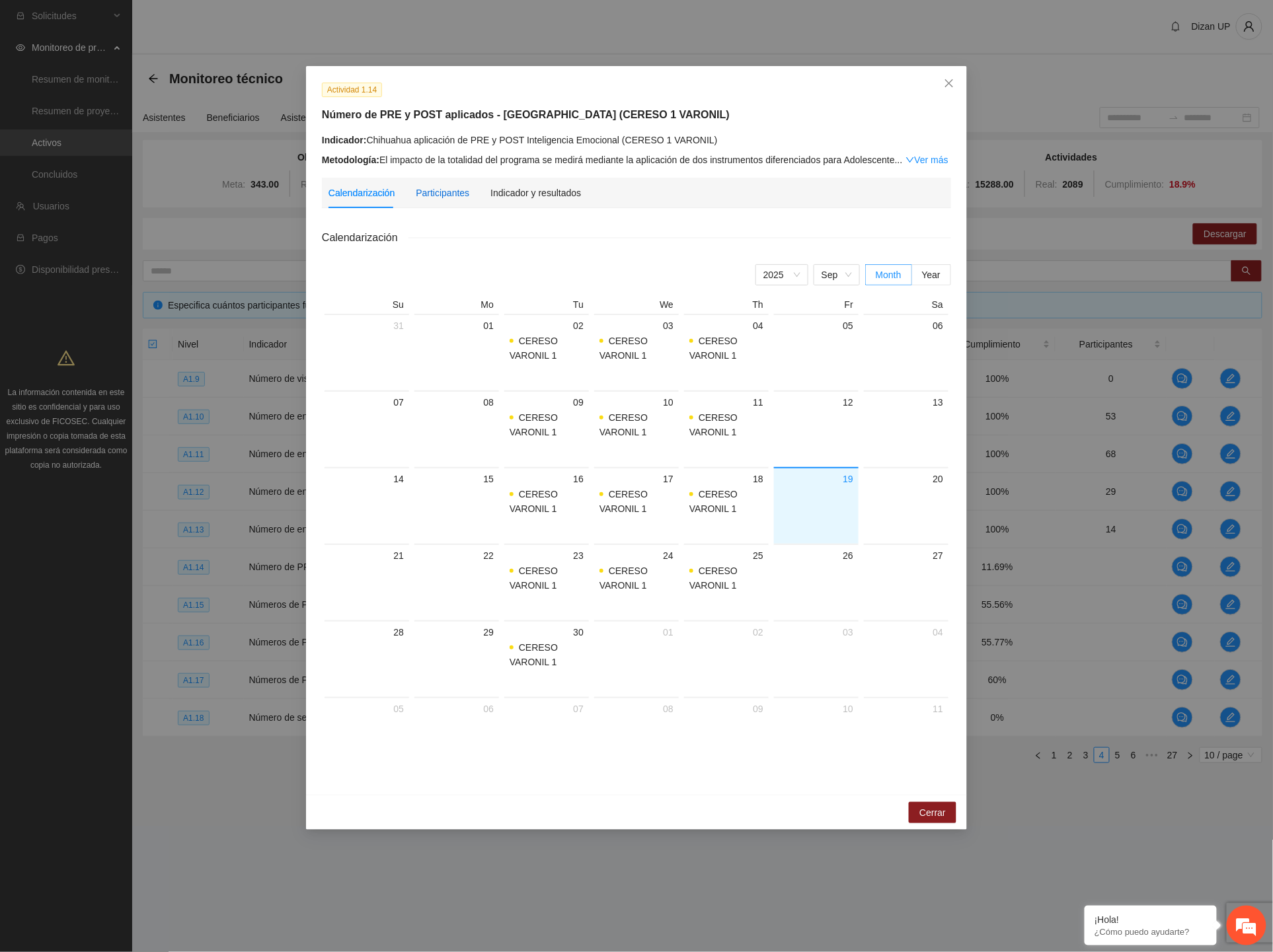
click at [431, 192] on div "Participantes" at bounding box center [442, 192] width 54 height 14
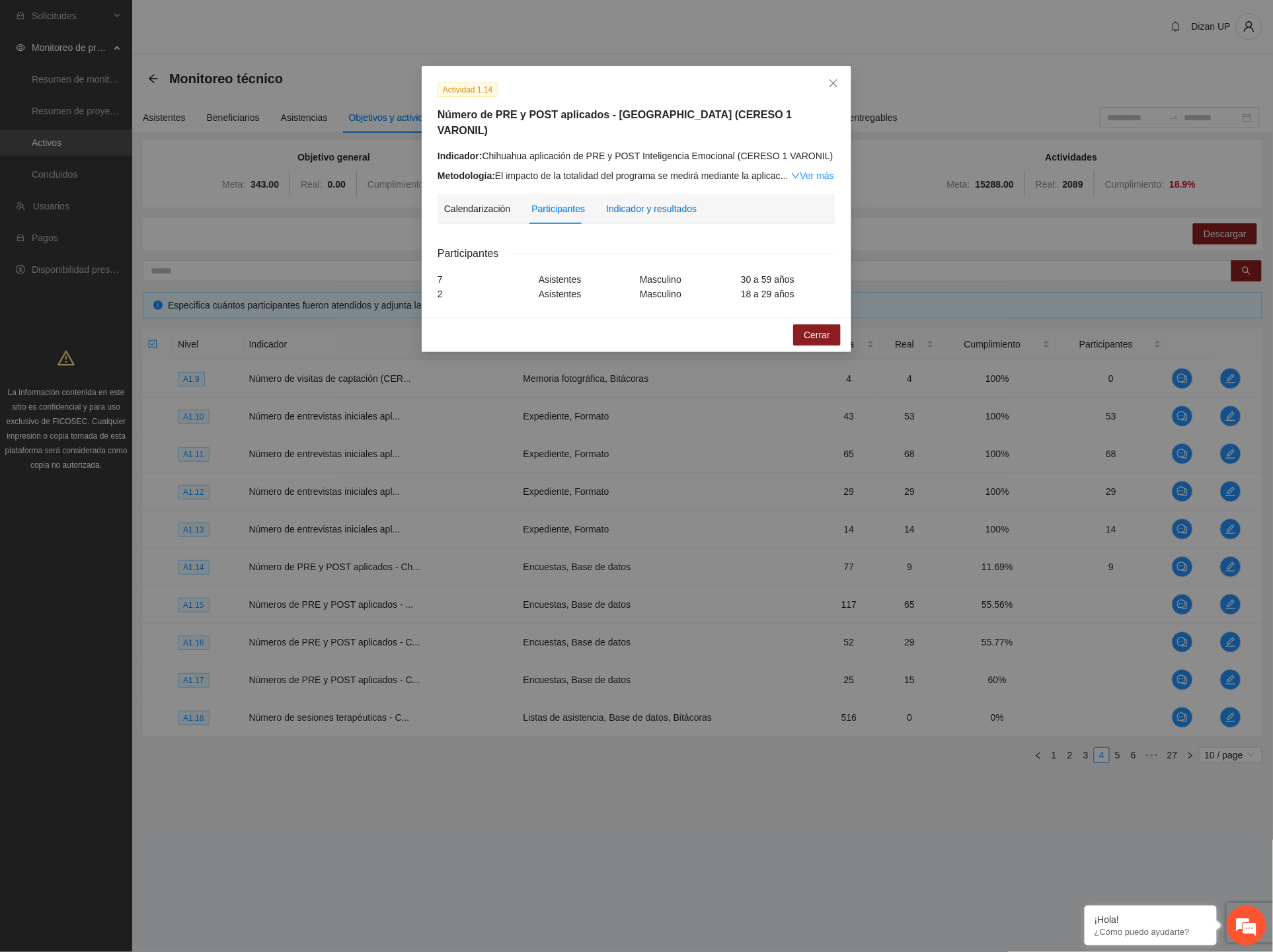
click at [664, 201] on div "Indicador y resultados" at bounding box center [651, 208] width 91 height 14
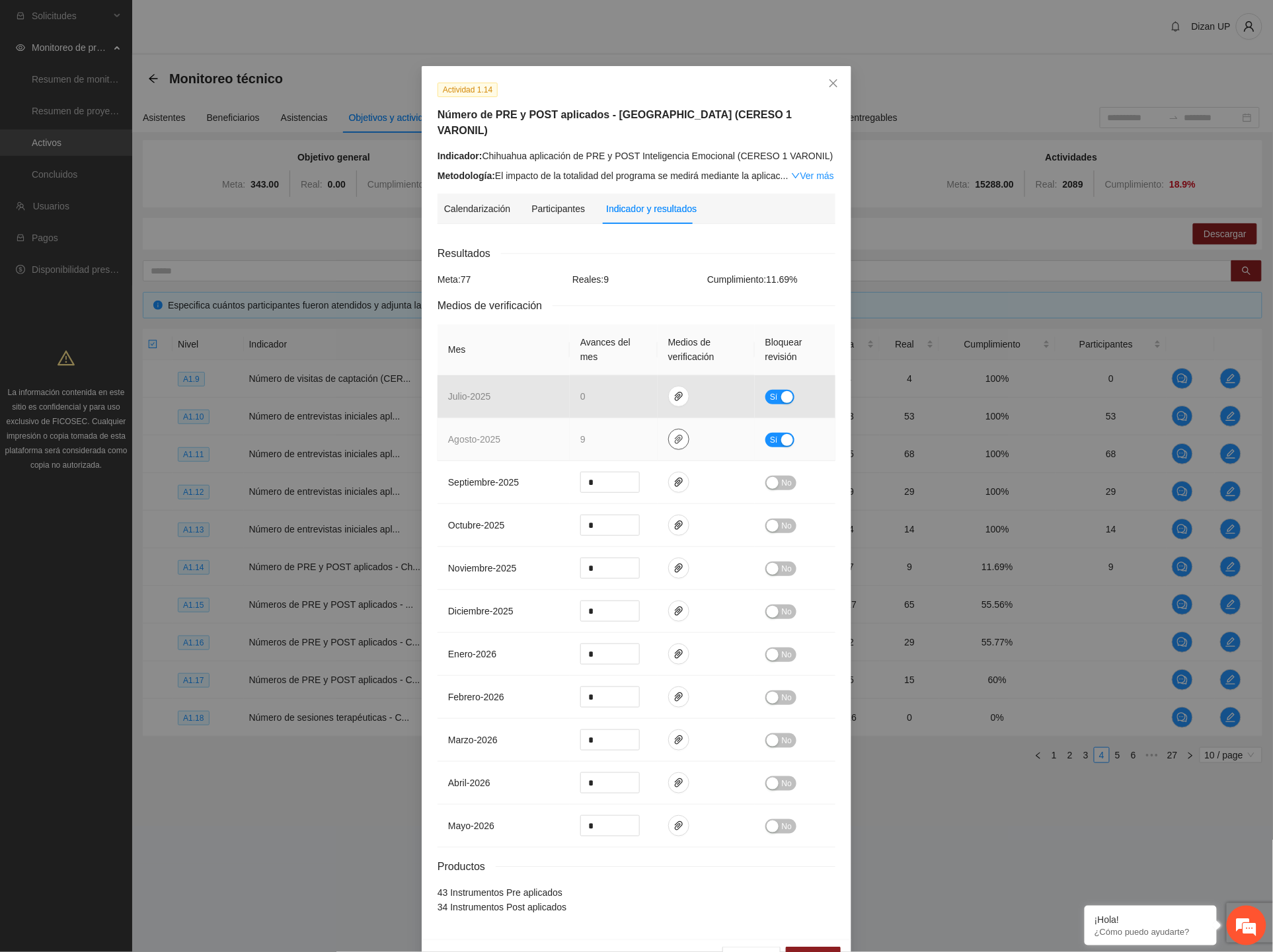
click at [669, 434] on span "paper-clip" at bounding box center [679, 439] width 20 height 10
click at [625, 388] on link "AGOSTO_2025.zip" at bounding box center [677, 385] width 189 height 14
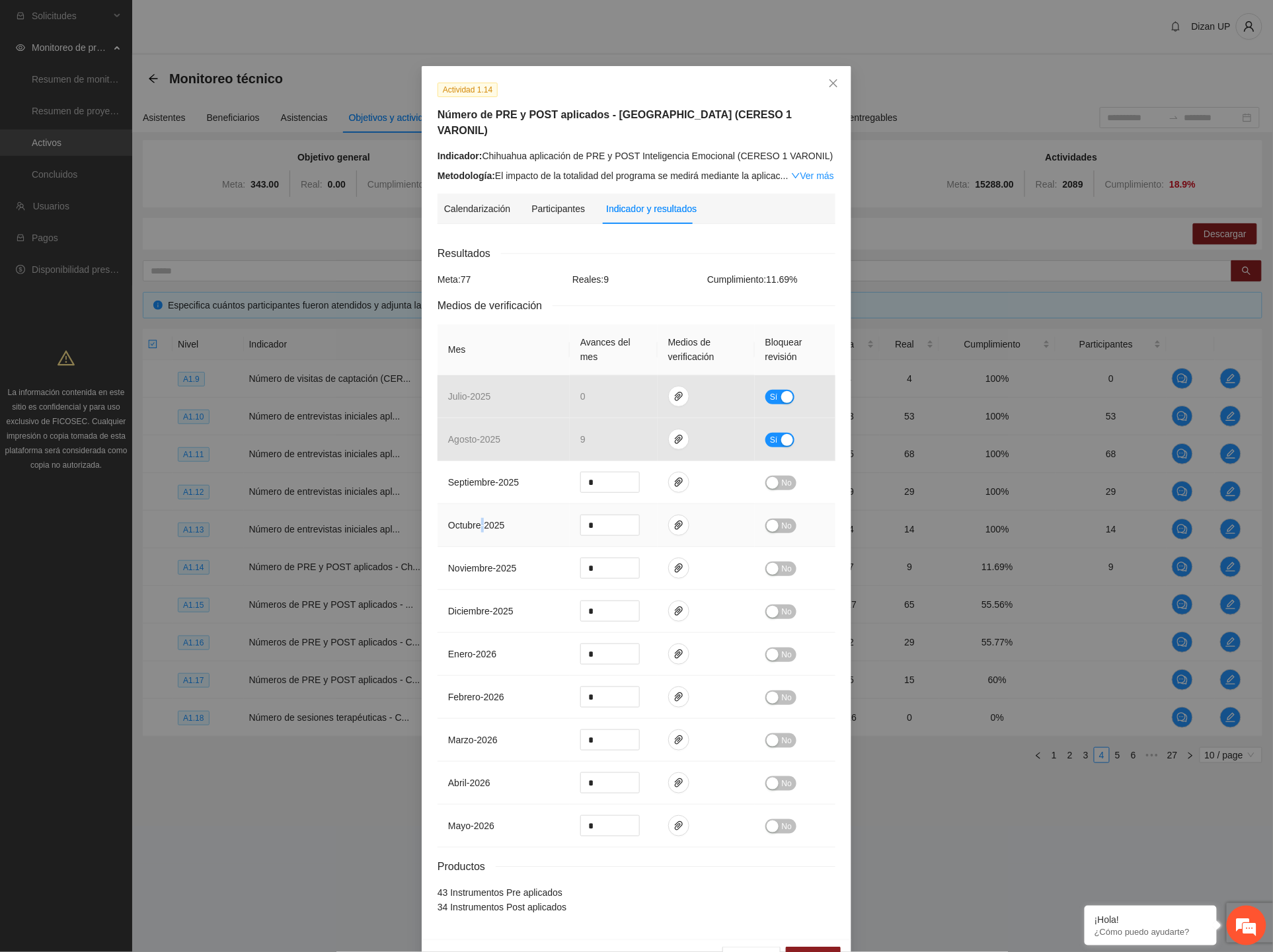
click at [478, 504] on td "octubre - 2025" at bounding box center [504, 525] width 132 height 43
click at [802, 170] on link "Ver más" at bounding box center [813, 175] width 43 height 10
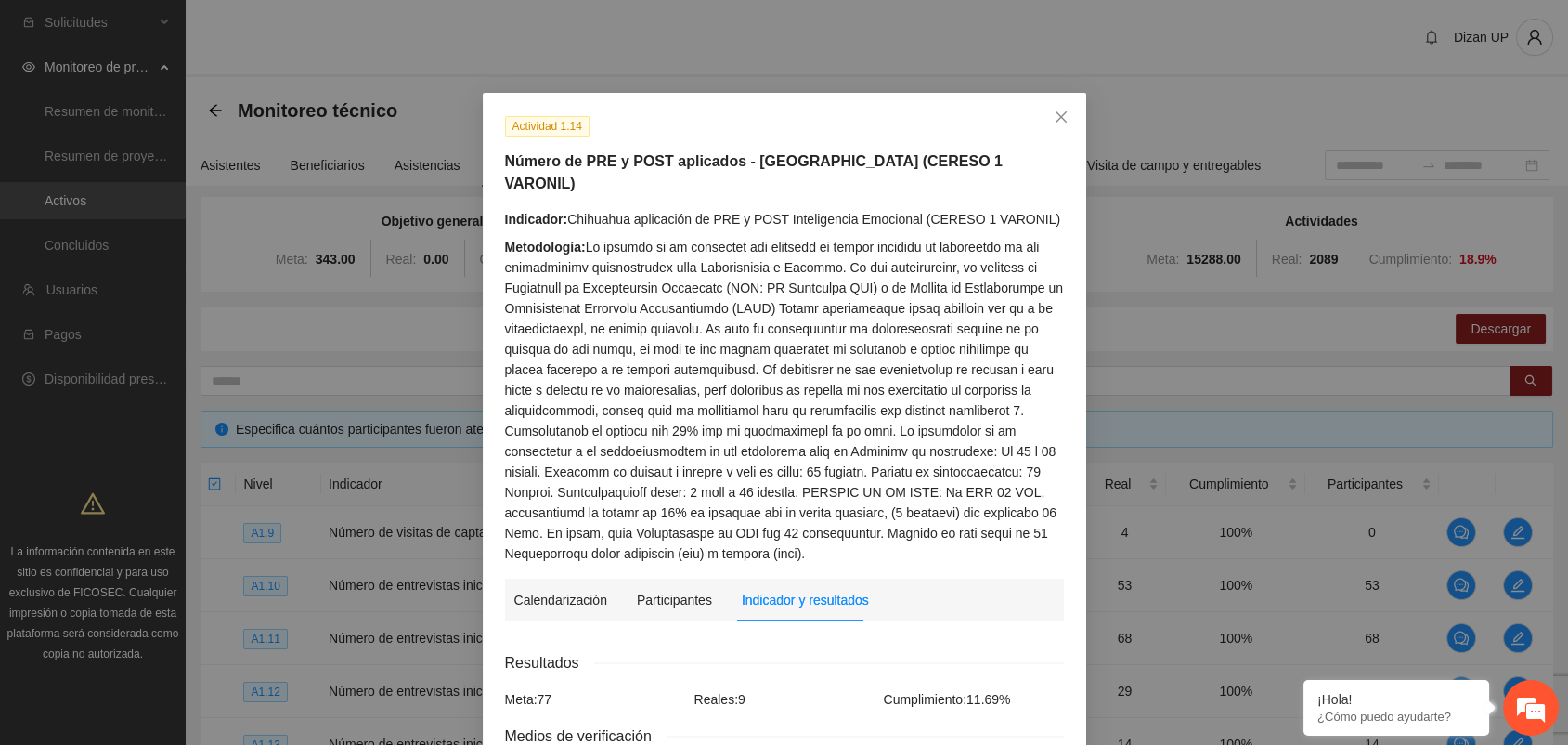
drag, startPoint x: 317, startPoint y: 203, endPoint x: 392, endPoint y: 104, distance: 124.2
click at [317, 203] on div "Actividad 1.14 Número de PRE y POST aplicados - [GEOGRAPHIC_DATA] (CERESO 1 VAR…" at bounding box center [784, 372] width 1568 height 745
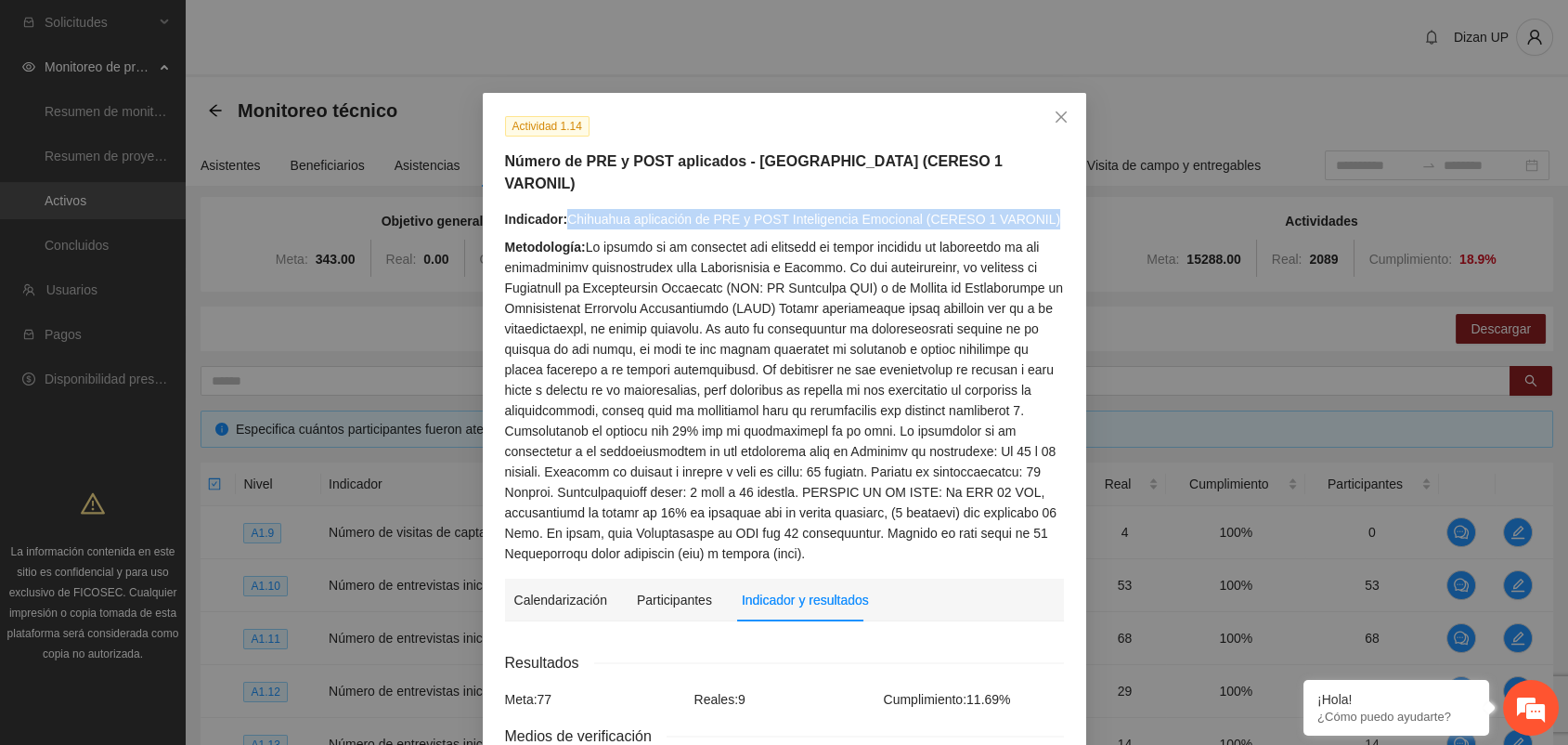
drag, startPoint x: 597, startPoint y: 197, endPoint x: 1039, endPoint y: 203, distance: 442.0
click at [1039, 208] on div "Indicador: Chihuahua aplicación de PRE y POST Inteligencia Emocional (CERESO 1 …" at bounding box center [784, 218] width 559 height 20
copy div "Chihuahua aplicación de PRE y POST Inteligencia Emocional (CERESO 1 VARONIL)"
click at [744, 262] on div "Metodología:" at bounding box center [784, 400] width 559 height 327
drag, startPoint x: 564, startPoint y: 195, endPoint x: 1034, endPoint y: 198, distance: 470.0
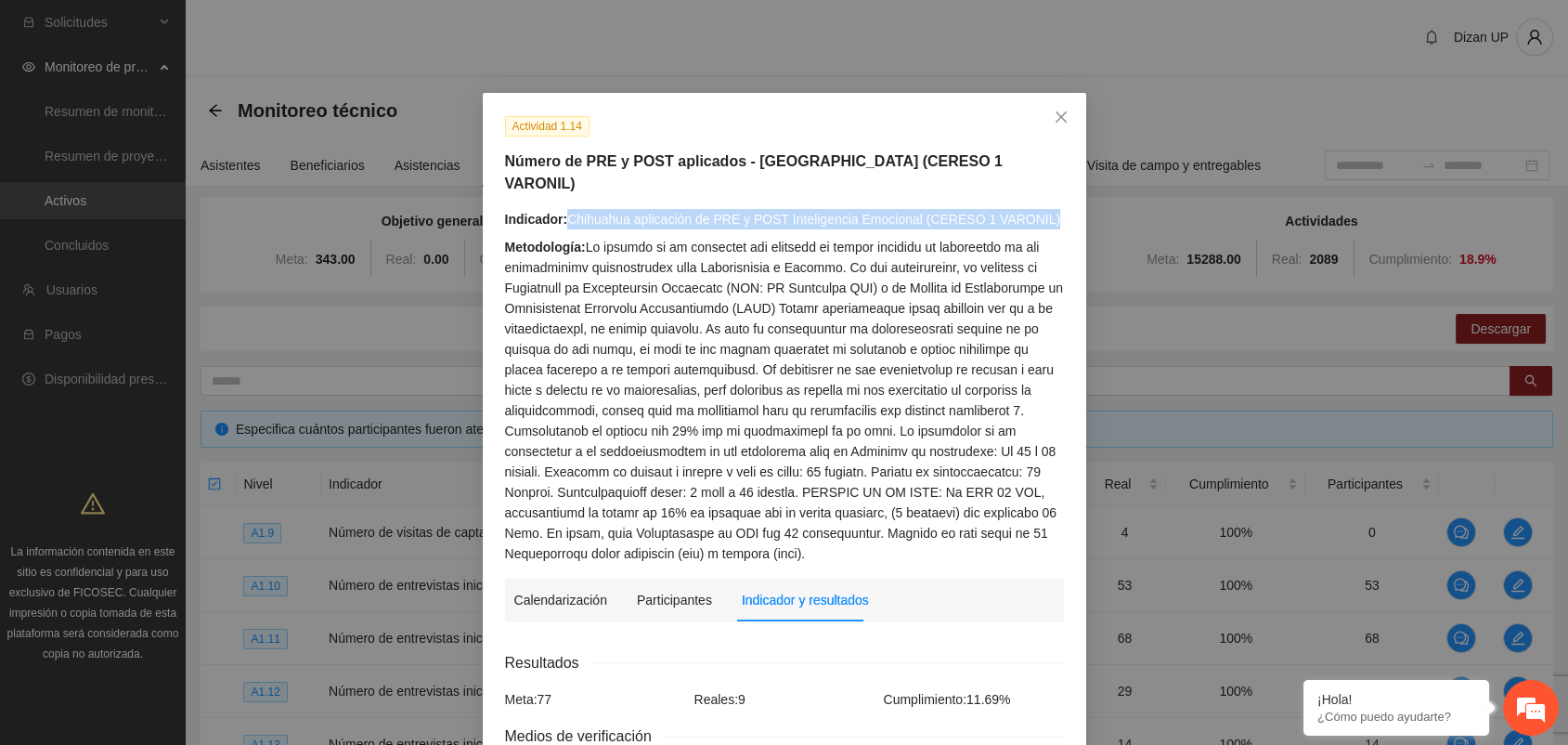
click at [1034, 208] on div "Indicador: Chihuahua aplicación de PRE y POST Inteligencia Emocional (CERESO 1 …" at bounding box center [784, 218] width 559 height 20
copy div "Chihuahua aplicación de PRE y POST Inteligencia Emocional (CERESO 1 VARONIL)"
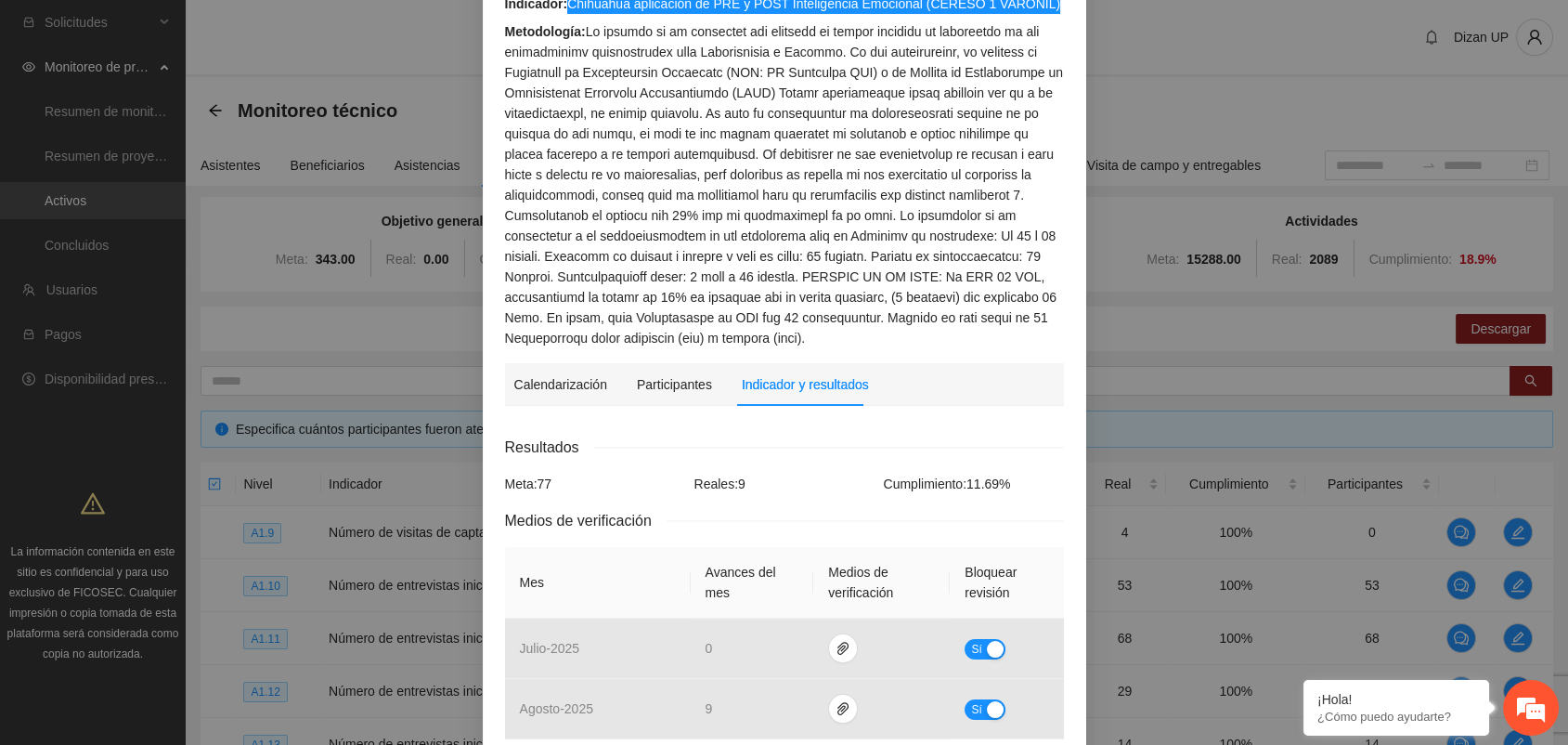
scroll to position [103, 0]
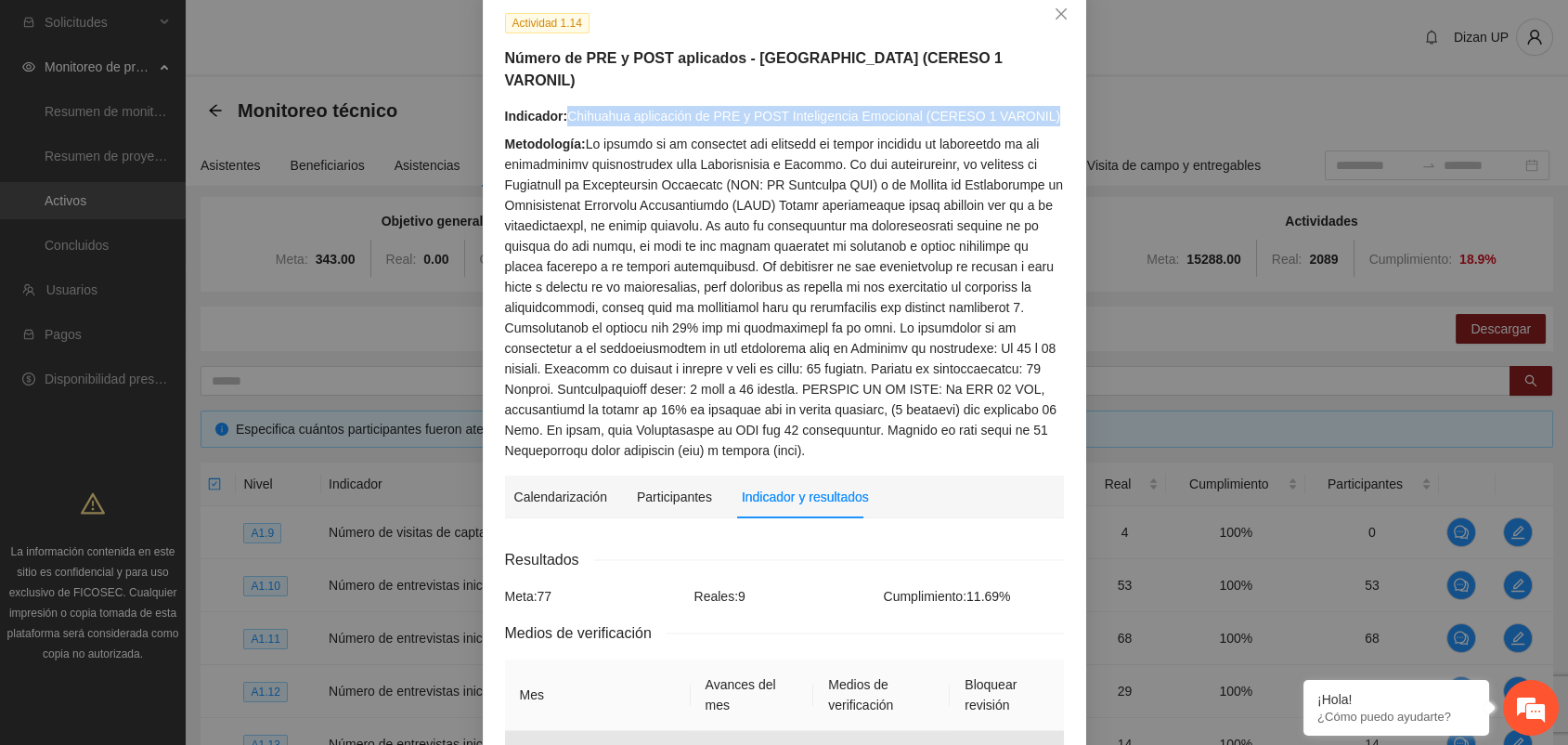
click at [566, 490] on div "Calendarización" at bounding box center [561, 497] width 93 height 42
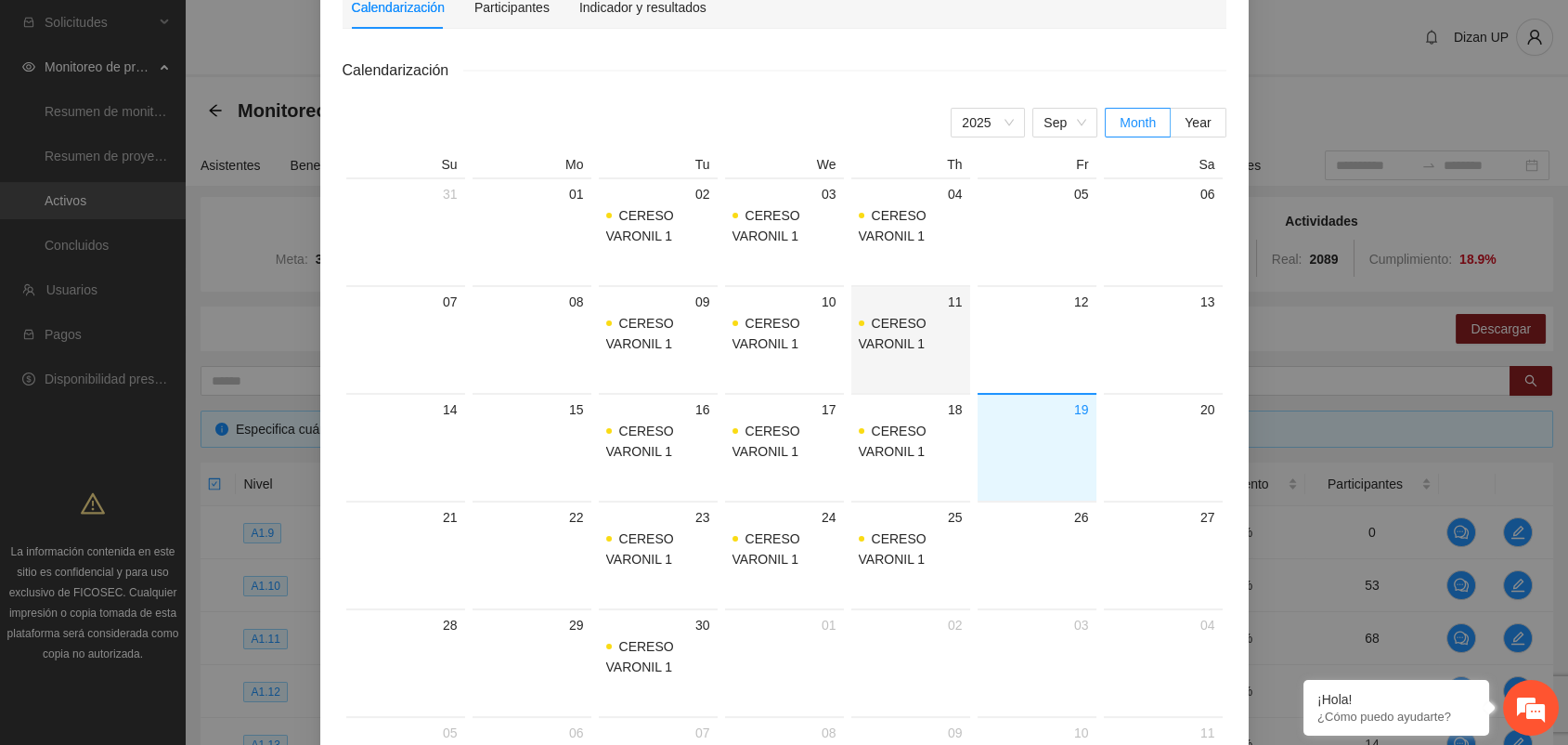
scroll to position [412, 0]
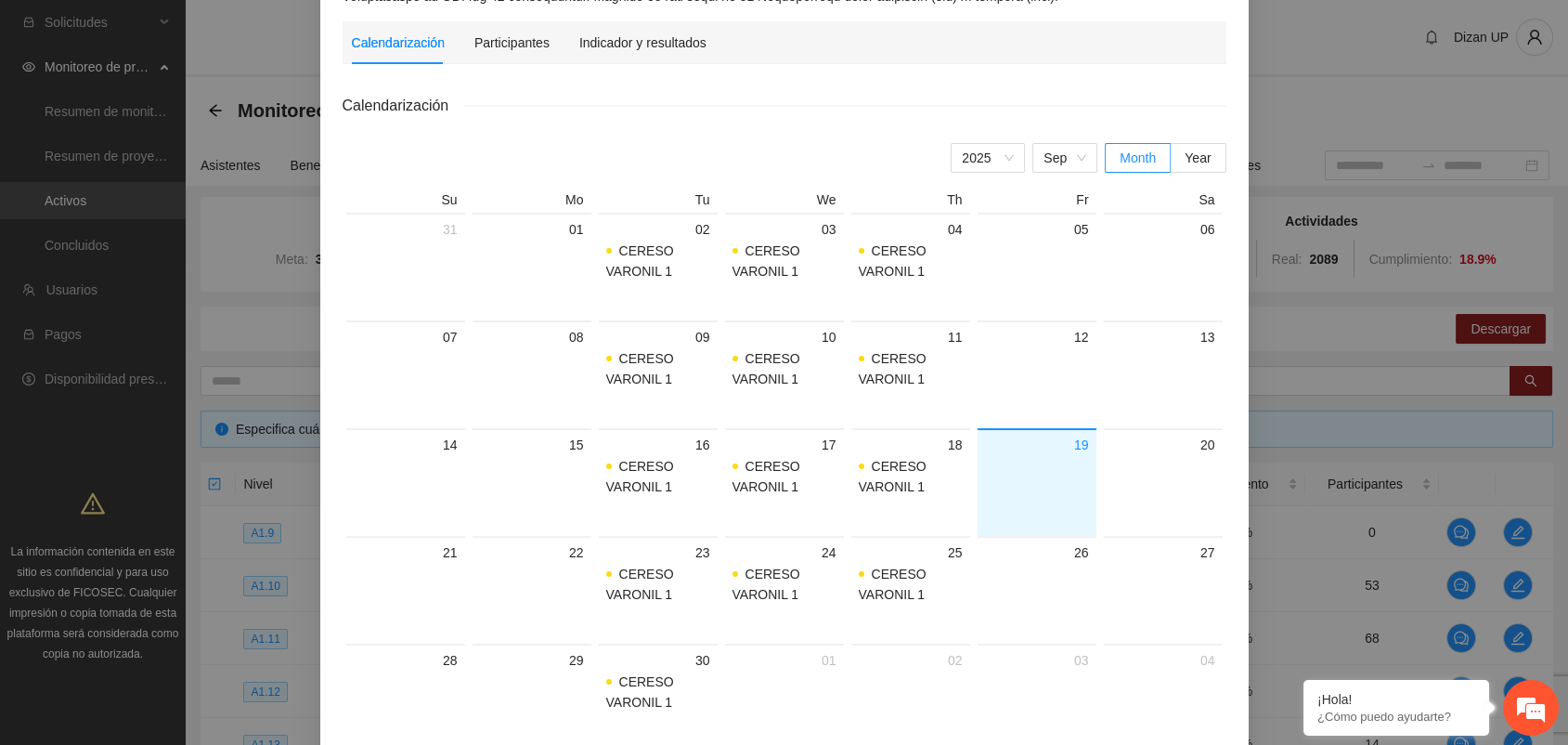
click at [253, 366] on div "Actividad 1.14 Número de PRE y POST aplicados - [GEOGRAPHIC_DATA] (CERESO 1 VAR…" at bounding box center [784, 372] width 1568 height 745
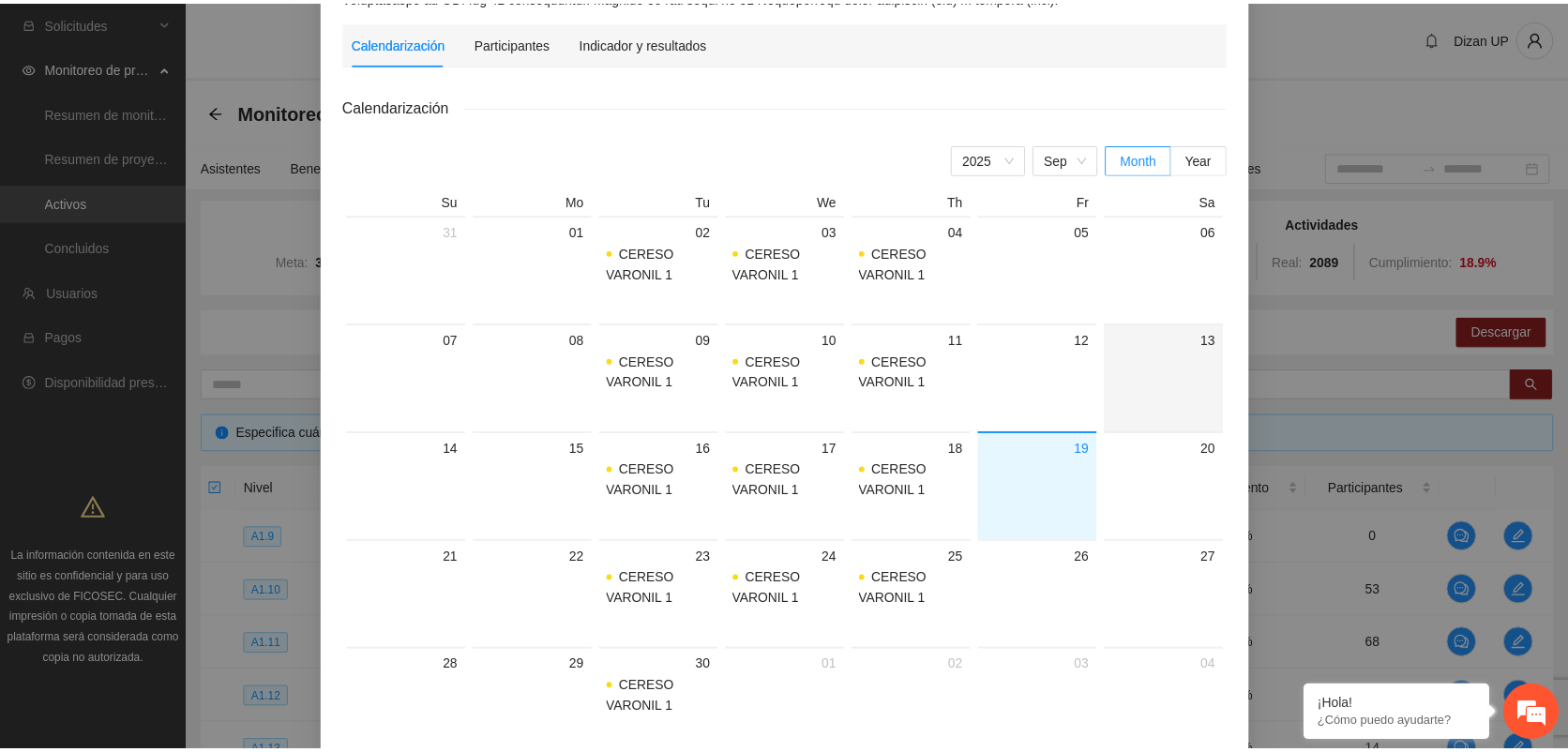
scroll to position [0, 0]
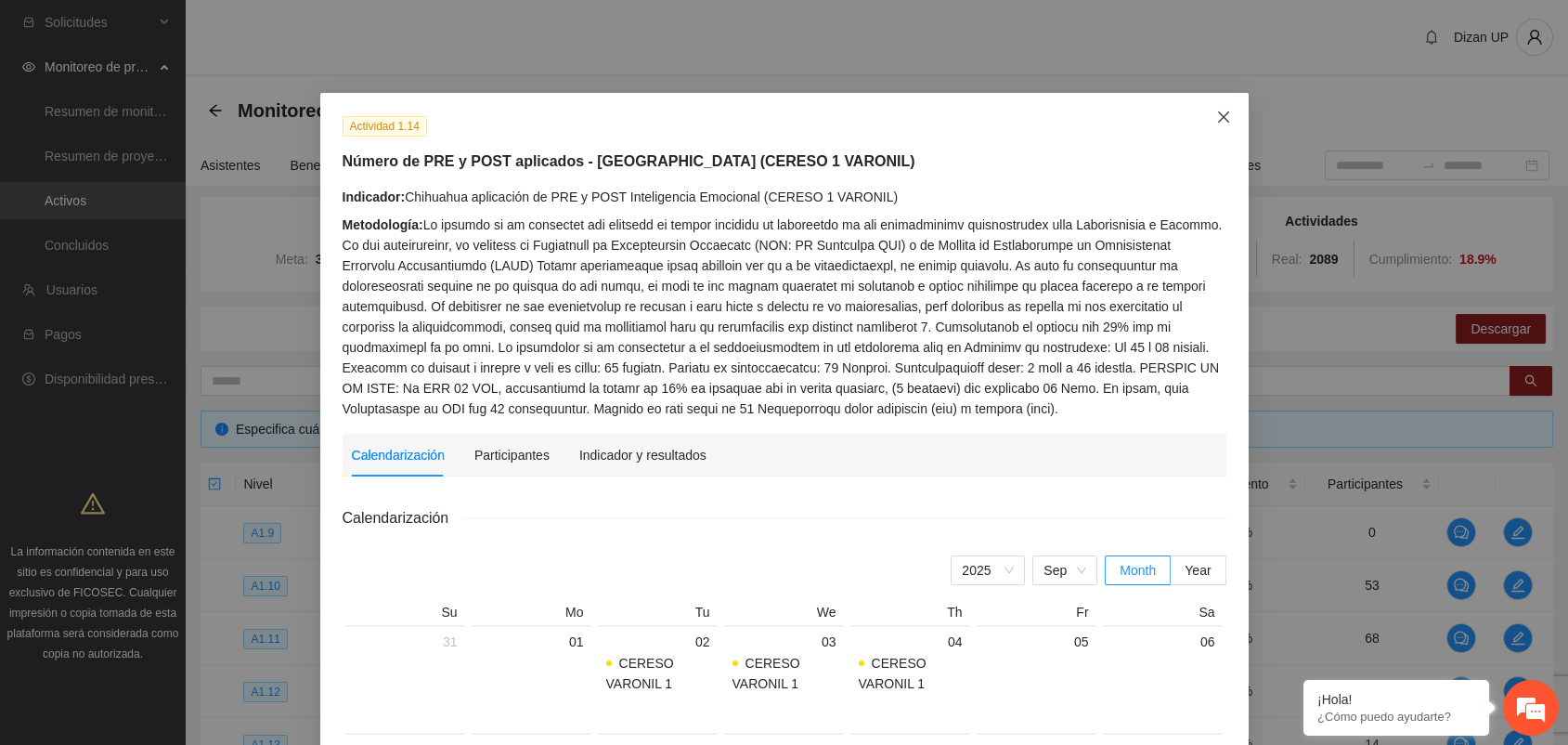
click at [1216, 120] on icon "close" at bounding box center [1223, 117] width 14 height 14
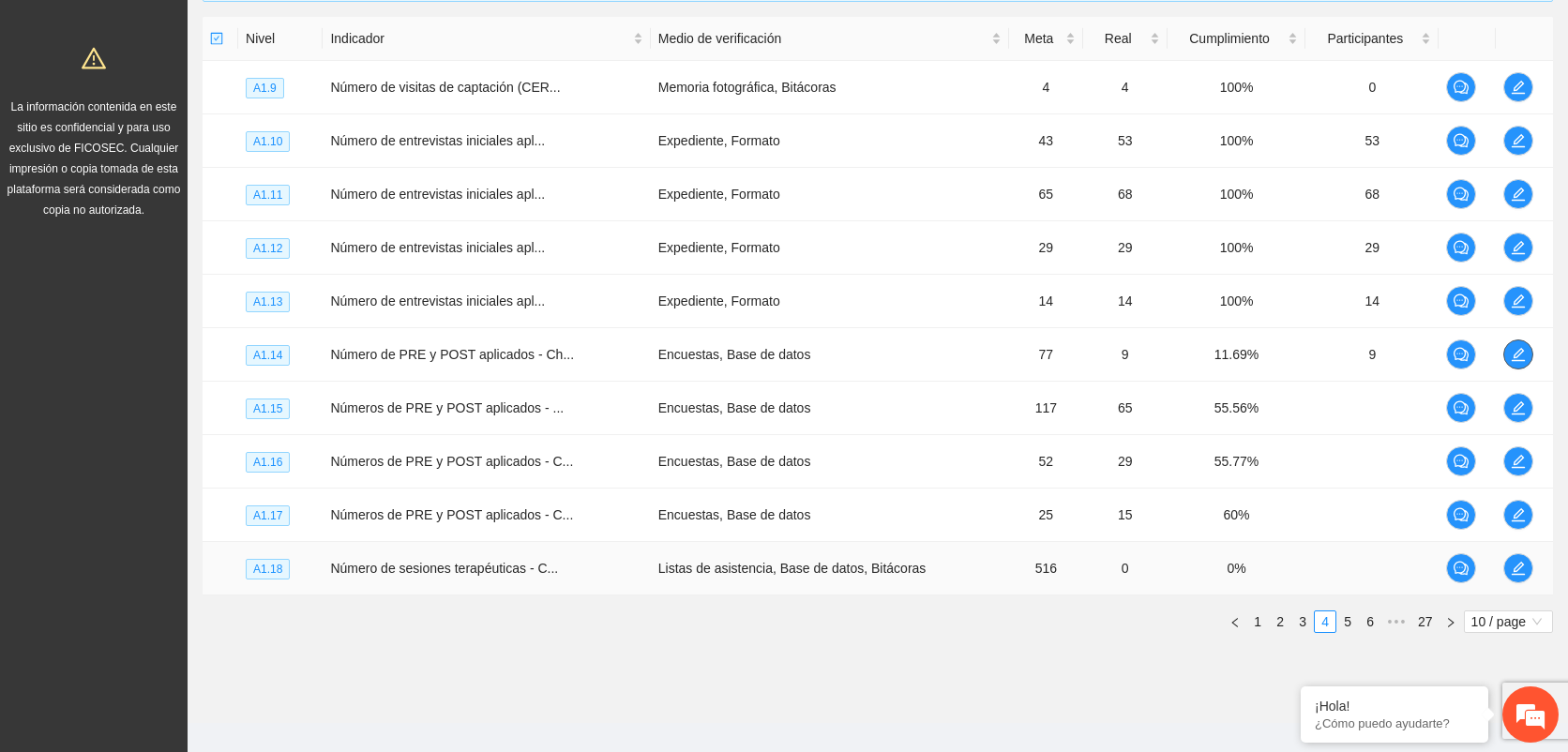
scroll to position [471, 0]
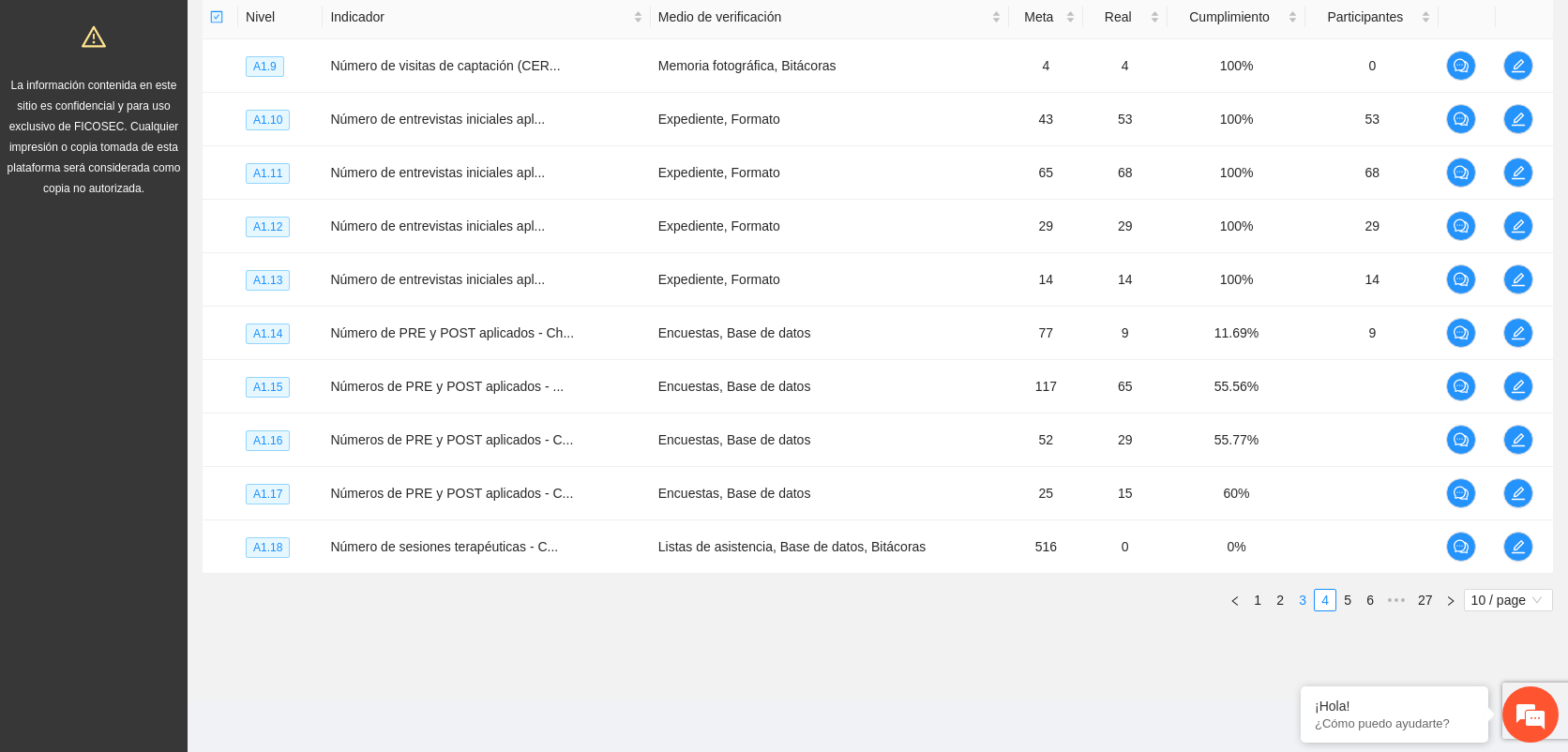
click at [1303, 599] on link "3" at bounding box center [1302, 599] width 20 height 20
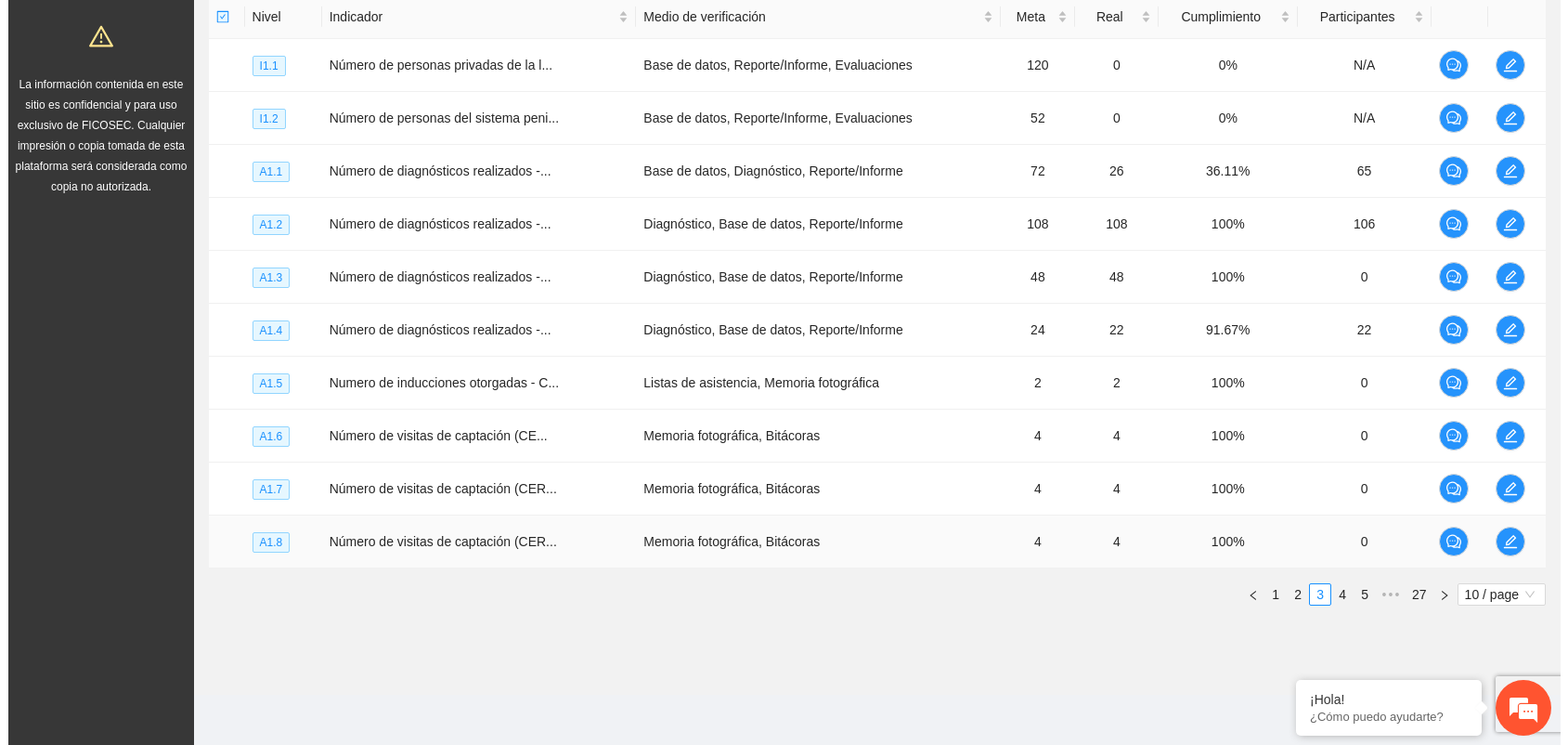
scroll to position [260, 0]
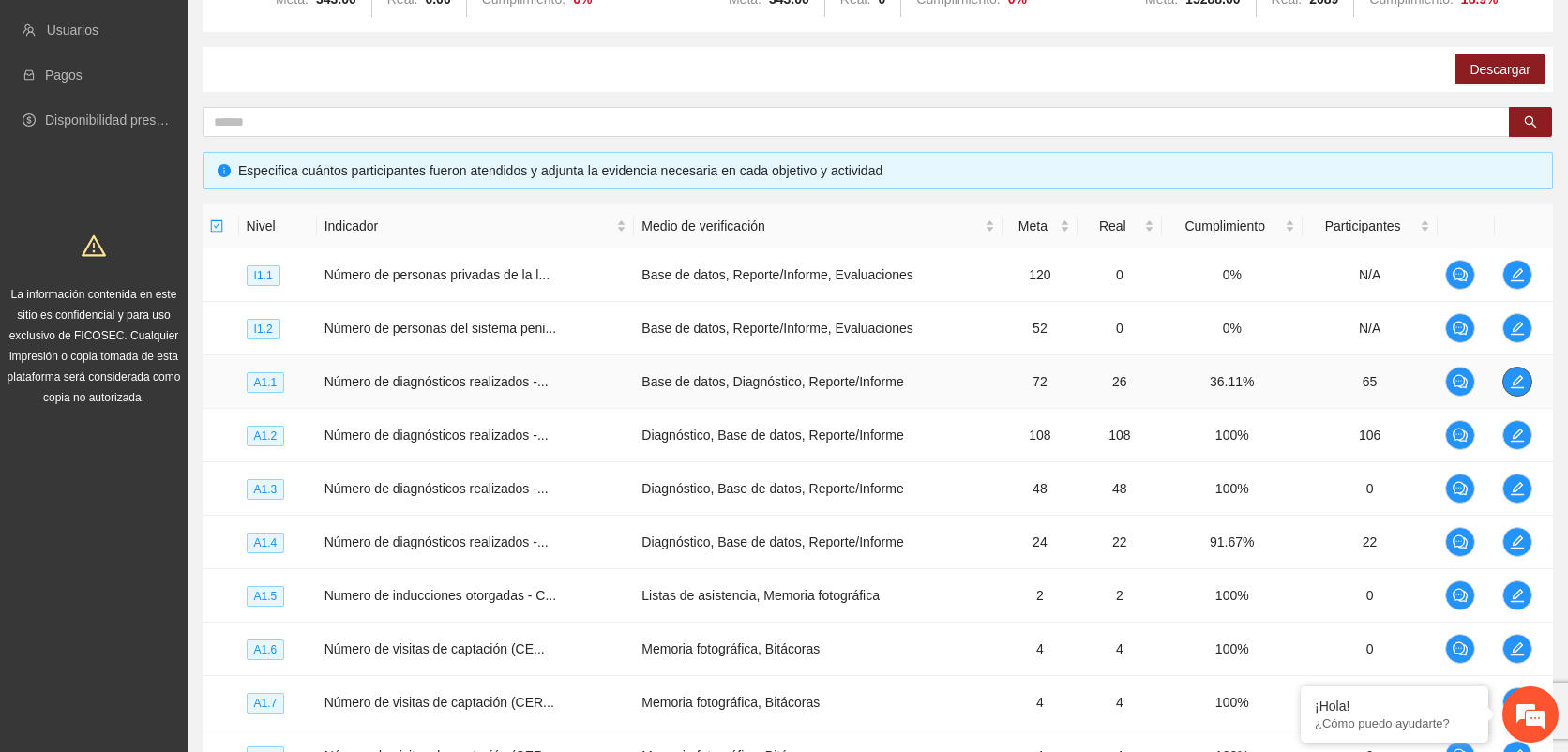
click at [1518, 380] on icon "edit" at bounding box center [1516, 381] width 13 height 13
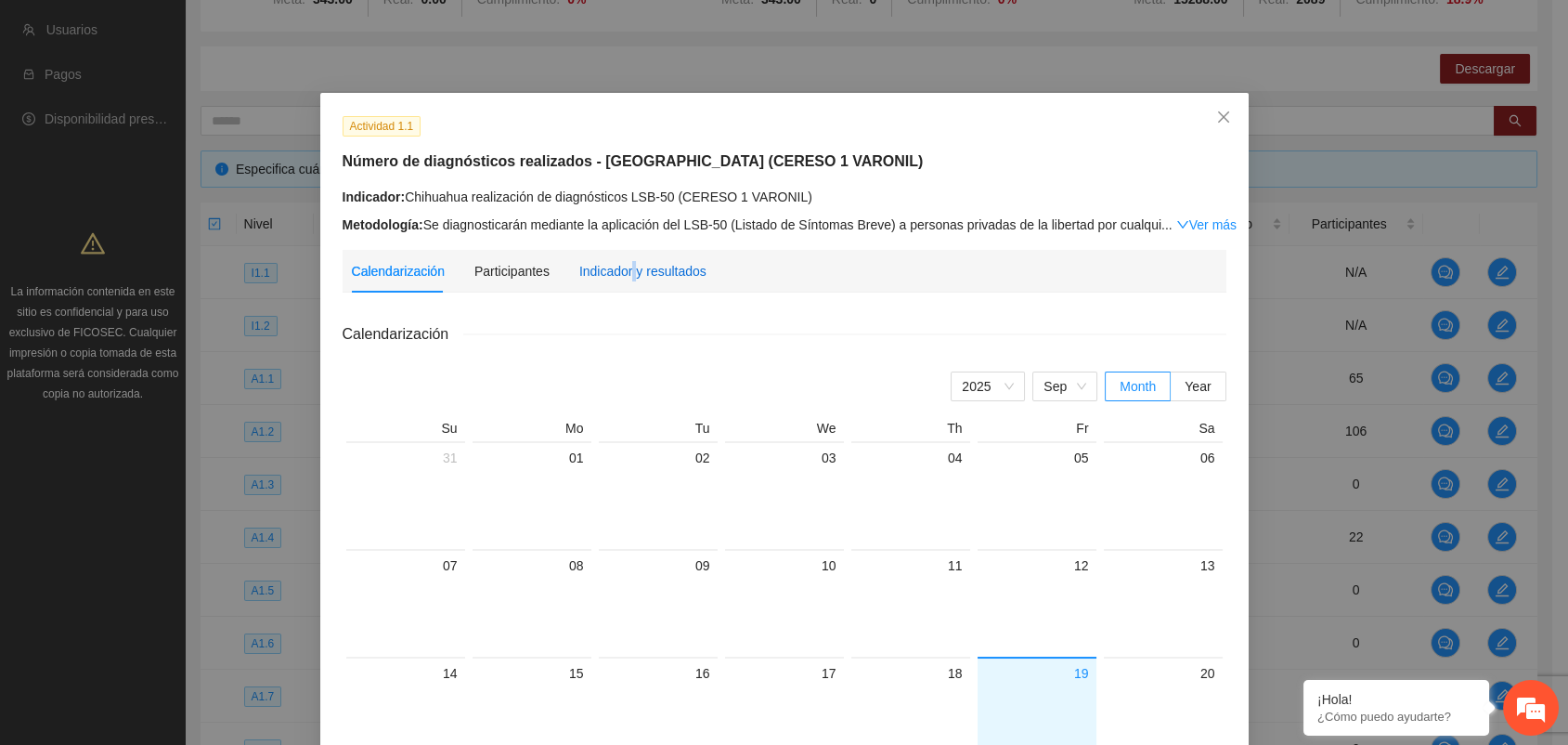
click at [623, 277] on div "Indicador y resultados" at bounding box center [643, 270] width 127 height 20
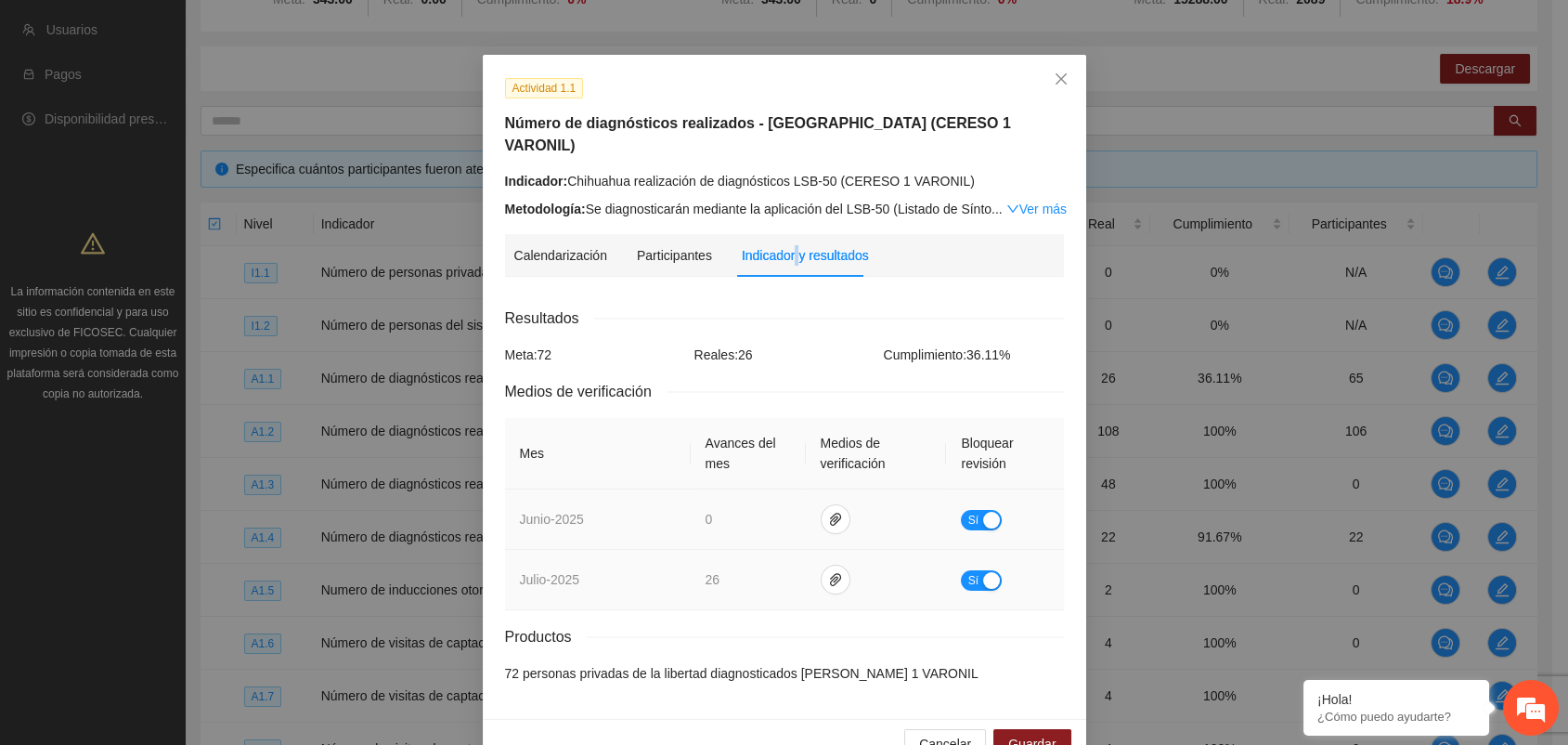
scroll to position [60, 0]
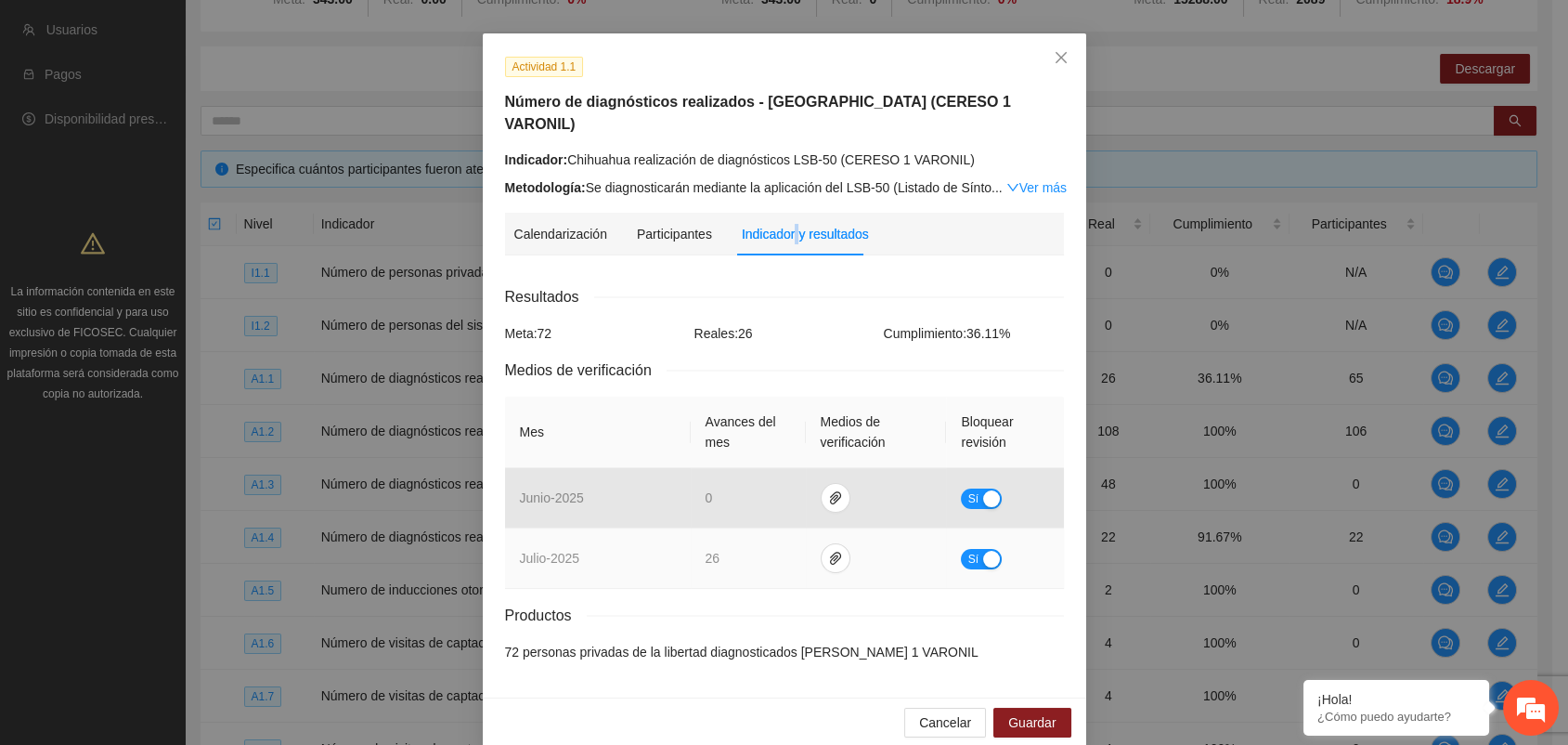
click at [983, 551] on div "button" at bounding box center [991, 559] width 16 height 16
click at [1020, 712] on span "Guardar" at bounding box center [1032, 722] width 47 height 20
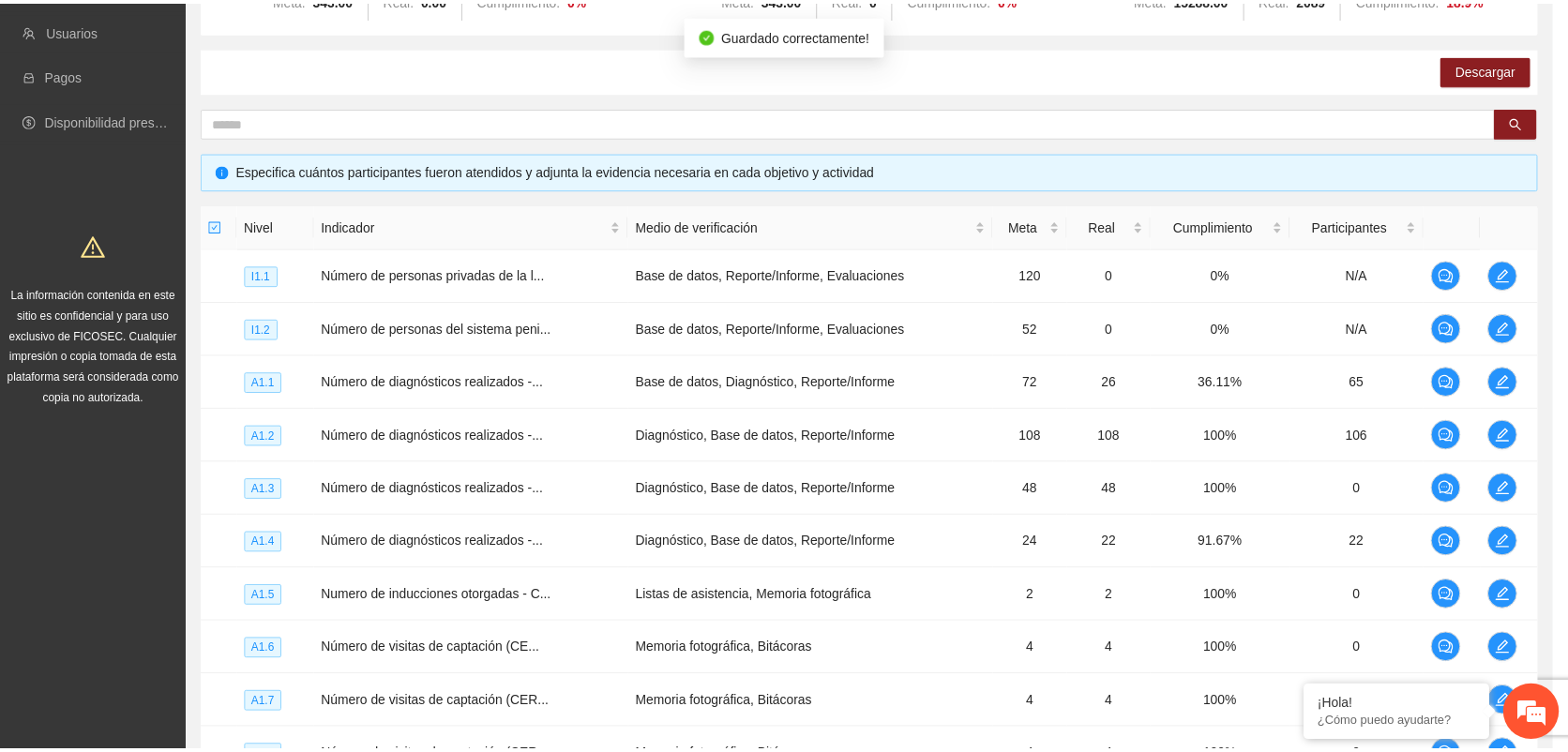
scroll to position [0, 0]
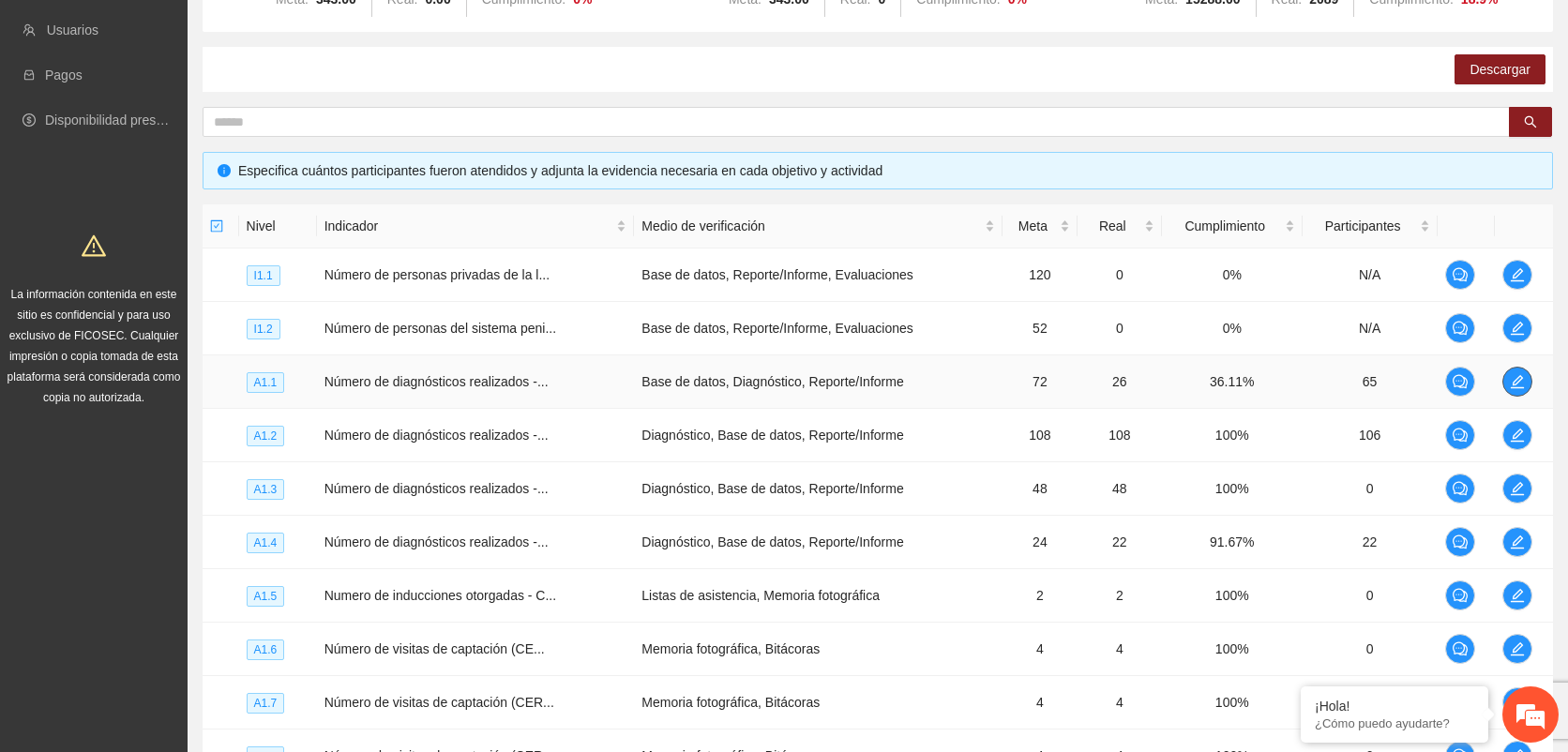
click at [1516, 380] on icon "edit" at bounding box center [1516, 381] width 15 height 15
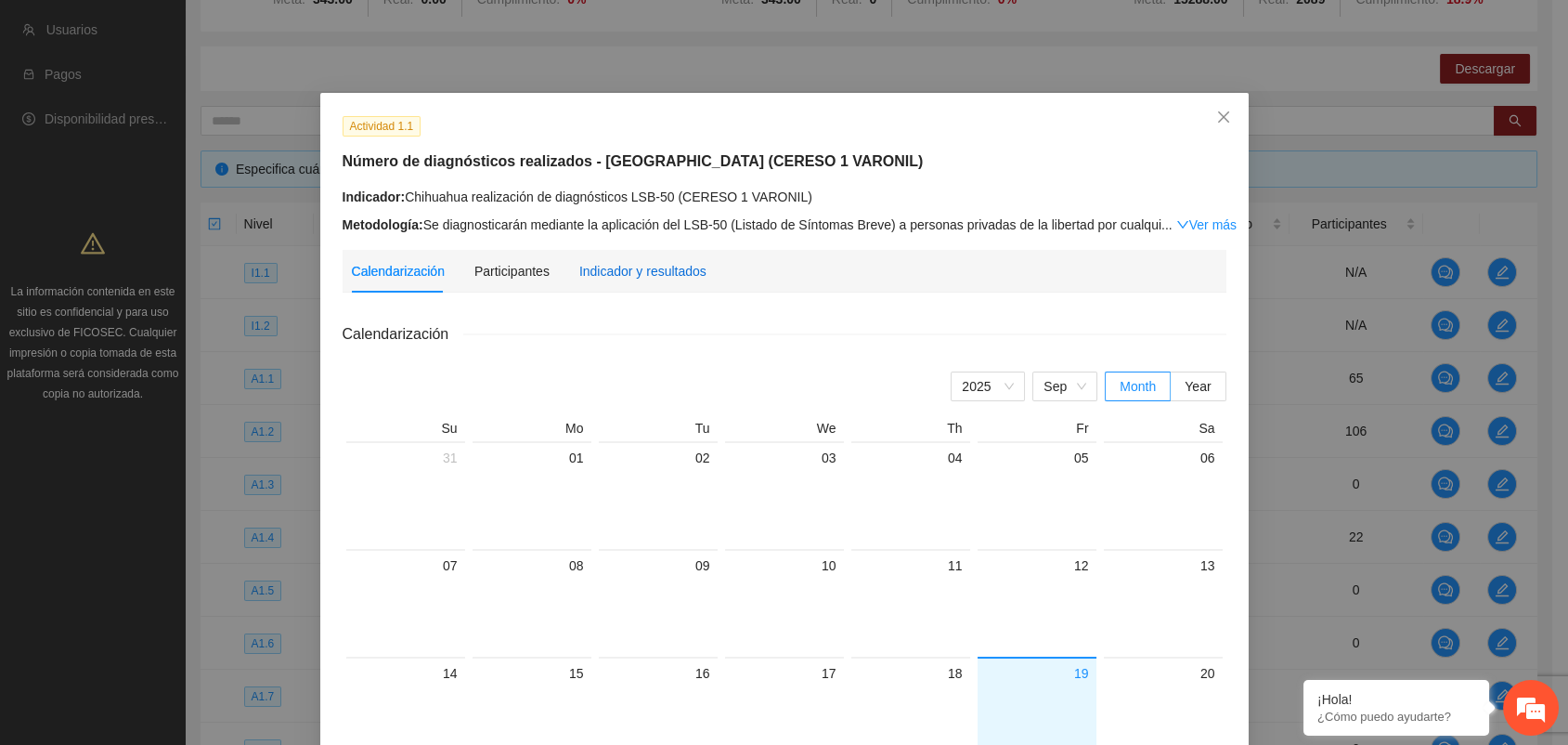
click at [639, 261] on div "Indicador y resultados" at bounding box center [643, 270] width 127 height 20
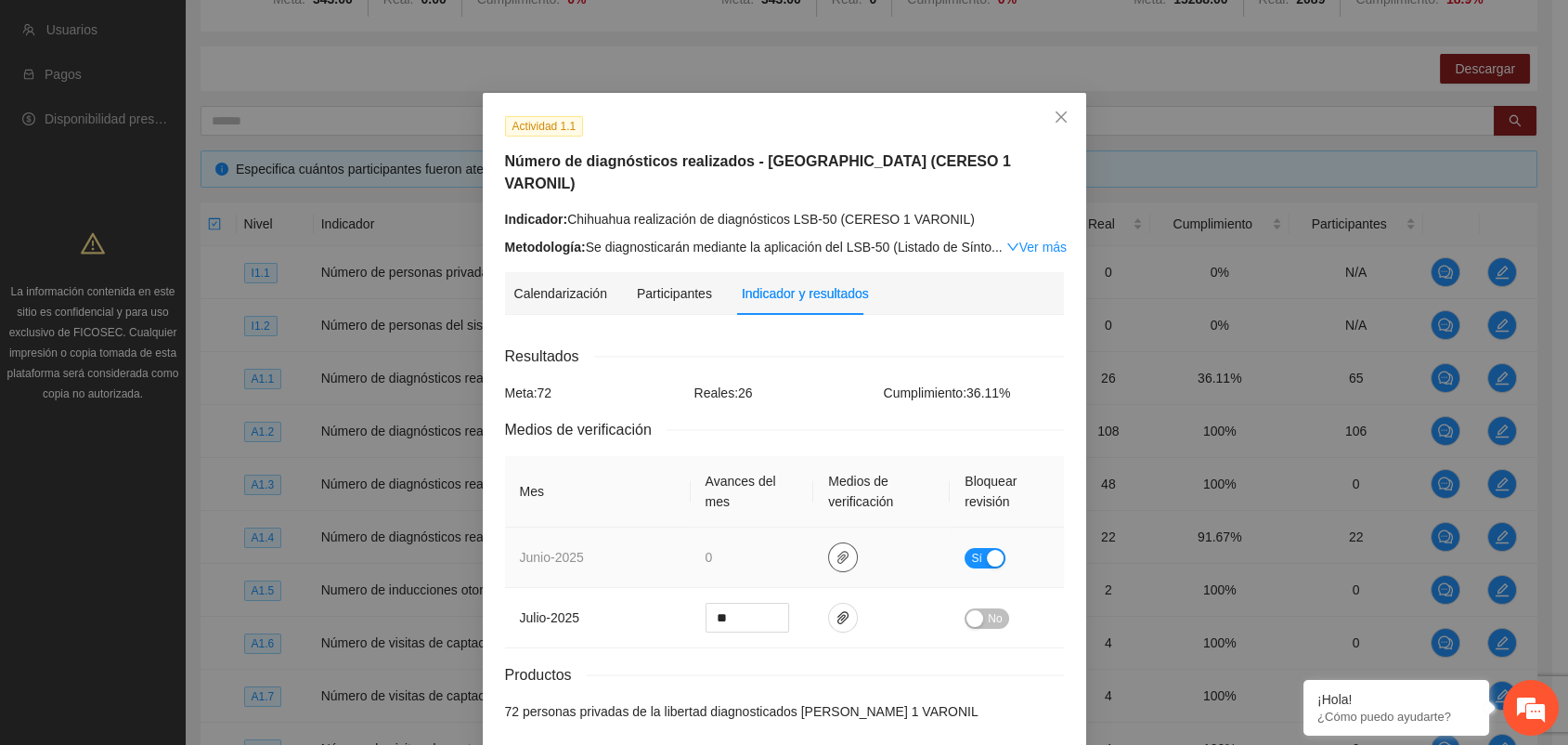
click at [837, 550] on icon "paper-clip" at bounding box center [842, 557] width 14 height 14
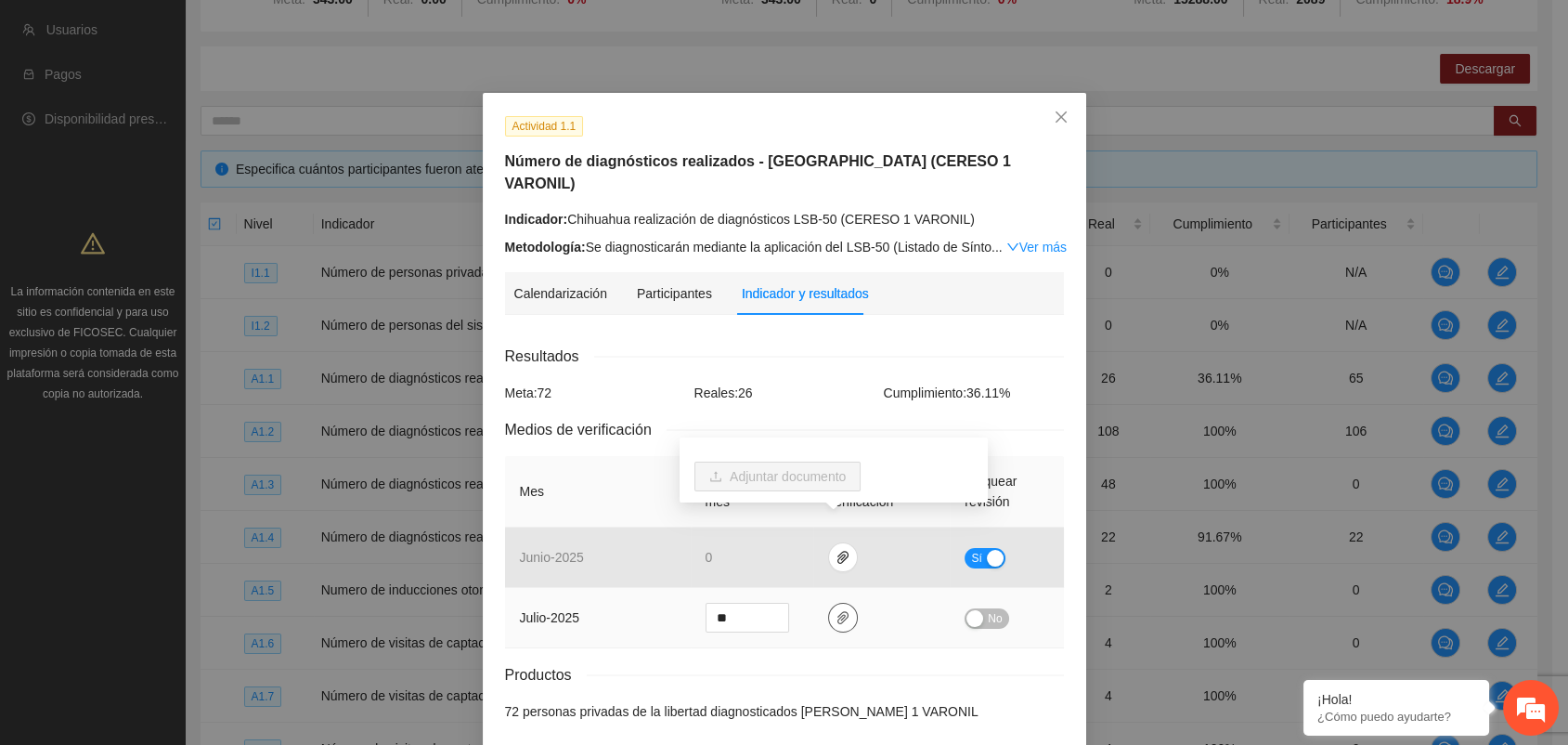
click at [837, 610] on icon "paper-clip" at bounding box center [842, 617] width 14 height 14
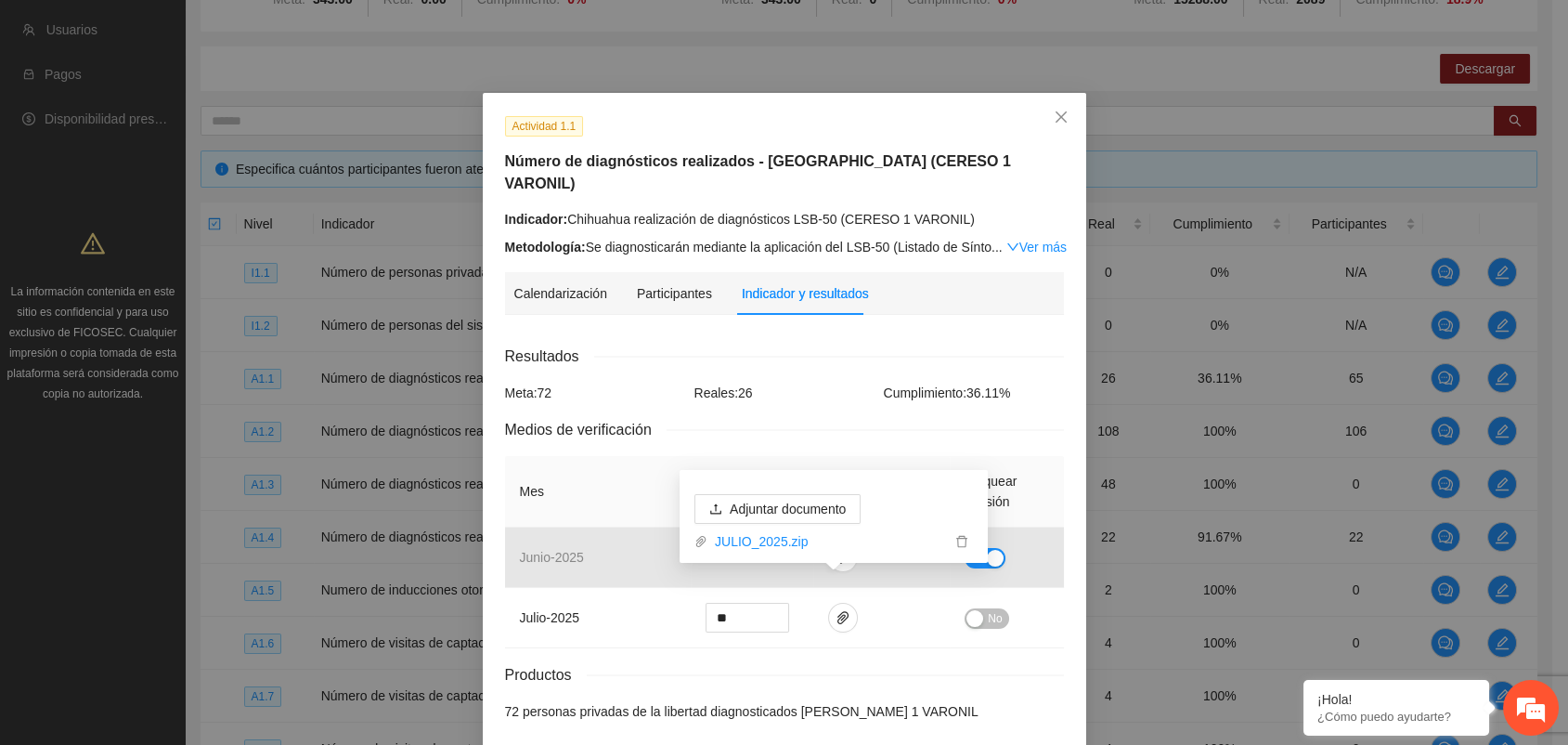
click at [778, 345] on div "Resultados" at bounding box center [784, 356] width 559 height 23
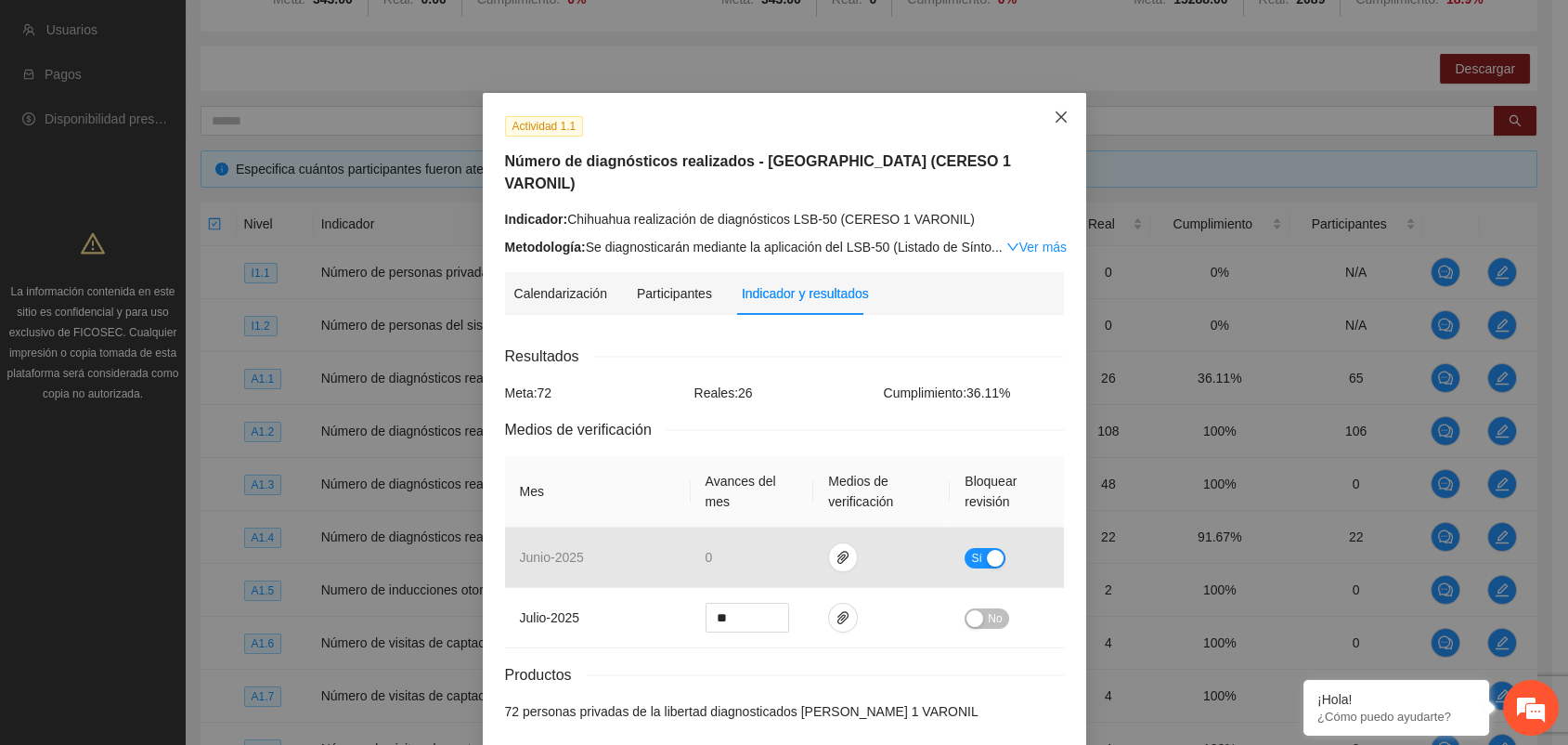
click at [1055, 120] on icon "close" at bounding box center [1060, 117] width 12 height 12
